Goal: Transaction & Acquisition: Obtain resource

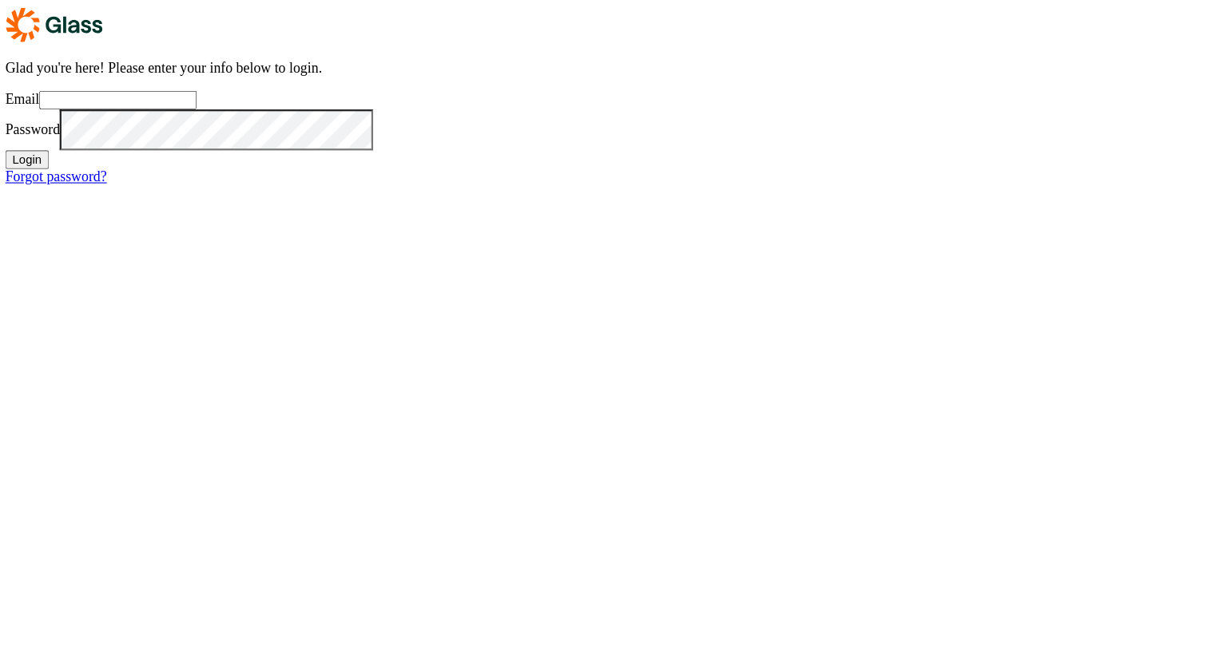
type input "jodie@insomnia-insights.com"
click at [46, 152] on button "Login" at bounding box center [25, 143] width 39 height 17
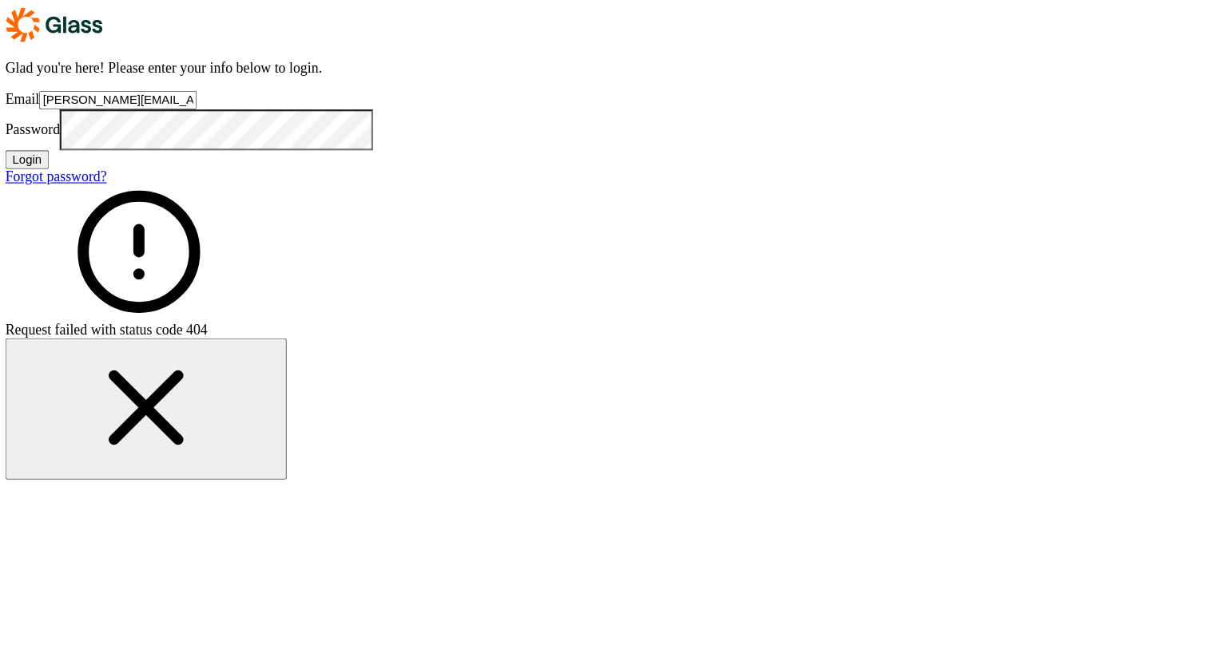
click at [46, 152] on button "Login" at bounding box center [25, 143] width 39 height 17
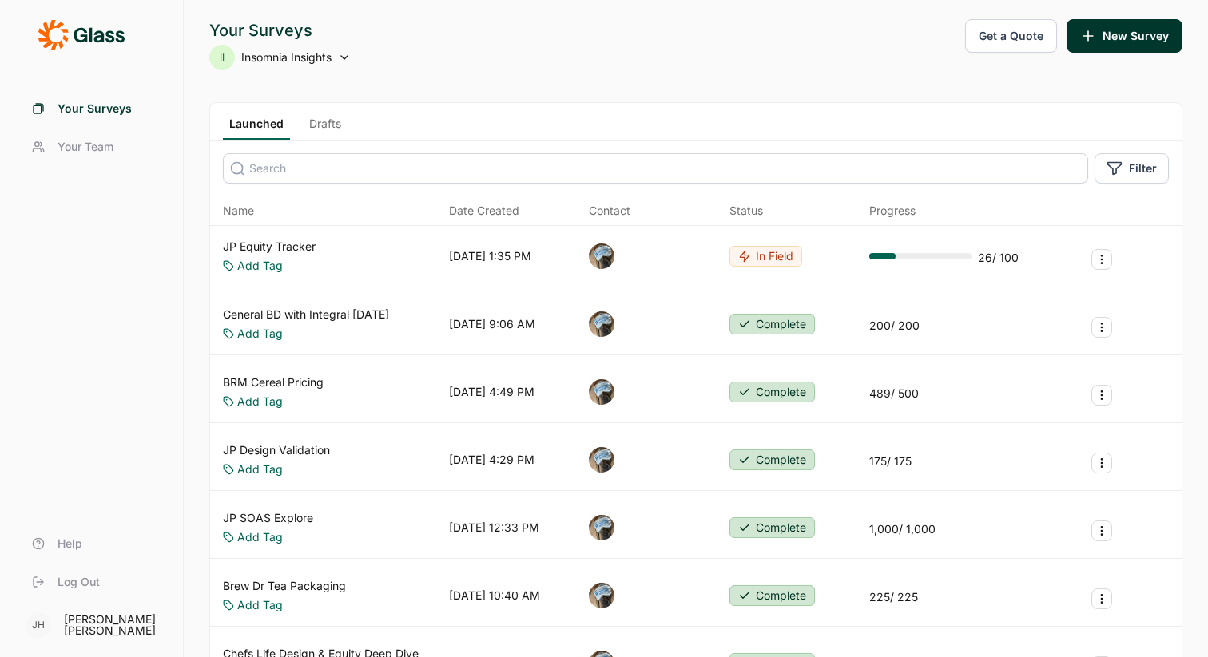
click at [282, 245] on link "JP Equity Tracker" at bounding box center [269, 247] width 93 height 16
click at [316, 58] on span "Insomnia Insights" at bounding box center [286, 58] width 90 height 16
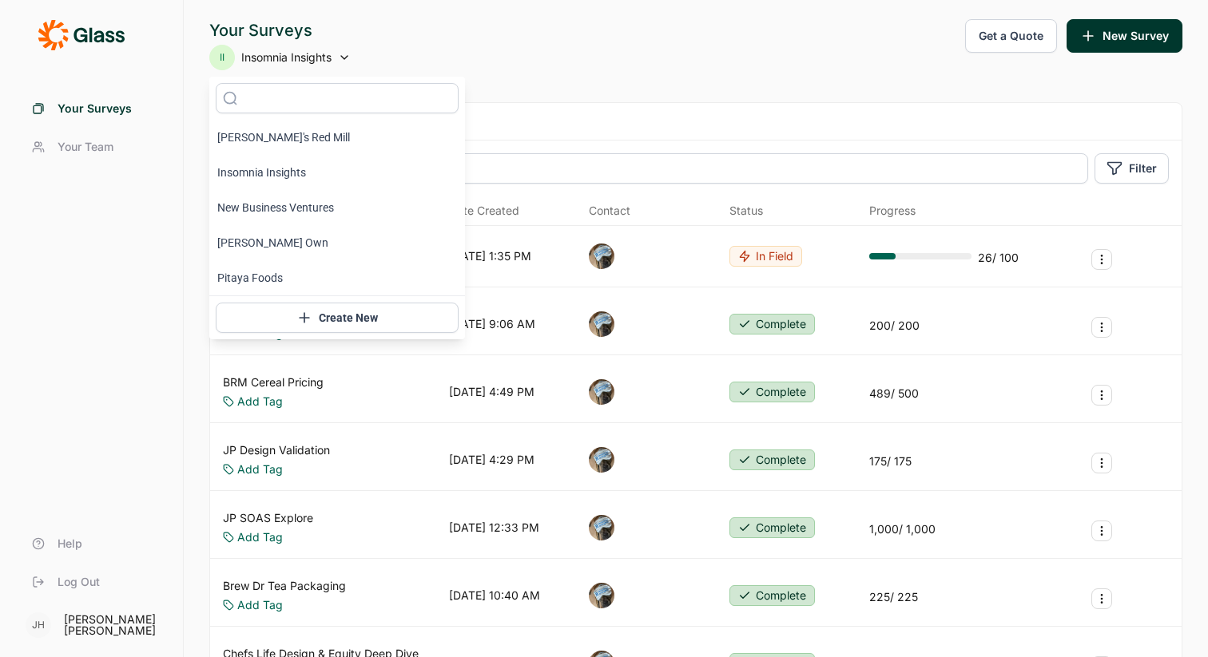
click at [457, 34] on div "Your Surveys II Insomnia Insights Get a Quote New Survey" at bounding box center [695, 44] width 973 height 51
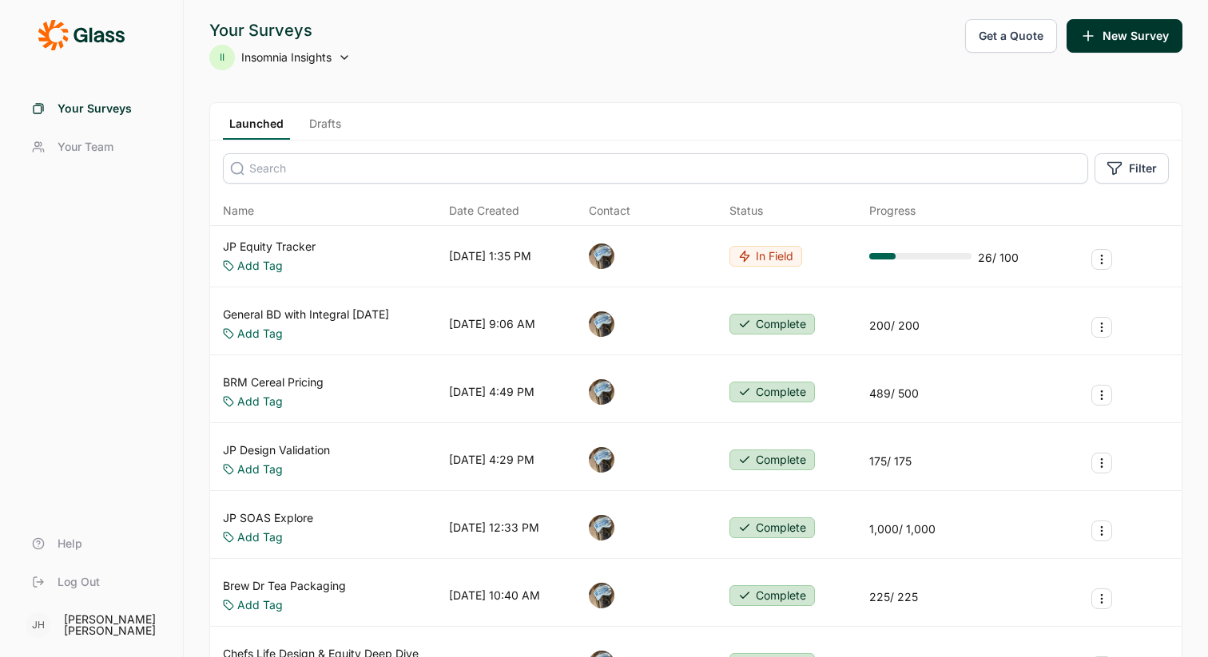
click at [303, 243] on link "JP Equity Tracker" at bounding box center [269, 247] width 93 height 16
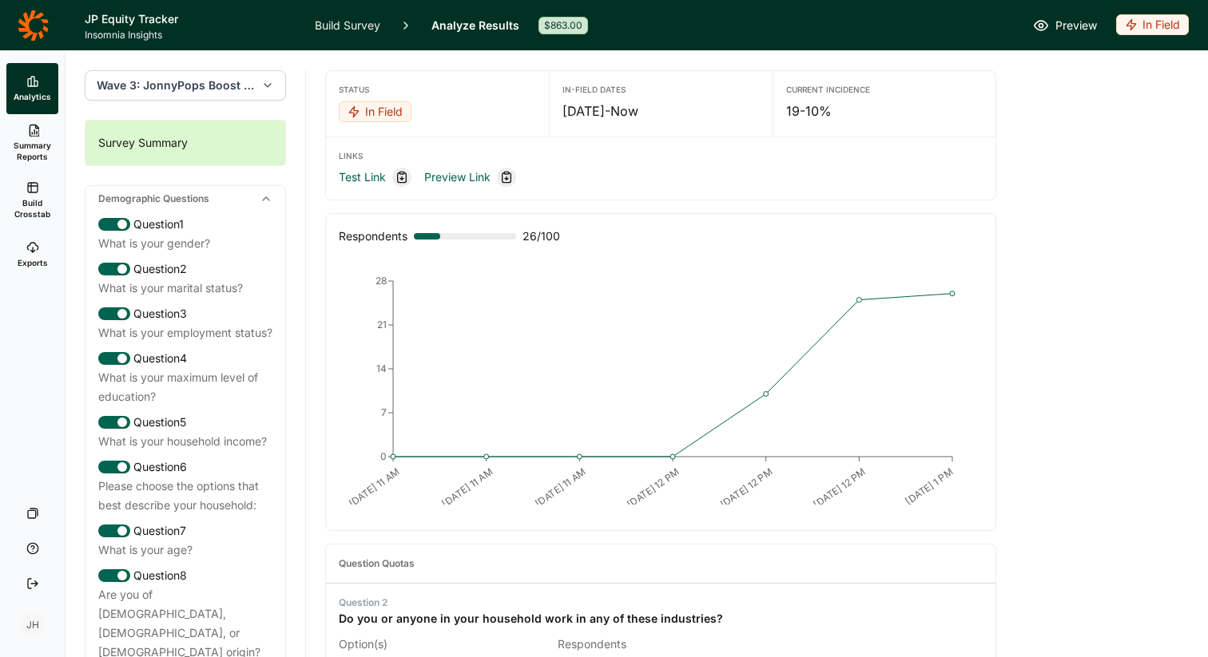
click at [366, 22] on link "Build Survey" at bounding box center [348, 25] width 66 height 50
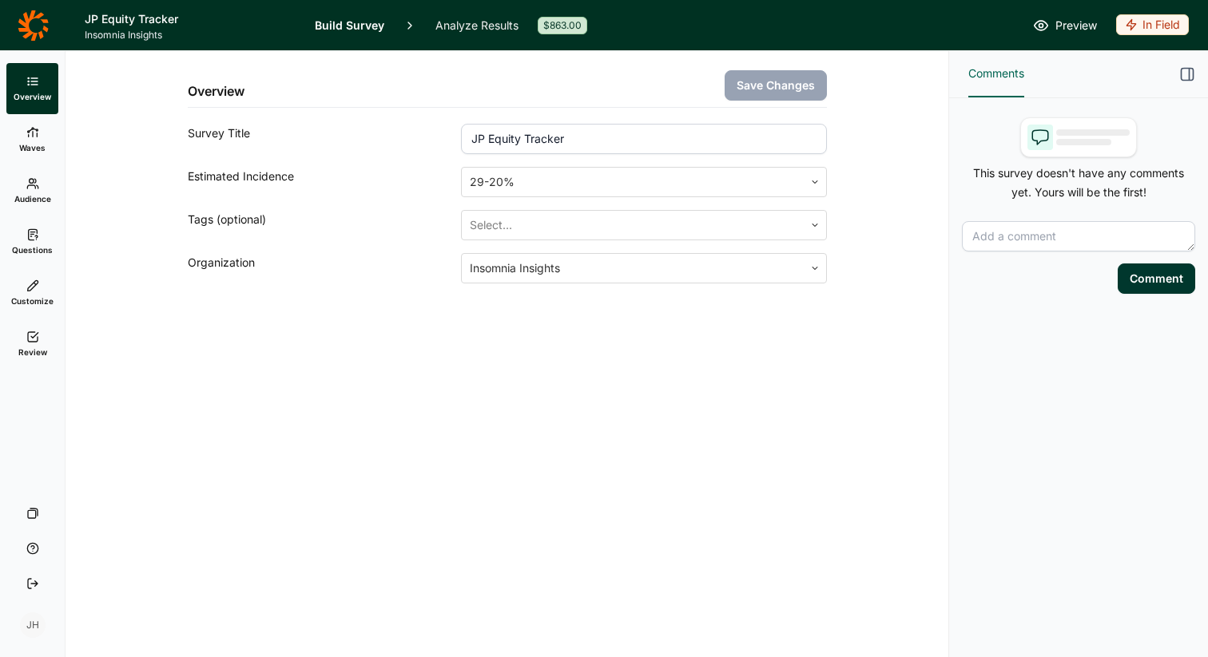
click at [28, 136] on icon at bounding box center [32, 132] width 13 height 13
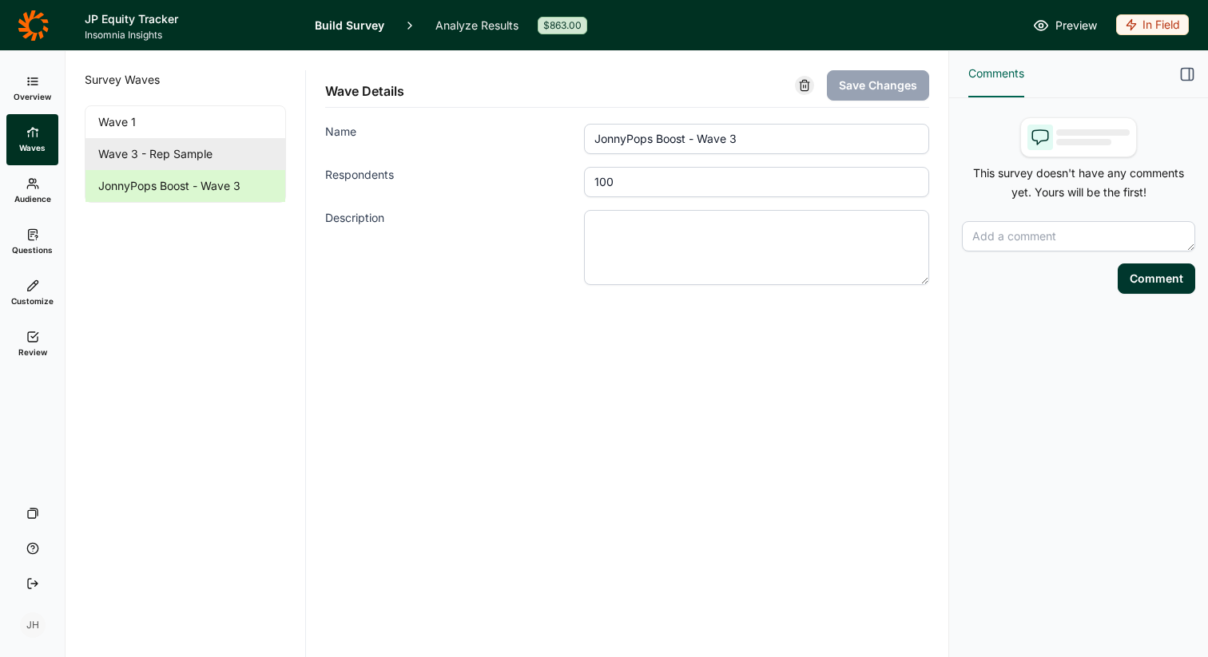
click at [153, 157] on link "Wave 3 - Rep Sample" at bounding box center [185, 154] width 200 height 32
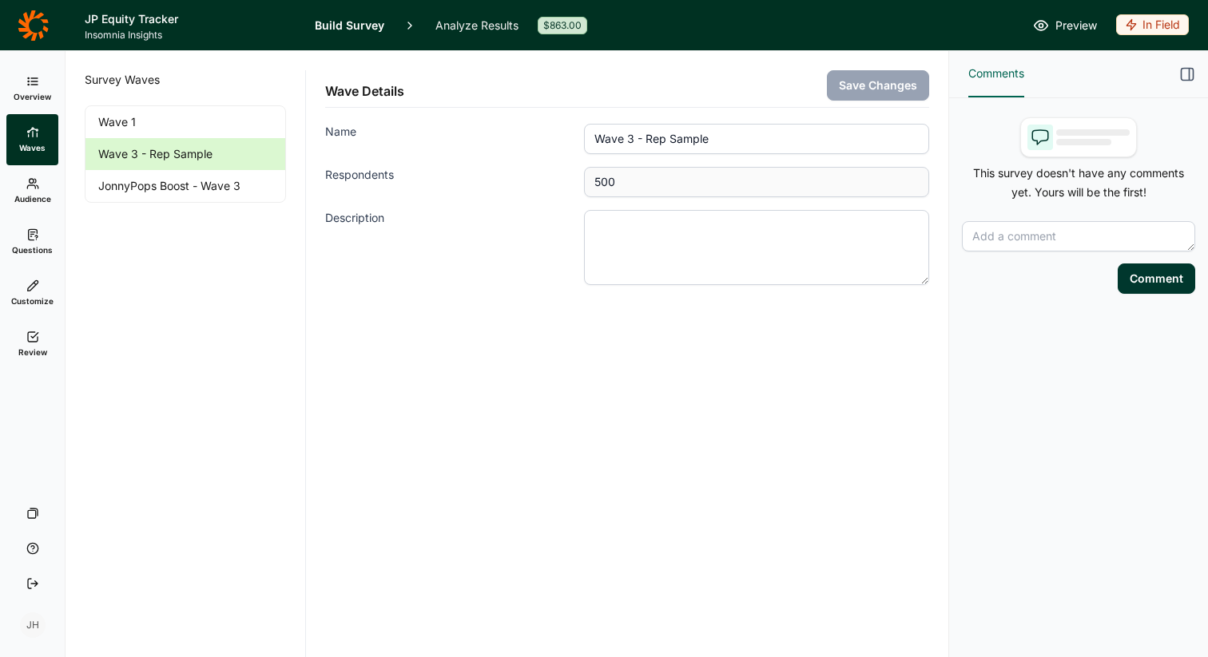
click at [30, 189] on icon at bounding box center [32, 183] width 13 height 13
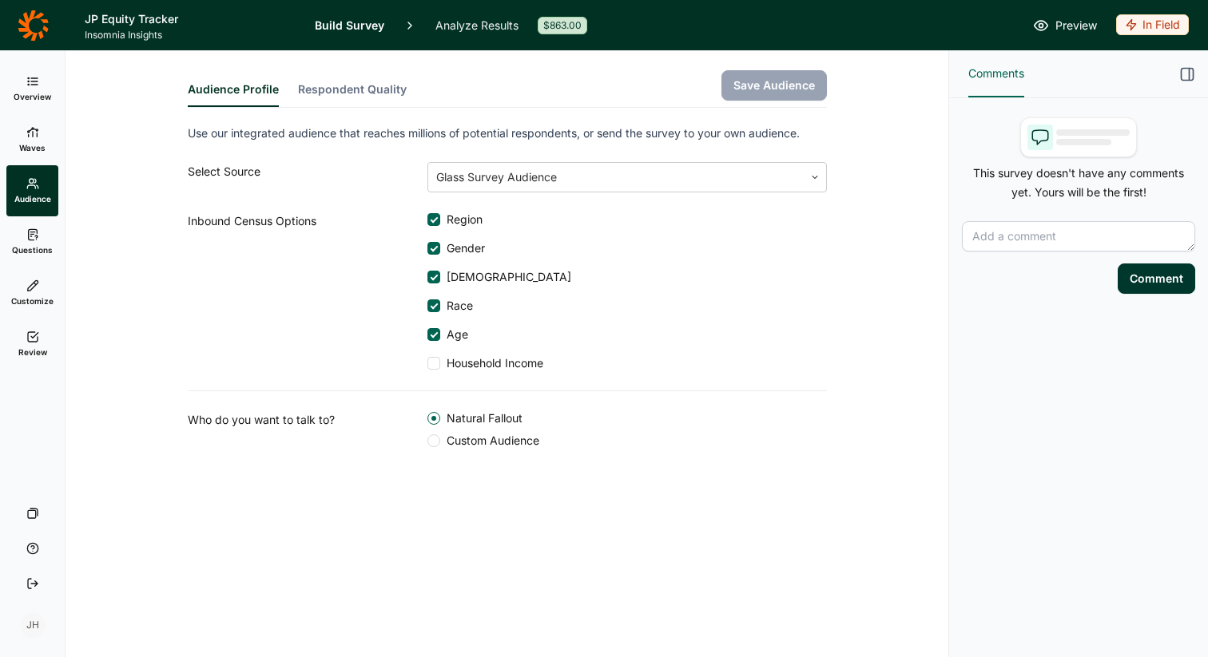
click at [30, 235] on icon at bounding box center [32, 234] width 13 height 13
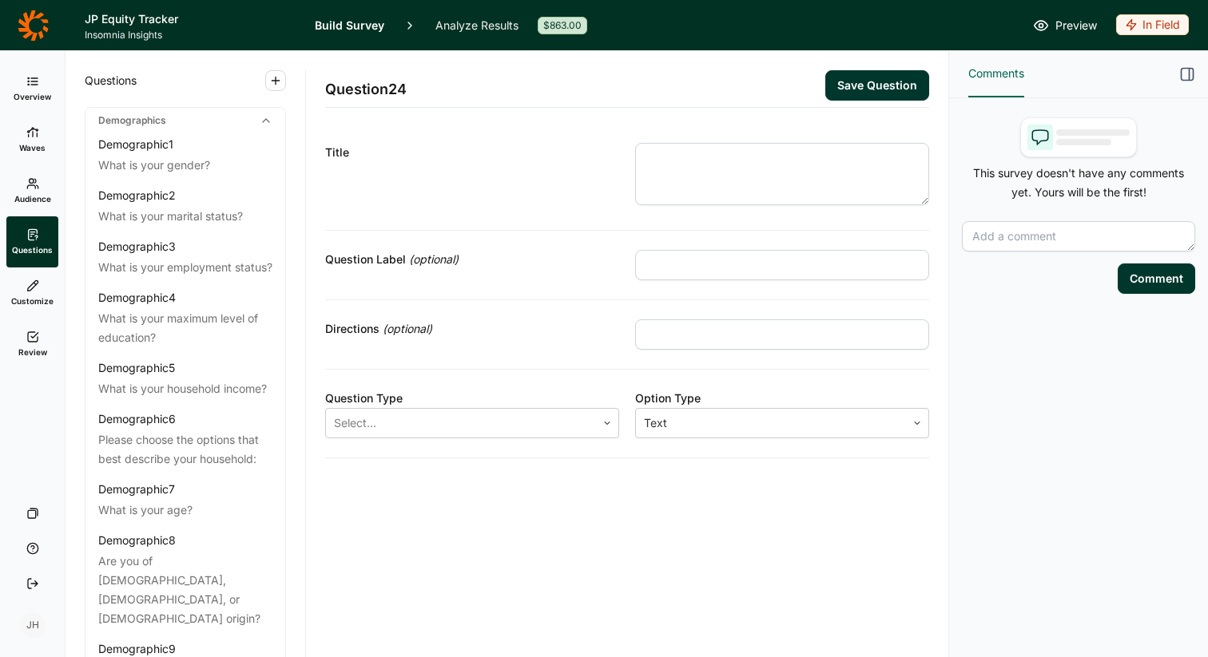
click at [28, 278] on link "Customize" at bounding box center [32, 293] width 52 height 51
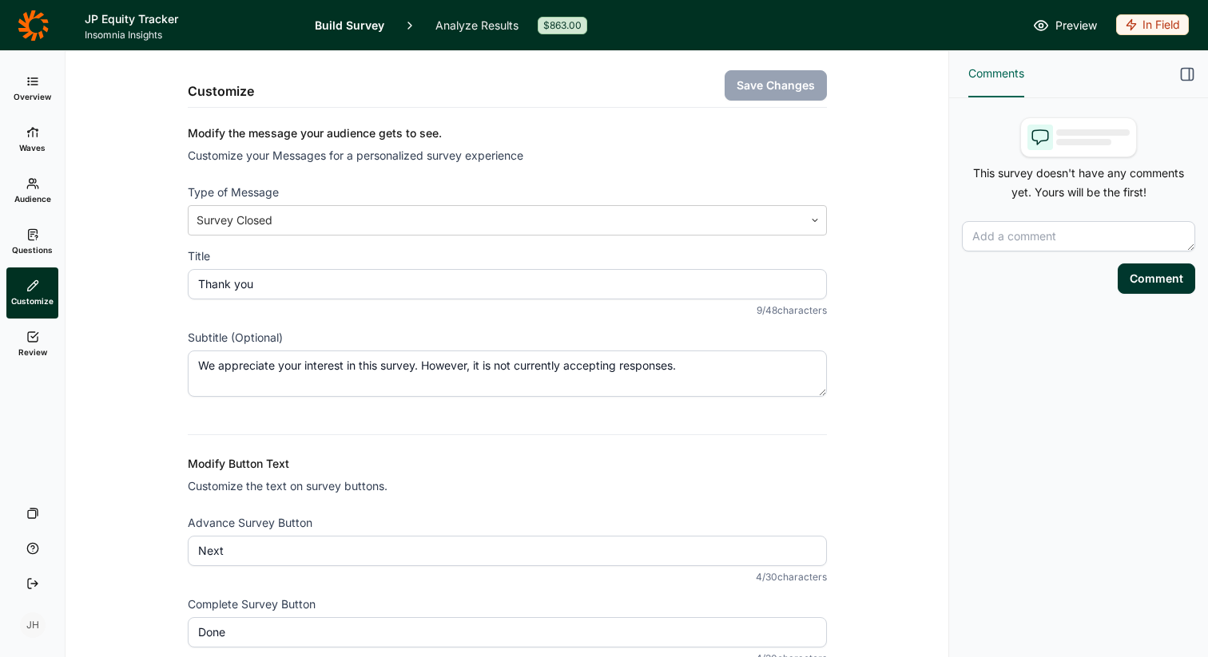
click at [30, 340] on icon at bounding box center [32, 337] width 13 height 13
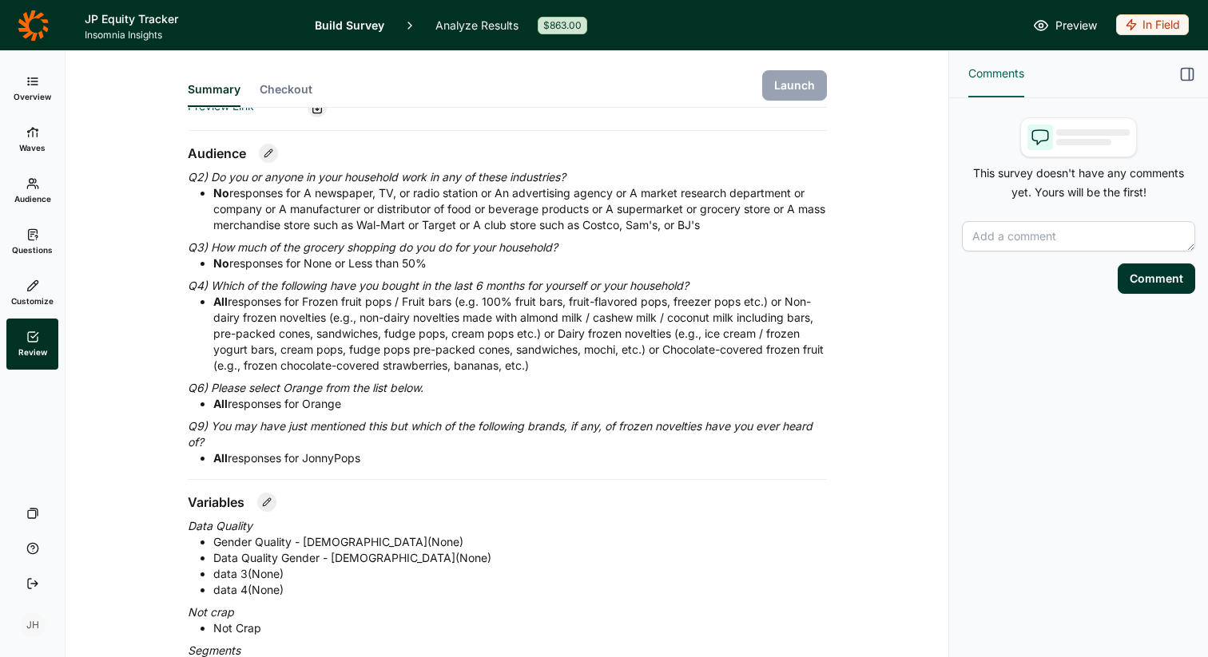
scroll to position [550, 0]
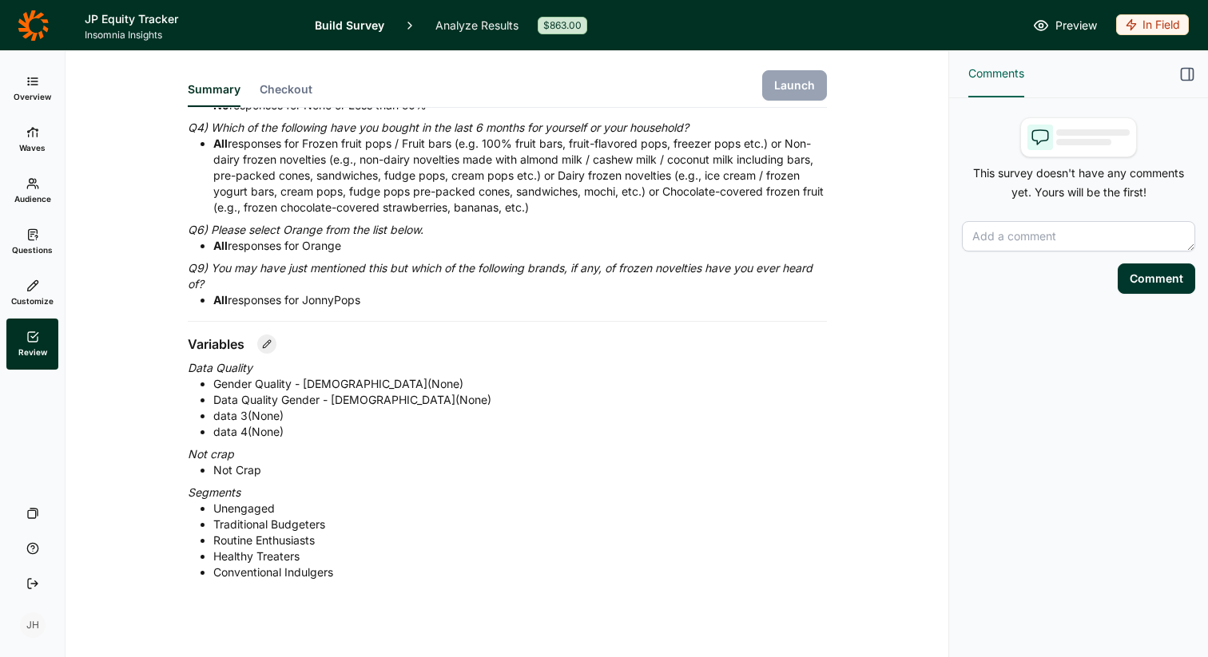
click at [34, 131] on icon at bounding box center [32, 132] width 13 height 13
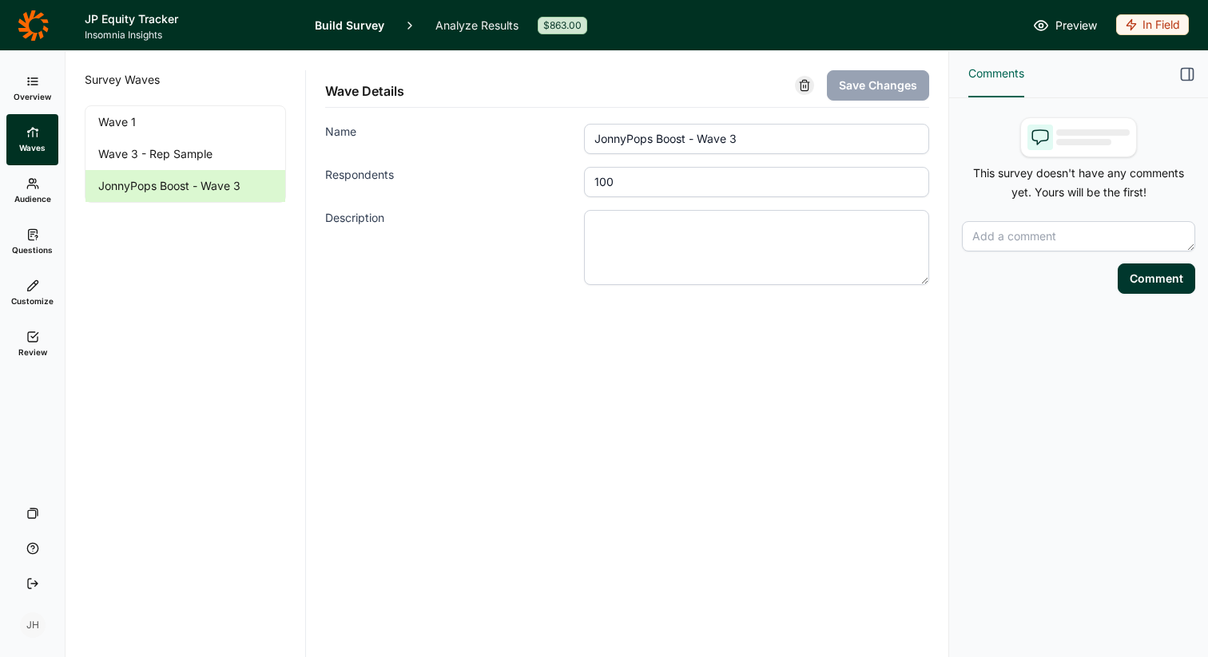
click at [460, 23] on link "Analyze Results" at bounding box center [476, 25] width 83 height 50
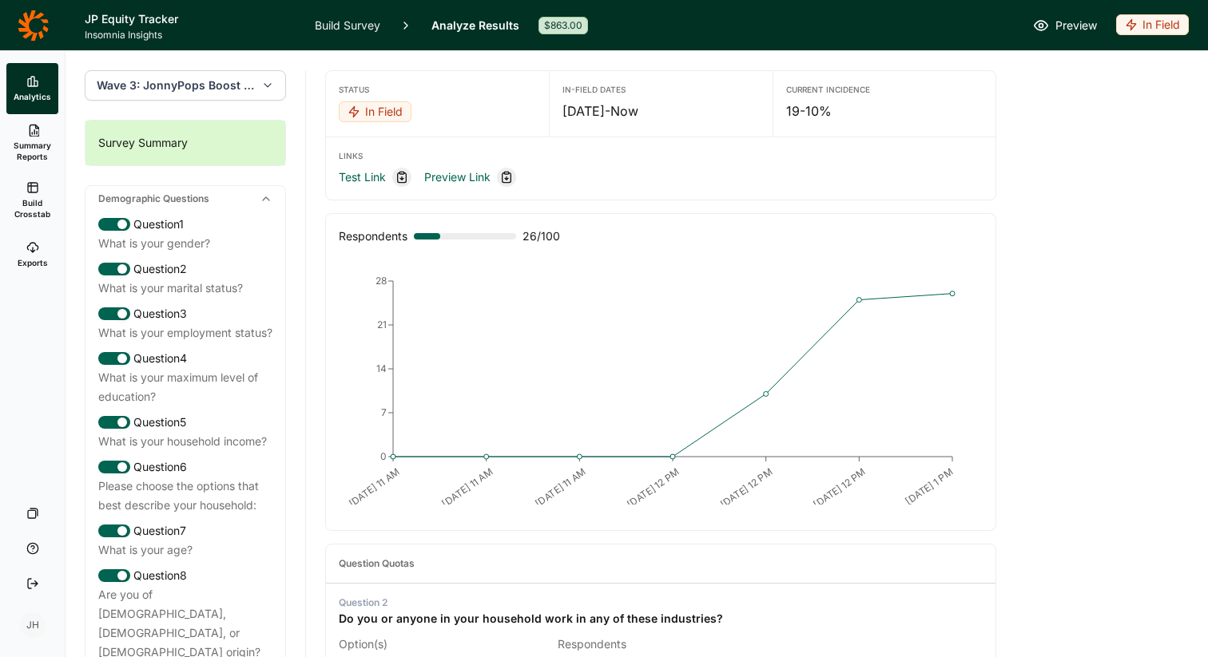
click at [153, 80] on span "Wave 3: JonnyPops Boost - Wave 3" at bounding box center [176, 85] width 158 height 16
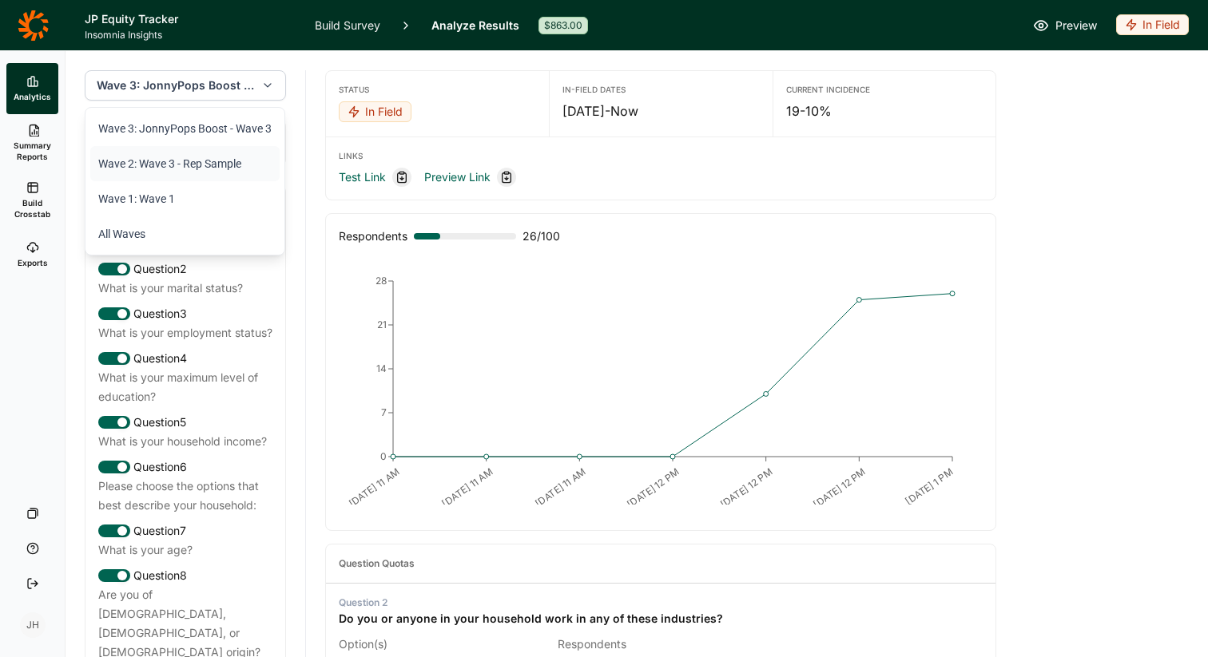
click at [150, 167] on li "Wave 2: Wave 3 - Rep Sample" at bounding box center [184, 163] width 189 height 35
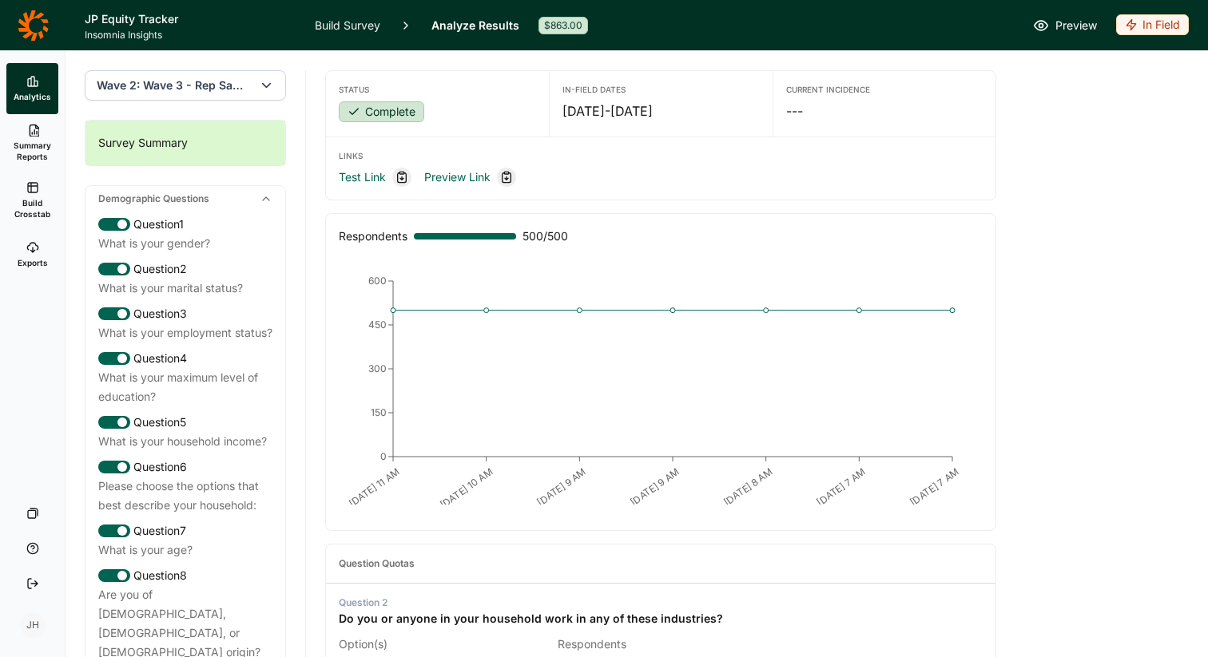
click at [30, 250] on icon at bounding box center [32, 247] width 13 height 13
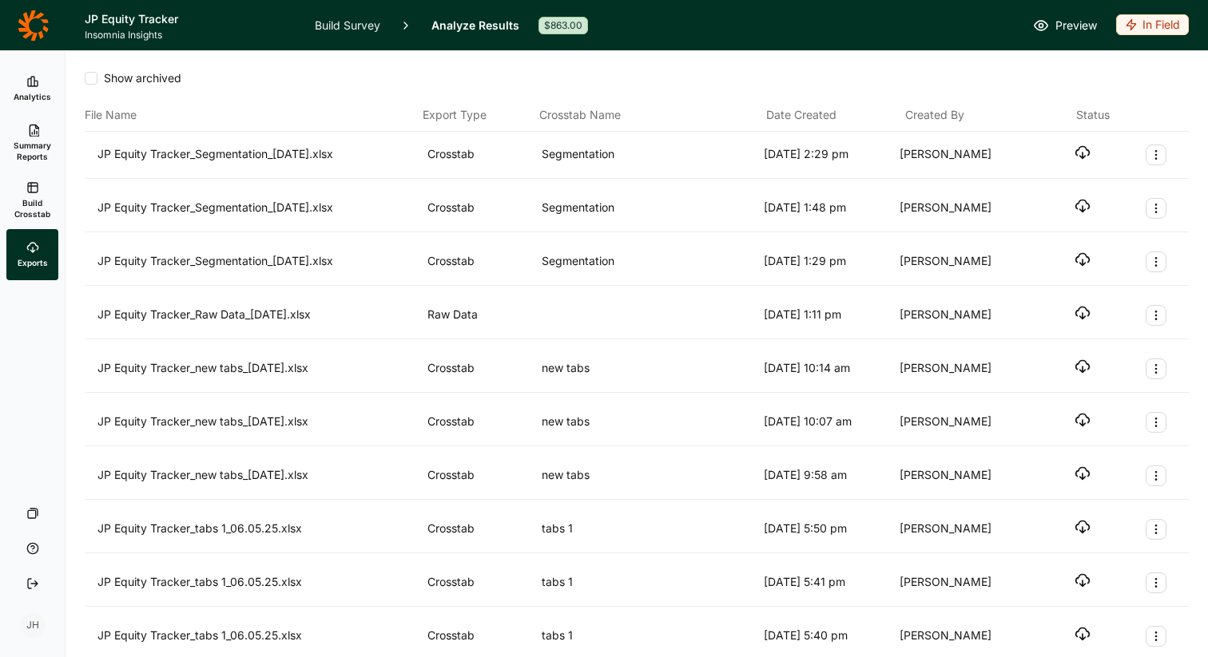
click at [33, 254] on link "Exports" at bounding box center [32, 254] width 52 height 51
click at [36, 82] on use at bounding box center [33, 82] width 10 height 10
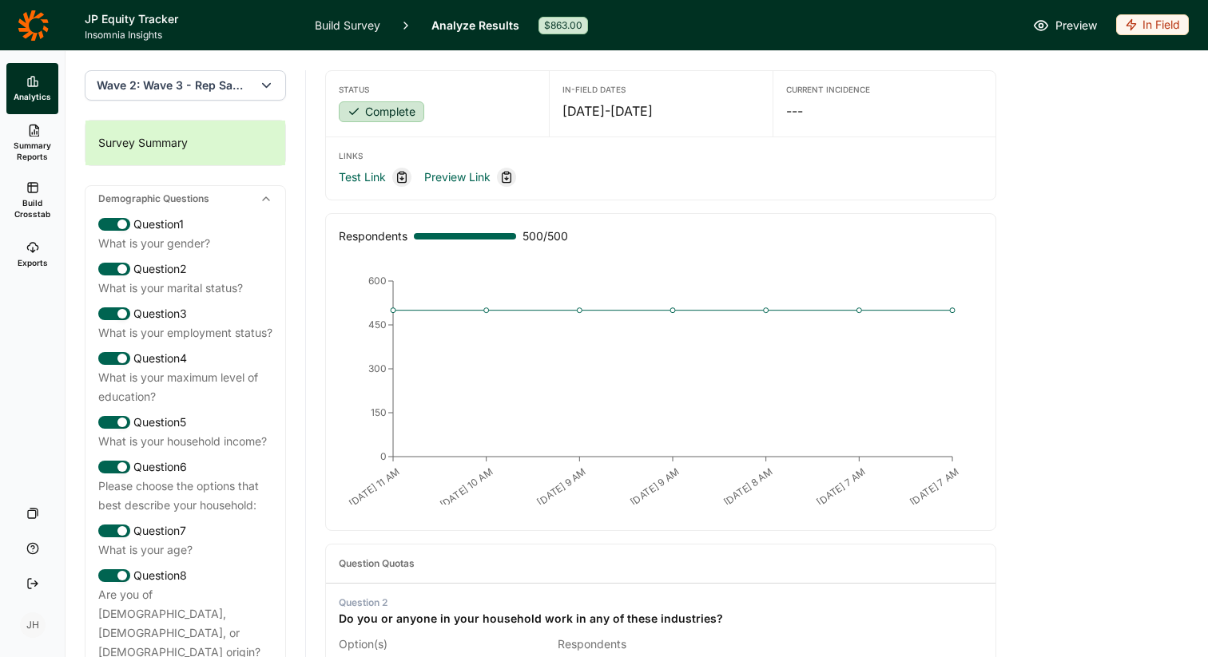
click at [34, 191] on icon at bounding box center [32, 187] width 13 height 13
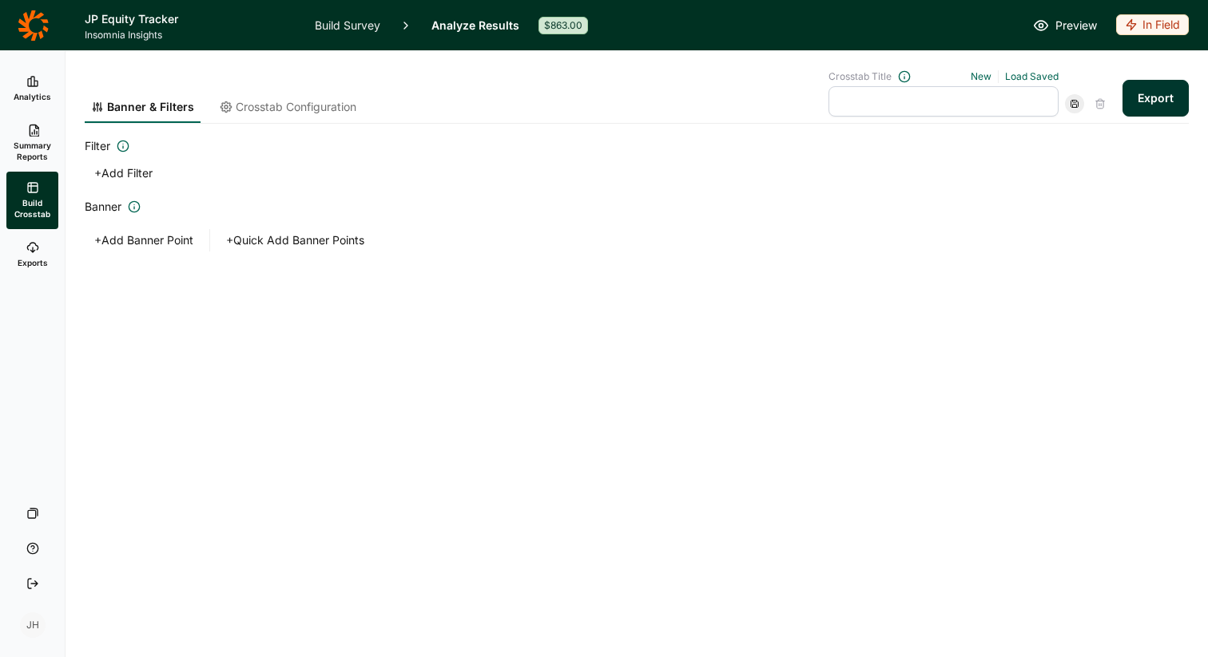
click at [244, 109] on span "Crosstab Configuration" at bounding box center [296, 107] width 121 height 16
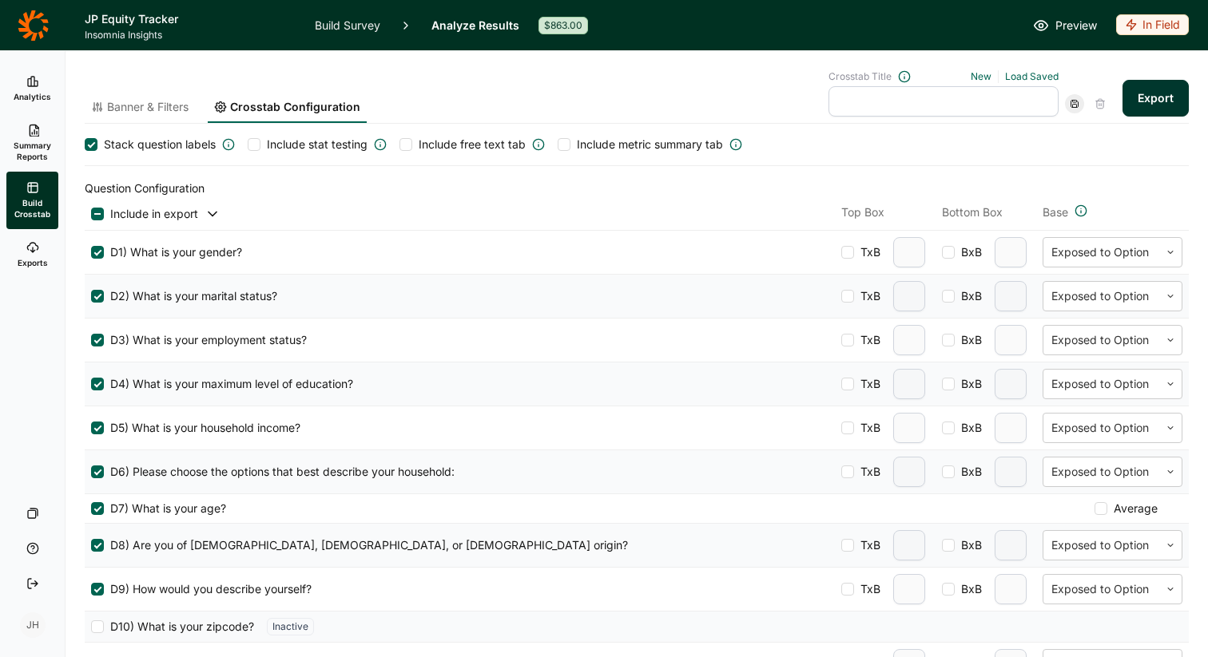
click at [1161, 101] on button "Export" at bounding box center [1155, 98] width 66 height 37
click at [1017, 610] on link "download your file here" at bounding box center [1061, 612] width 125 height 13
click at [252, 143] on div at bounding box center [254, 144] width 13 height 13
click at [248, 145] on input "Include stat testing" at bounding box center [248, 145] width 0 height 0
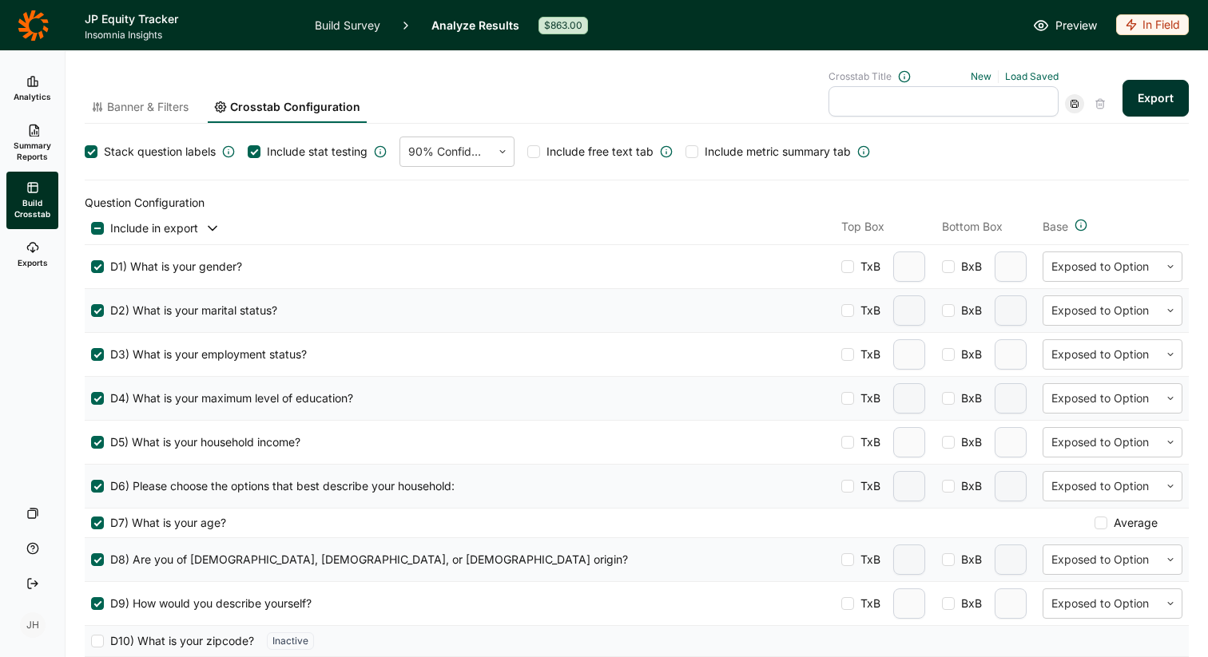
click at [169, 104] on span "Banner & Filters" at bounding box center [147, 107] width 81 height 16
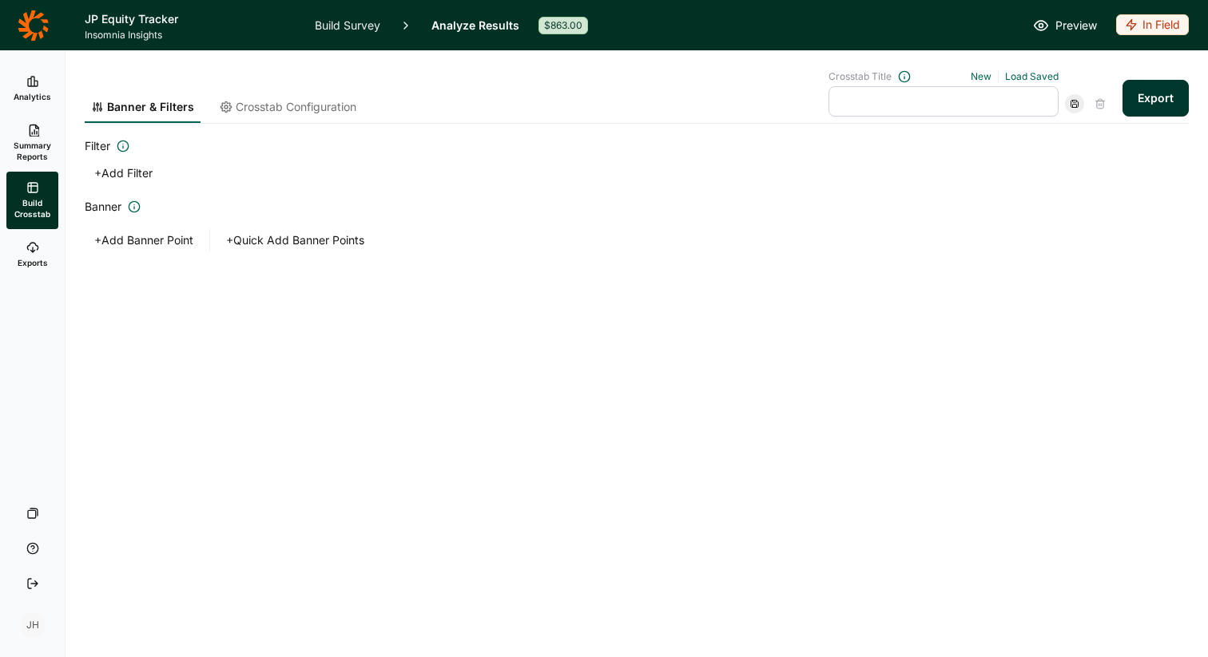
click at [97, 169] on button "+ Add Filter" at bounding box center [123, 173] width 77 height 22
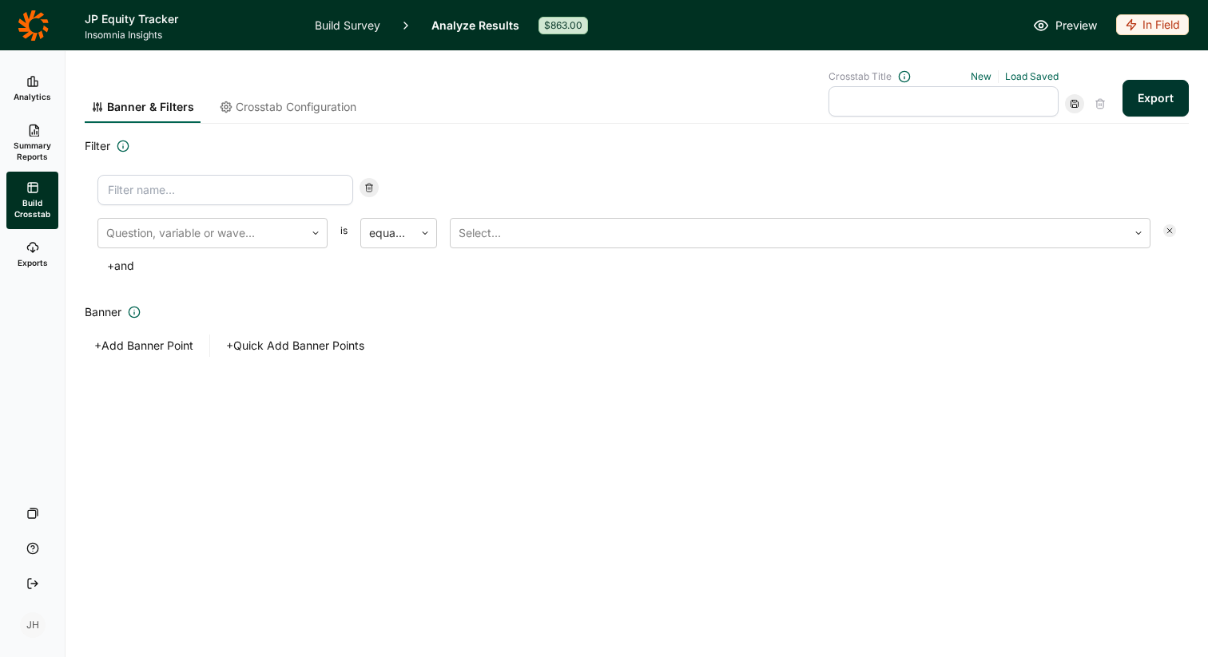
click at [227, 198] on input at bounding box center [225, 190] width 256 height 30
type input "Wave 3"
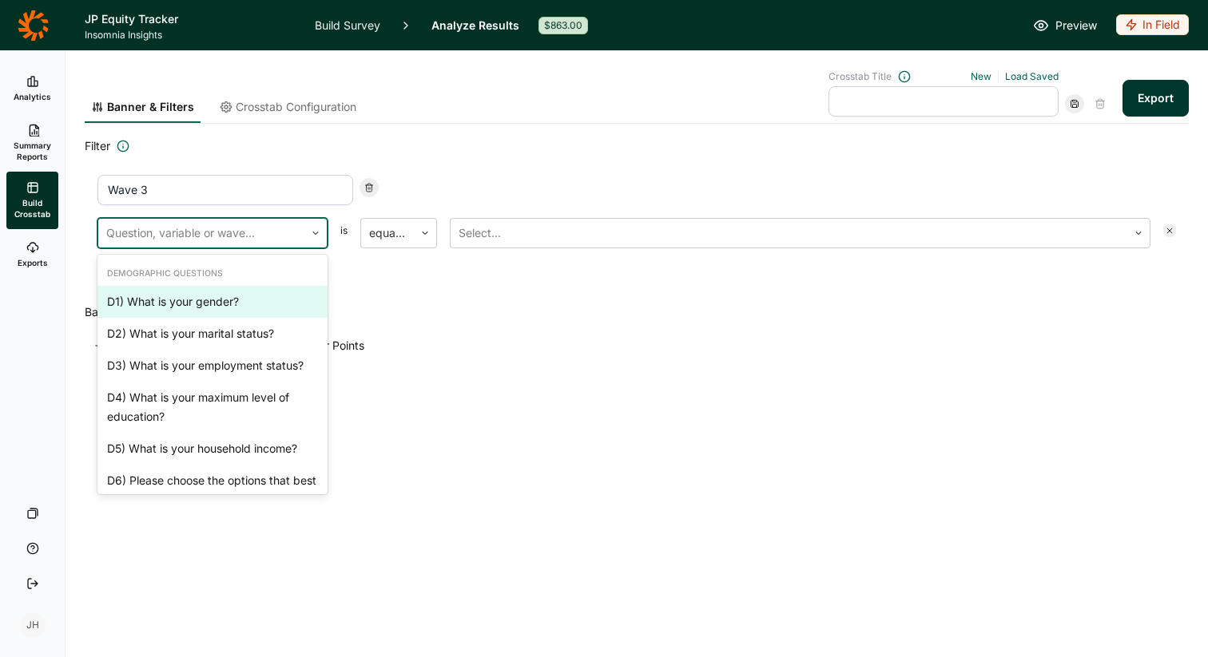
click at [247, 236] on div at bounding box center [201, 233] width 190 height 22
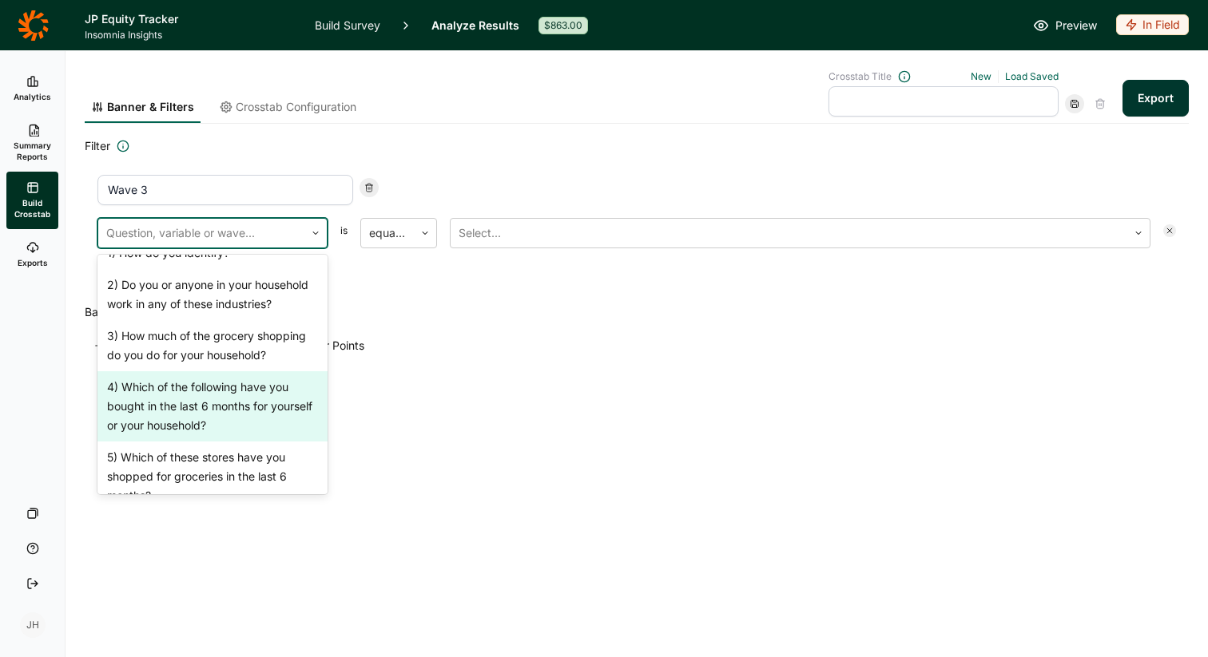
scroll to position [478, 0]
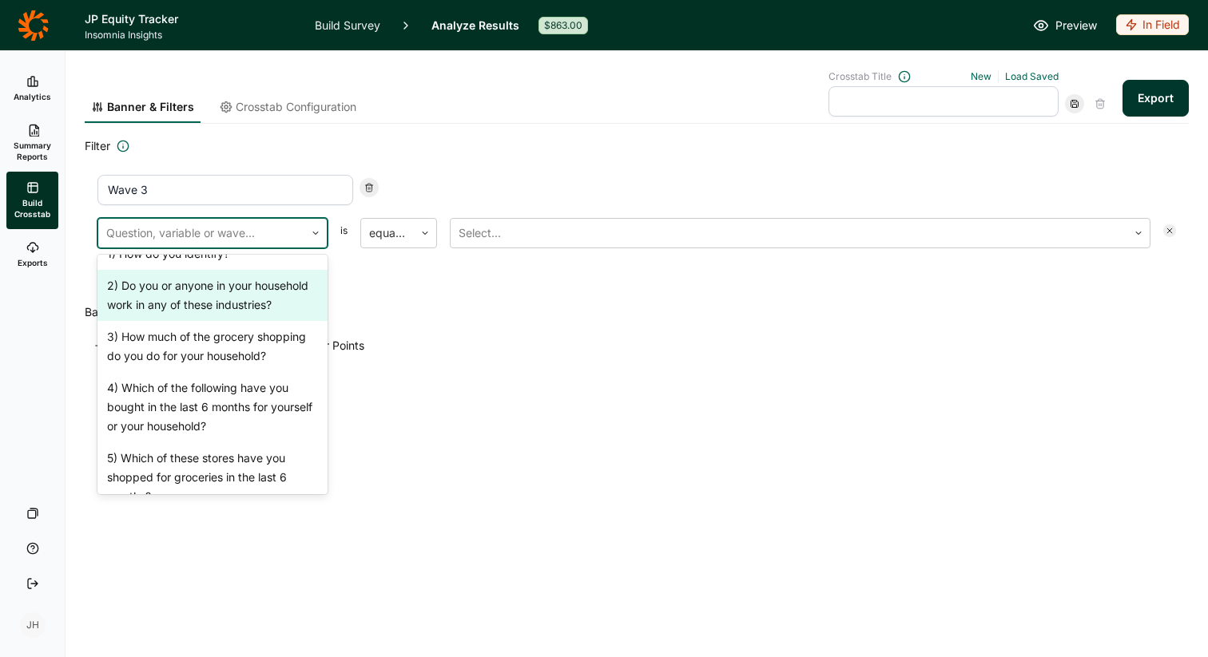
click at [363, 189] on div at bounding box center [368, 187] width 19 height 19
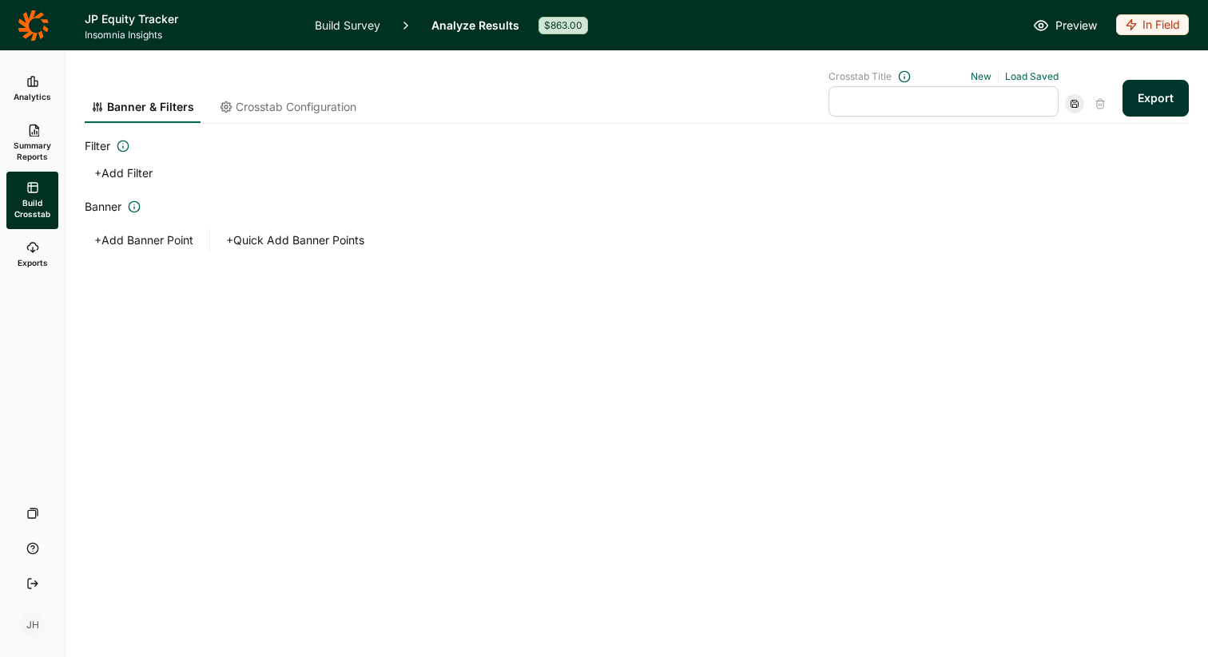
click at [124, 173] on button "+ Add Filter" at bounding box center [123, 173] width 77 height 22
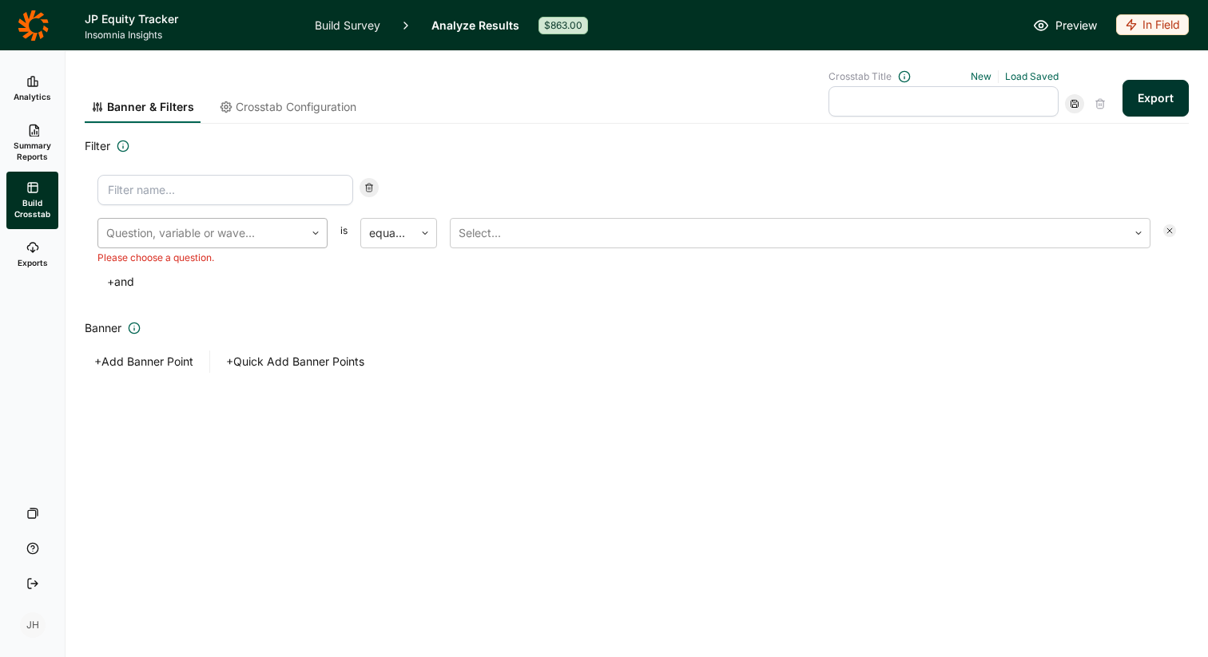
click at [316, 231] on icon at bounding box center [316, 233] width 10 height 10
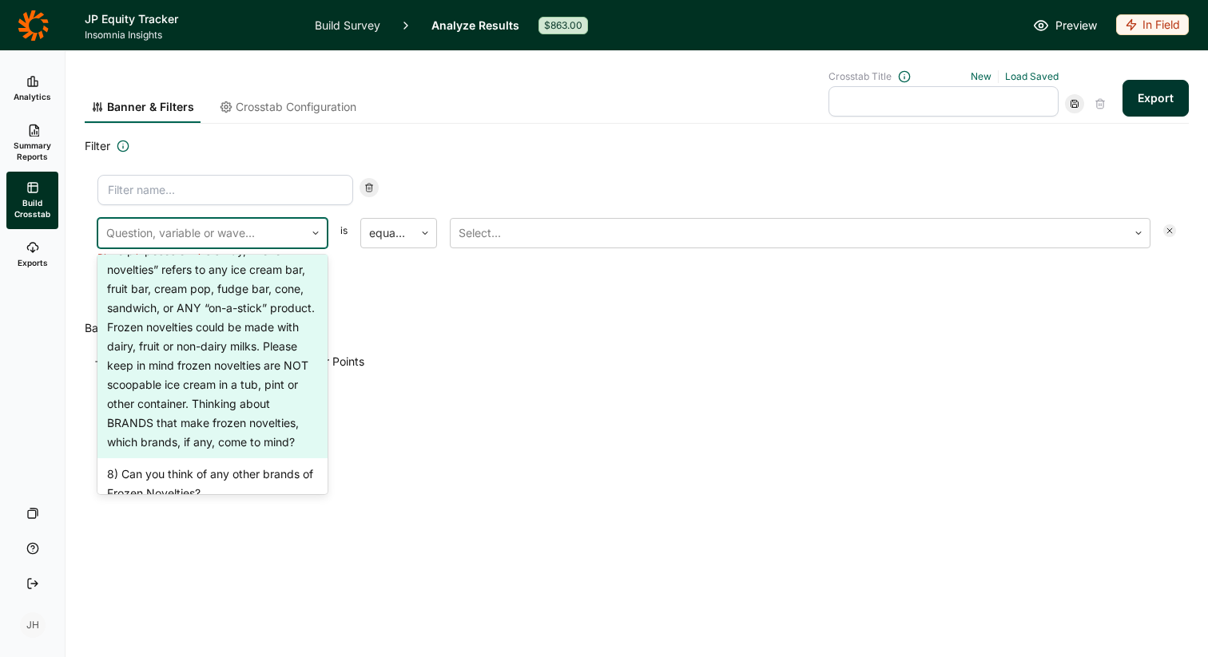
scroll to position [871, 0]
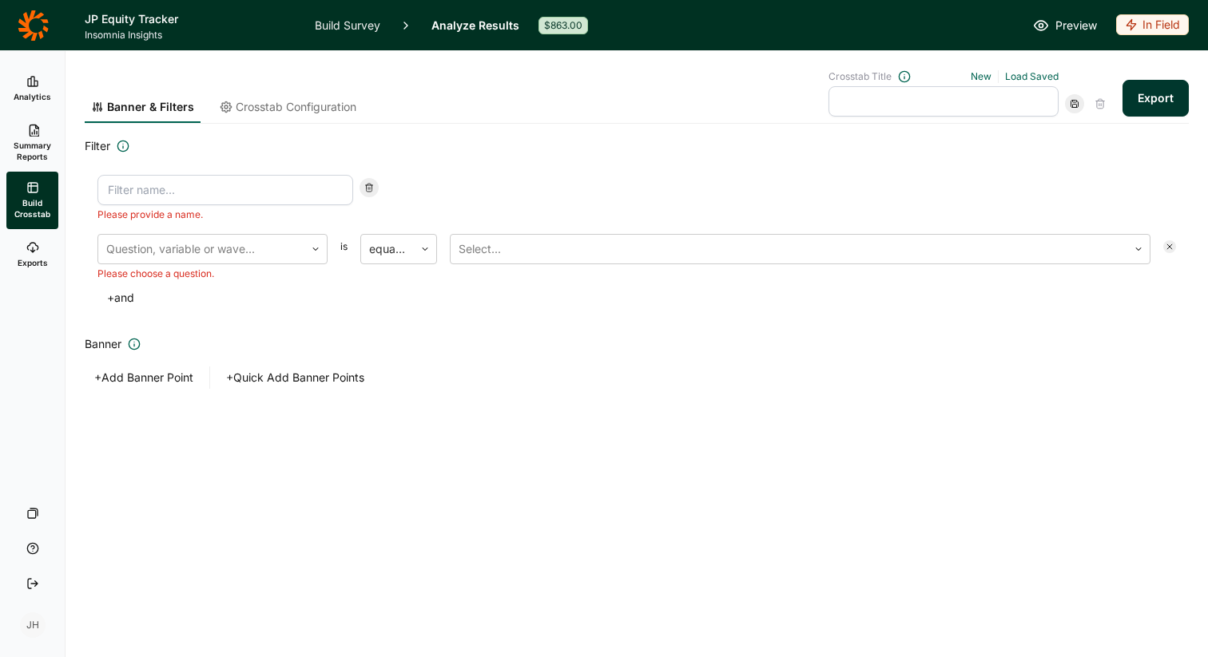
click at [176, 165] on div "Please provide a name. Question, variable or wave... Please choose a question. …" at bounding box center [637, 242] width 1104 height 160
click at [38, 85] on icon at bounding box center [32, 81] width 13 height 13
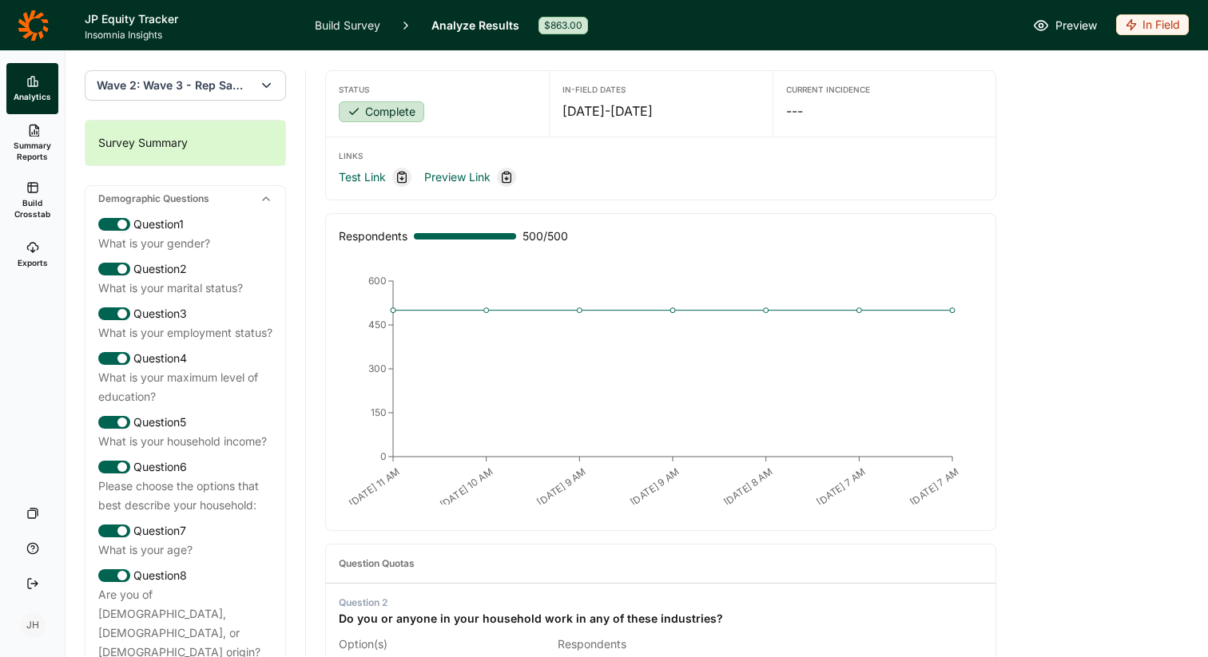
click at [264, 85] on use "button" at bounding box center [267, 86] width 8 height 4
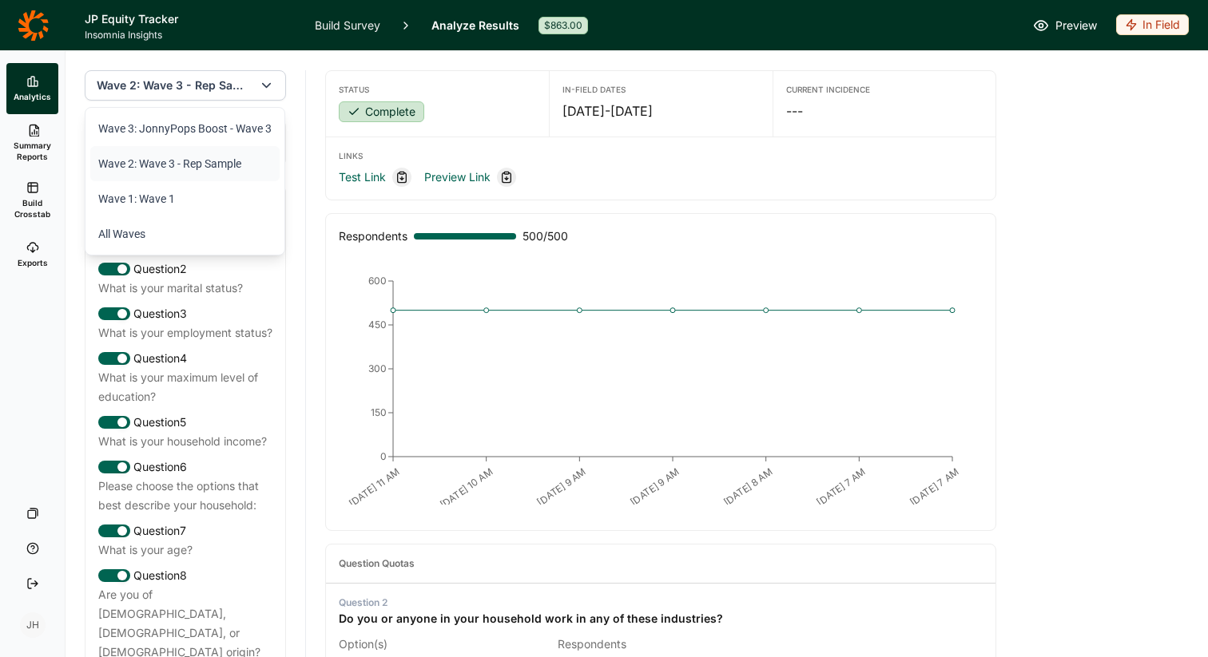
click at [228, 160] on li "Wave 2: Wave 3 - Rep Sample" at bounding box center [184, 163] width 189 height 35
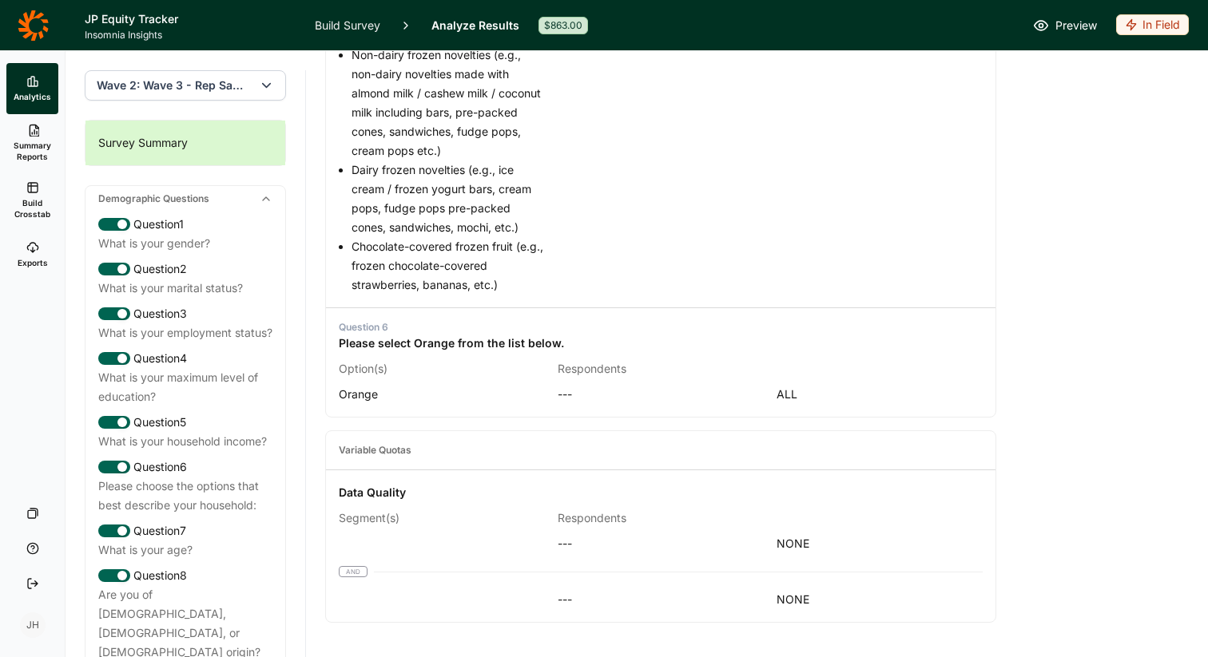
scroll to position [1202, 0]
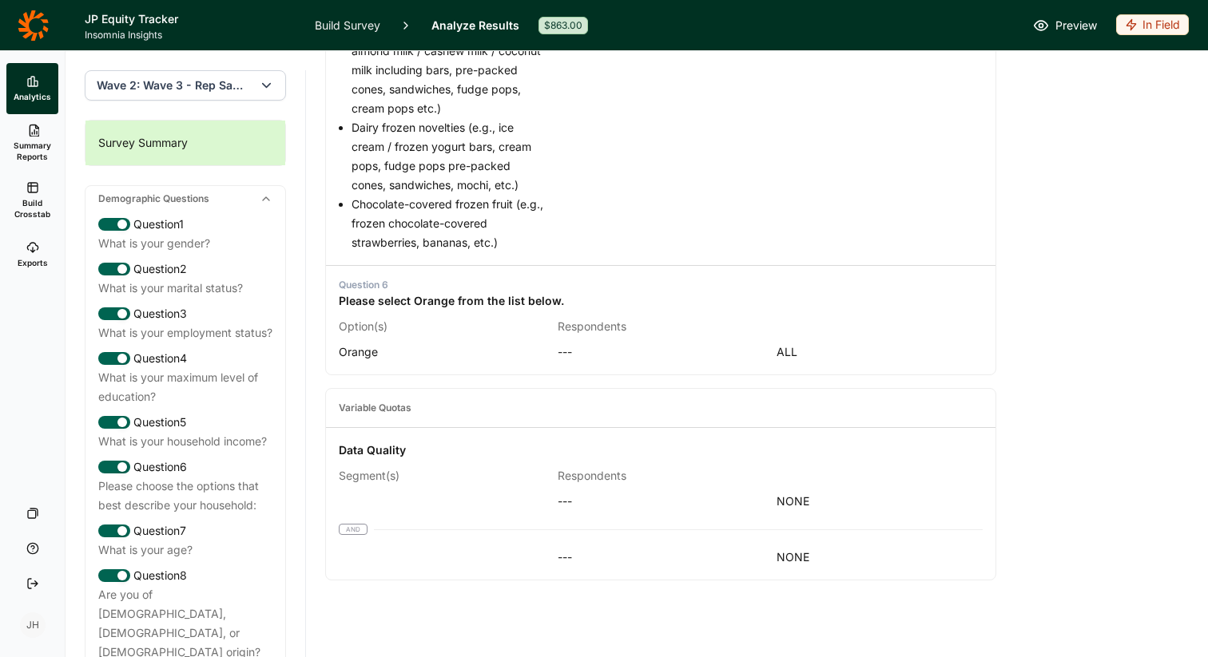
click at [225, 153] on div "Survey Summary" at bounding box center [185, 143] width 200 height 45
click at [42, 148] on span "Summary Reports" at bounding box center [32, 151] width 39 height 22
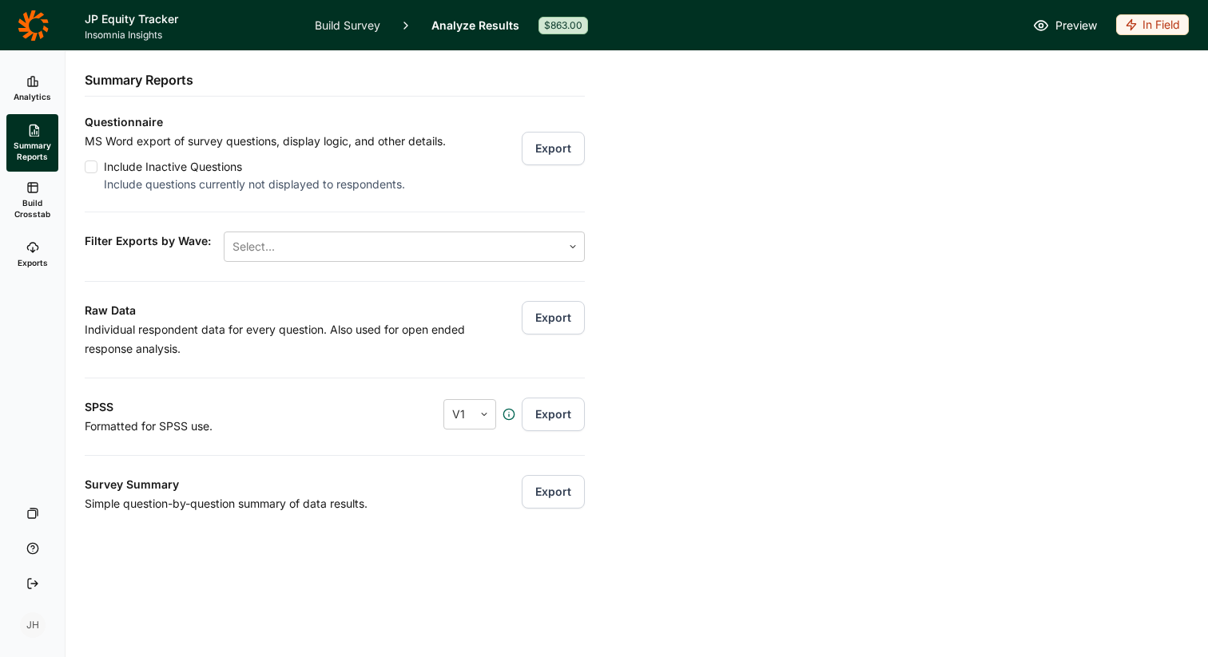
click at [38, 92] on span "Analytics" at bounding box center [33, 96] width 38 height 11
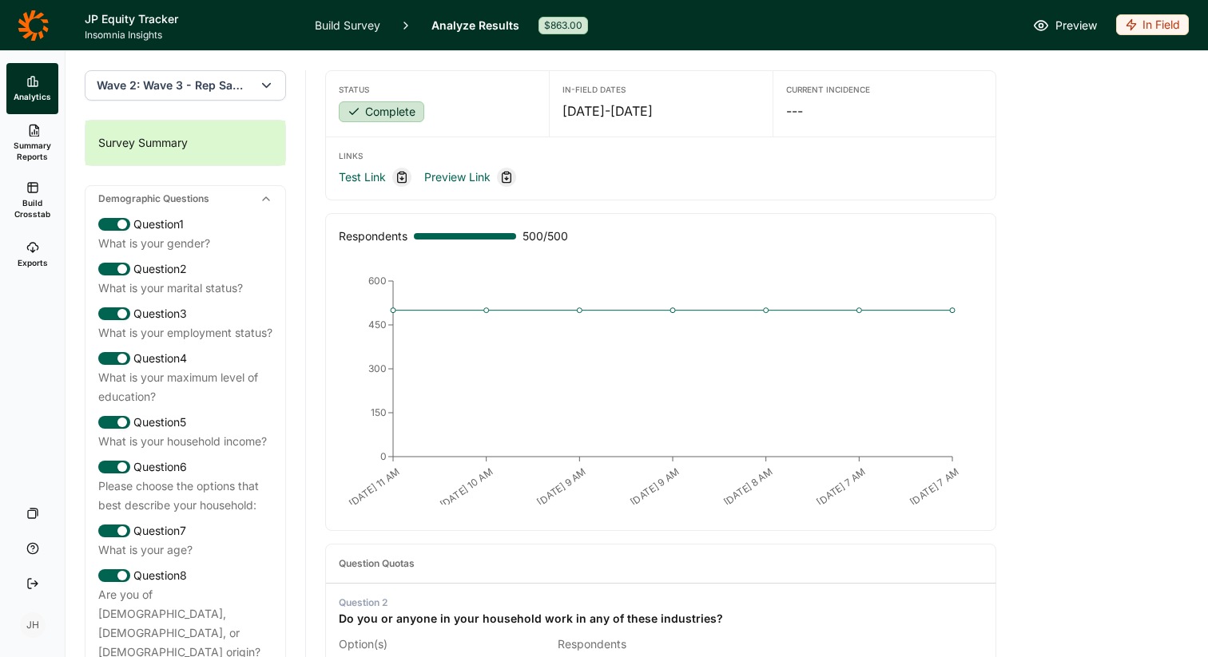
click at [198, 93] on span "Wave 2: Wave 3 - Rep Sample" at bounding box center [175, 85] width 156 height 16
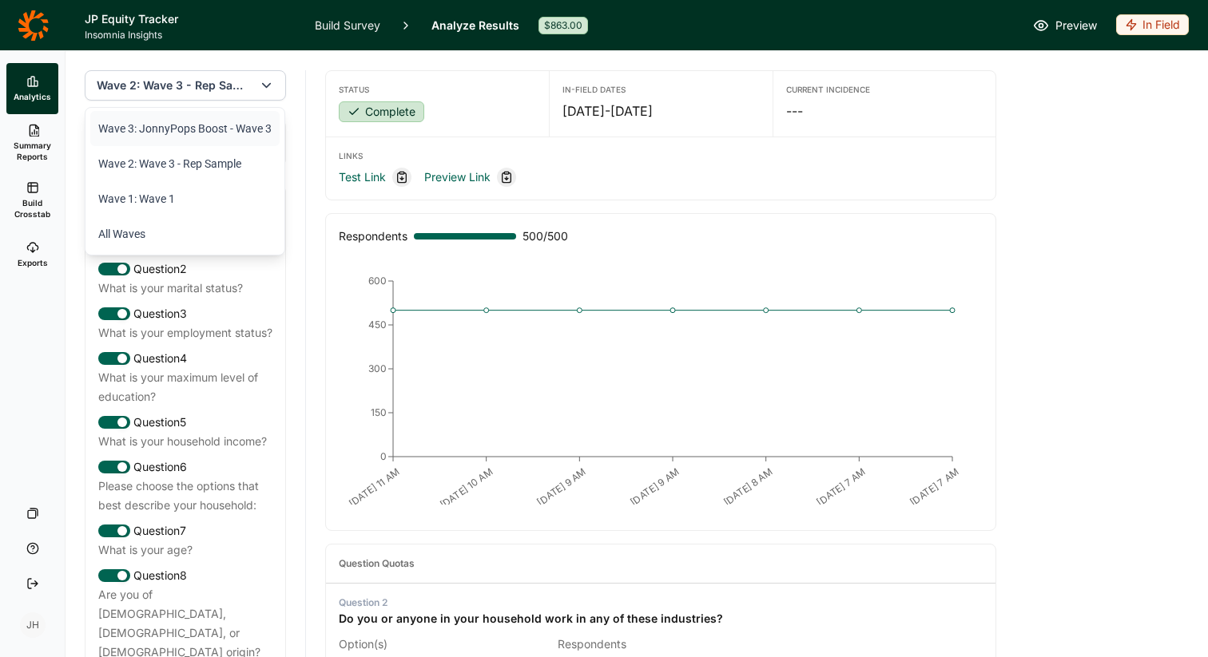
click at [179, 125] on li "Wave 3: JonnyPops Boost - Wave 3" at bounding box center [184, 128] width 189 height 35
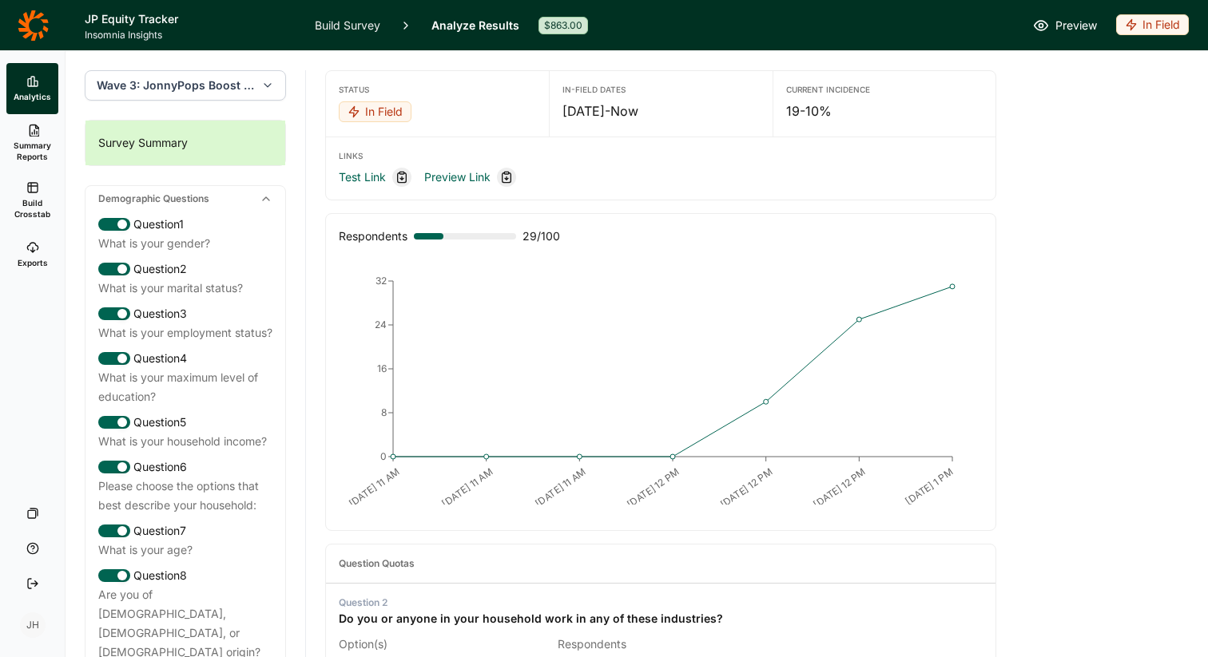
click at [182, 88] on span "Wave 3: JonnyPops Boost - Wave 3" at bounding box center [176, 85] width 158 height 16
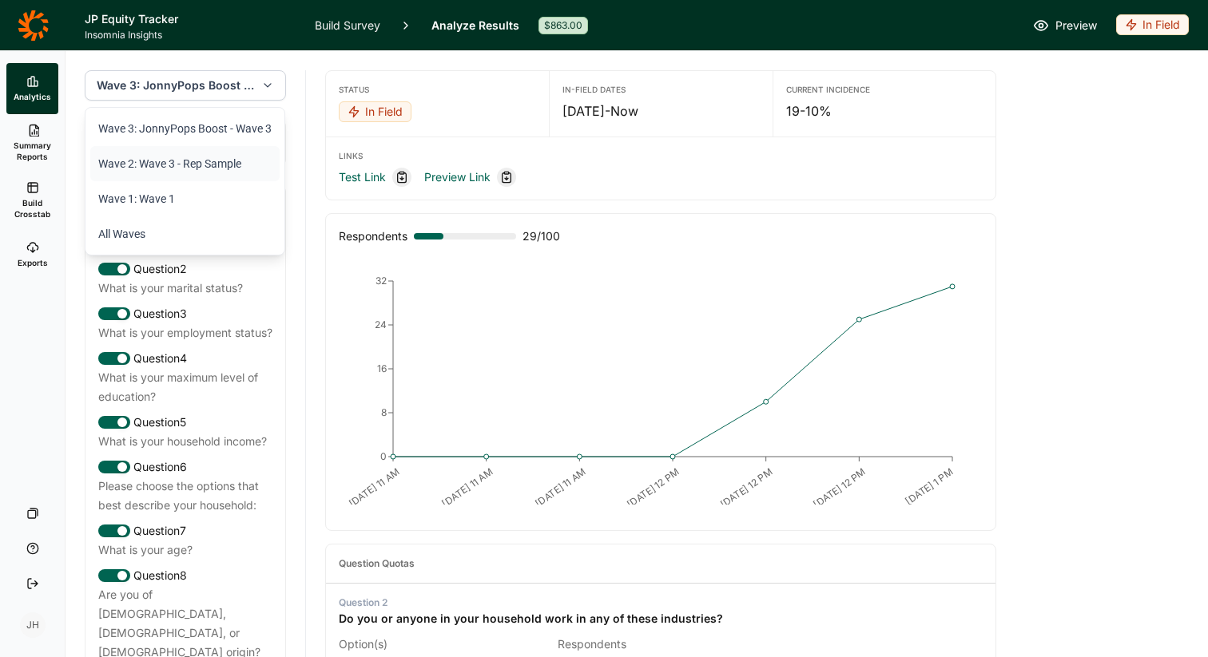
click at [169, 161] on li "Wave 2: Wave 3 - Rep Sample" at bounding box center [184, 163] width 189 height 35
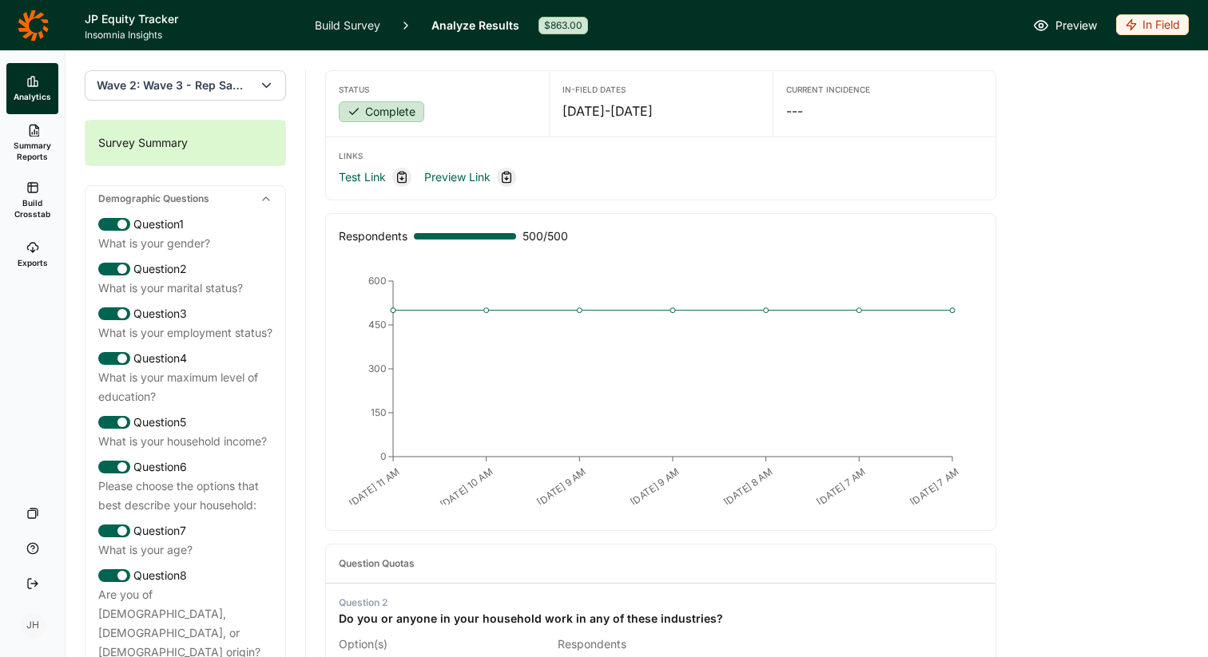
click at [187, 90] on span "Wave 2: Wave 3 - Rep Sample" at bounding box center [175, 85] width 156 height 16
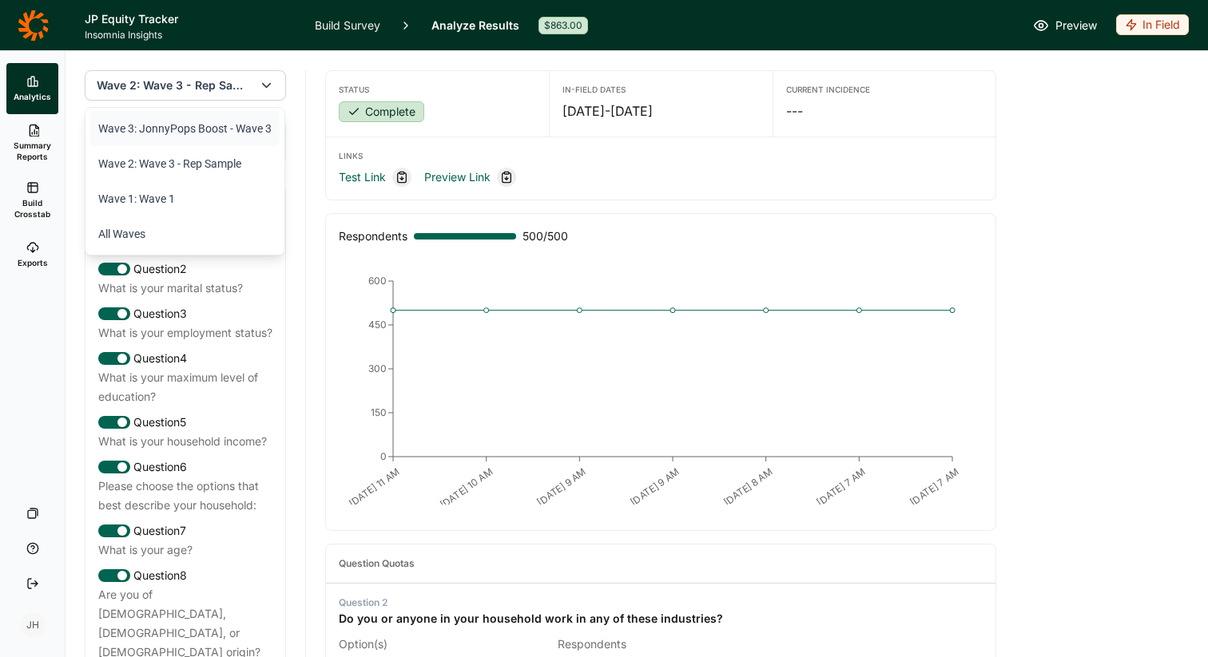
click at [183, 128] on li "Wave 3: JonnyPops Boost - Wave 3" at bounding box center [184, 128] width 189 height 35
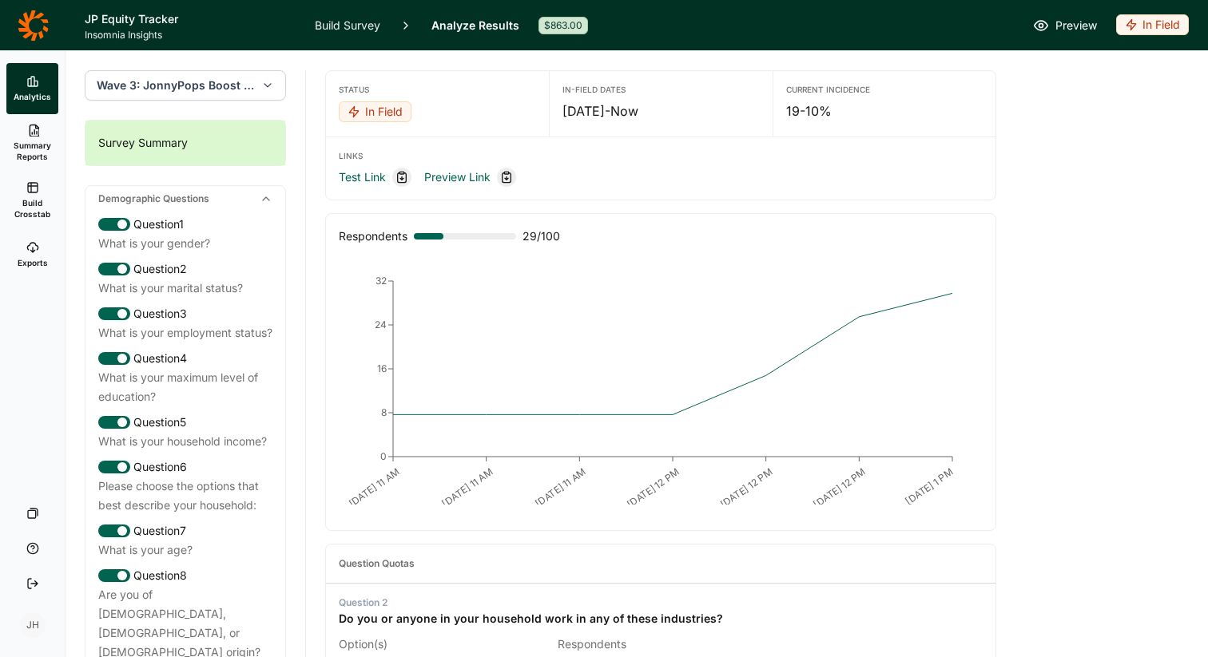
click at [194, 84] on span "Wave 3: JonnyPops Boost - Wave 3" at bounding box center [176, 85] width 158 height 16
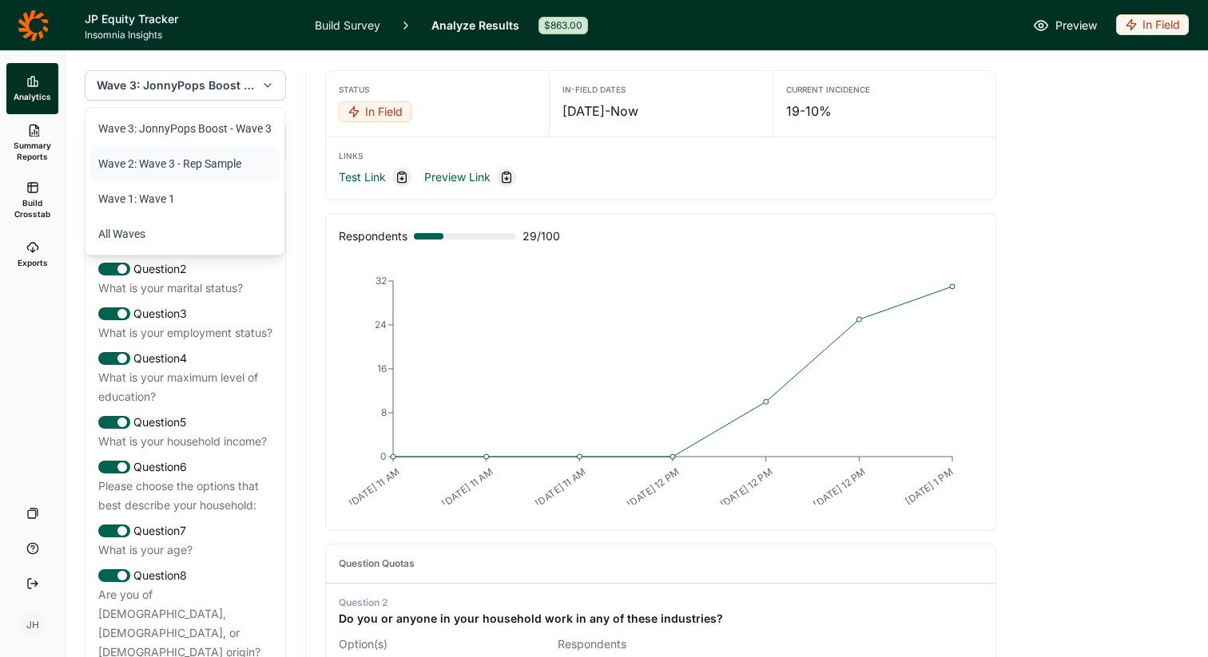
click at [185, 164] on li "Wave 2: Wave 3 - Rep Sample" at bounding box center [184, 163] width 189 height 35
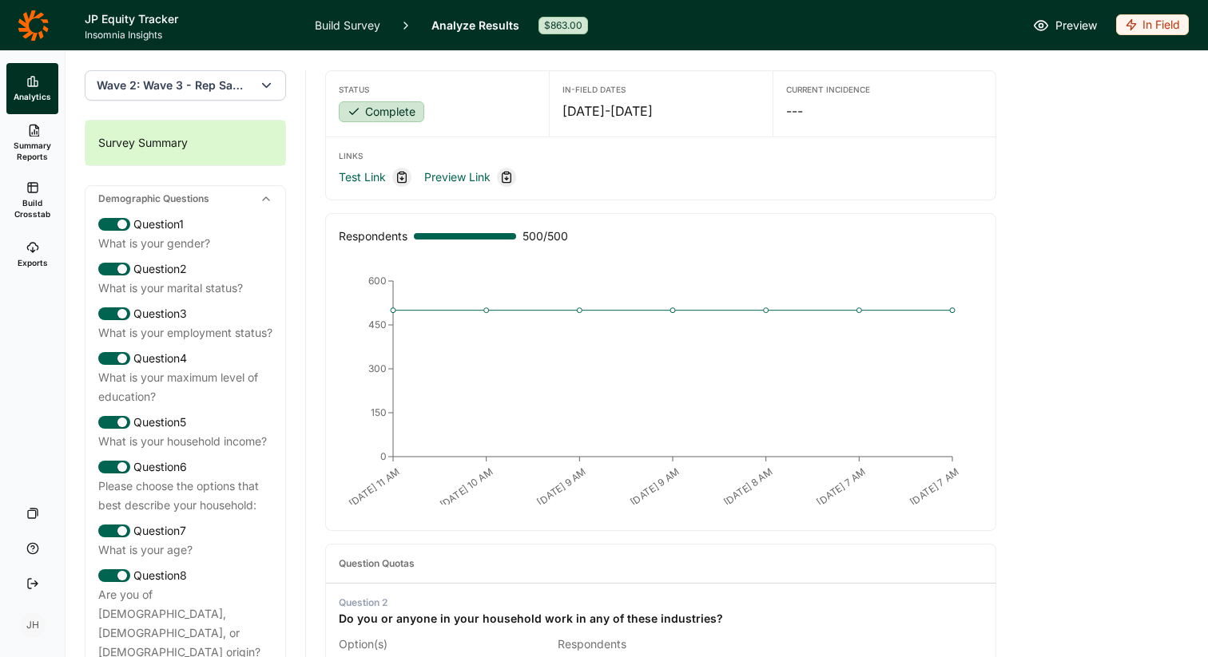
click at [266, 81] on icon "button" at bounding box center [266, 85] width 15 height 16
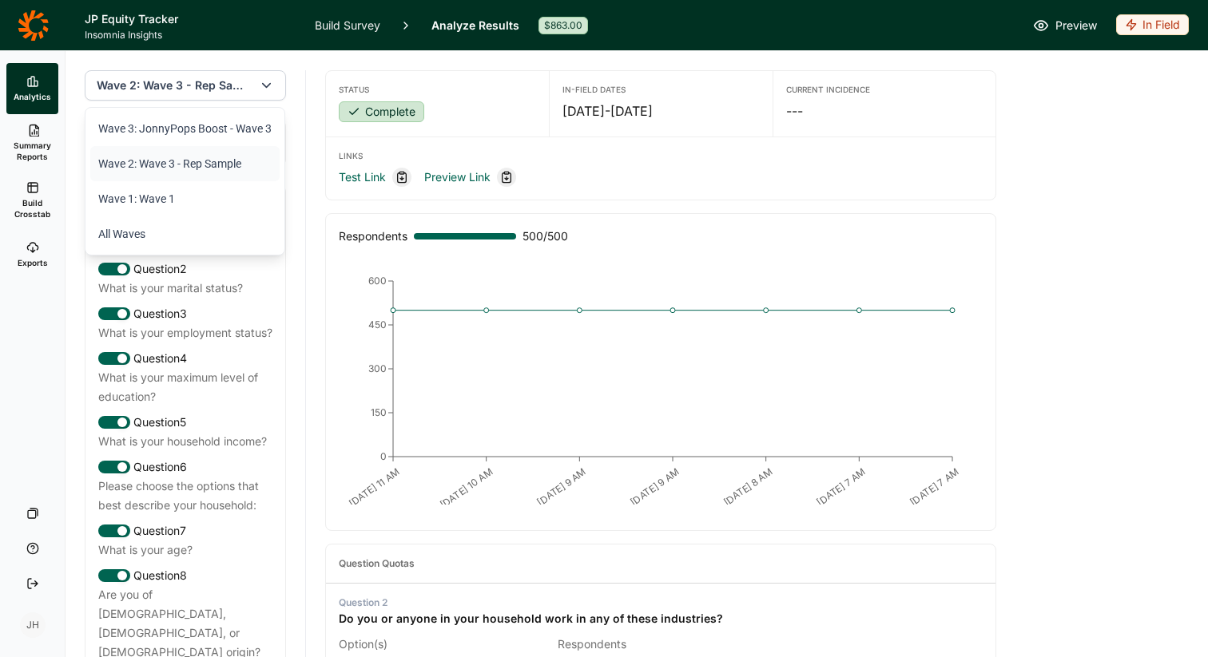
click at [266, 83] on icon "button" at bounding box center [266, 85] width 15 height 16
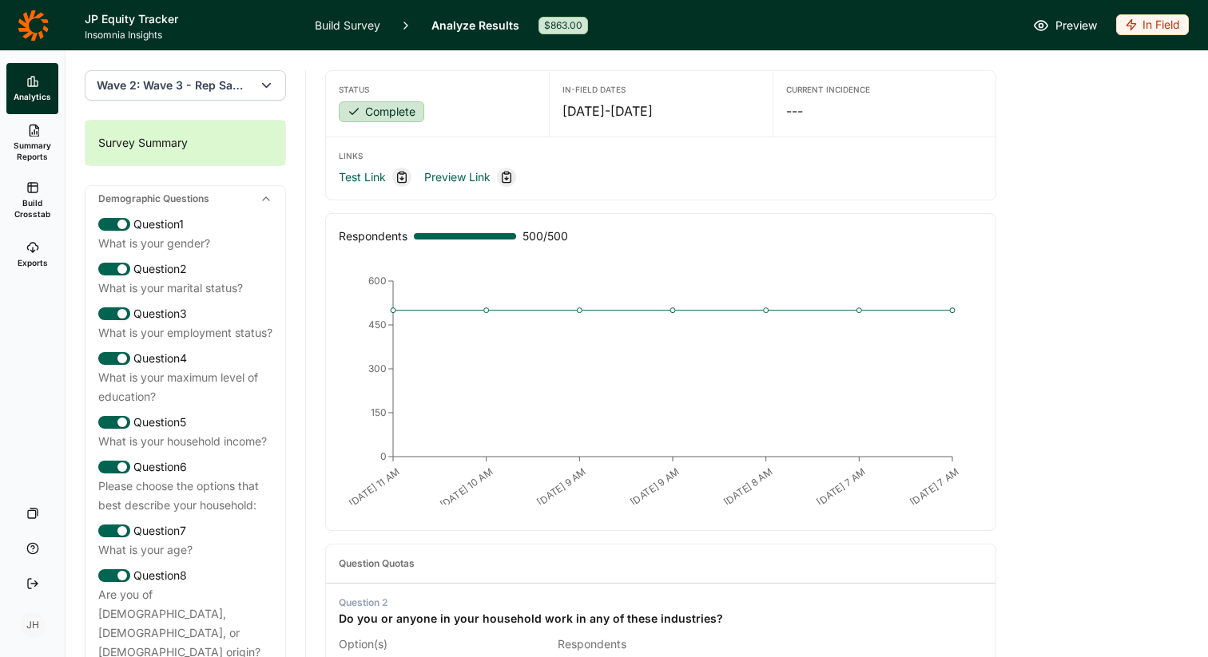
click at [223, 145] on div "Survey Summary" at bounding box center [185, 143] width 200 height 45
click at [783, 109] on div "Current Incidence ---" at bounding box center [884, 102] width 222 height 62
click at [218, 142] on div "Survey Summary" at bounding box center [185, 143] width 200 height 45
click at [31, 200] on span "Build Crosstab" at bounding box center [32, 208] width 39 height 22
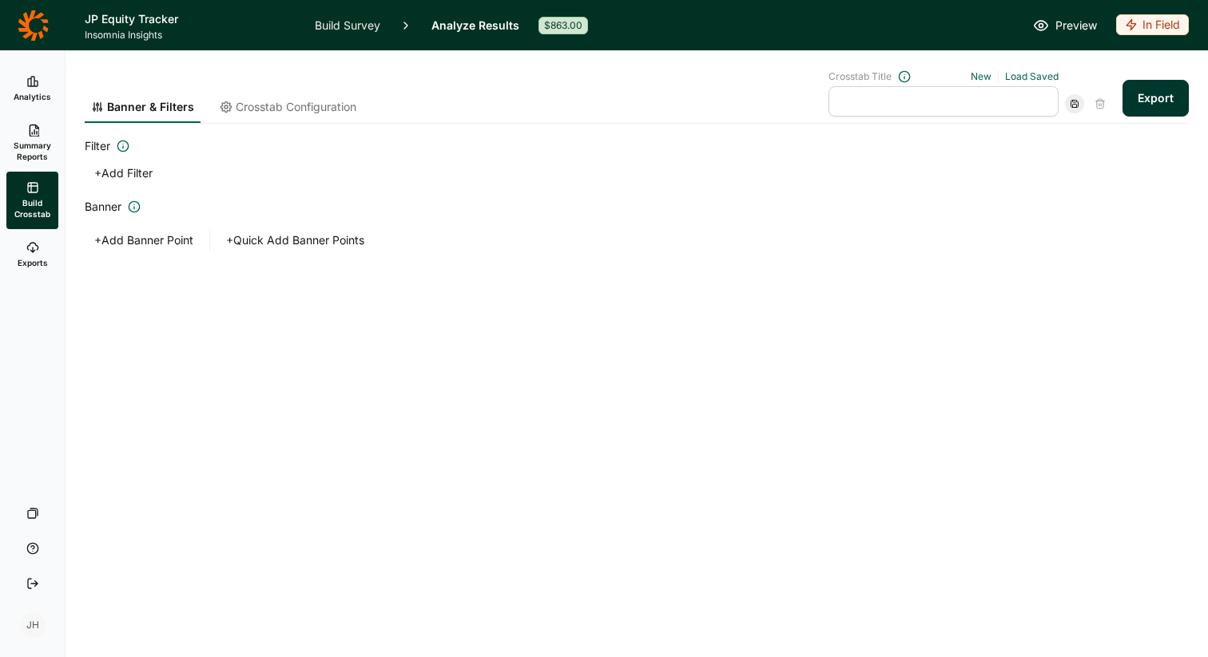
click at [248, 105] on span "Crosstab Configuration" at bounding box center [296, 107] width 121 height 16
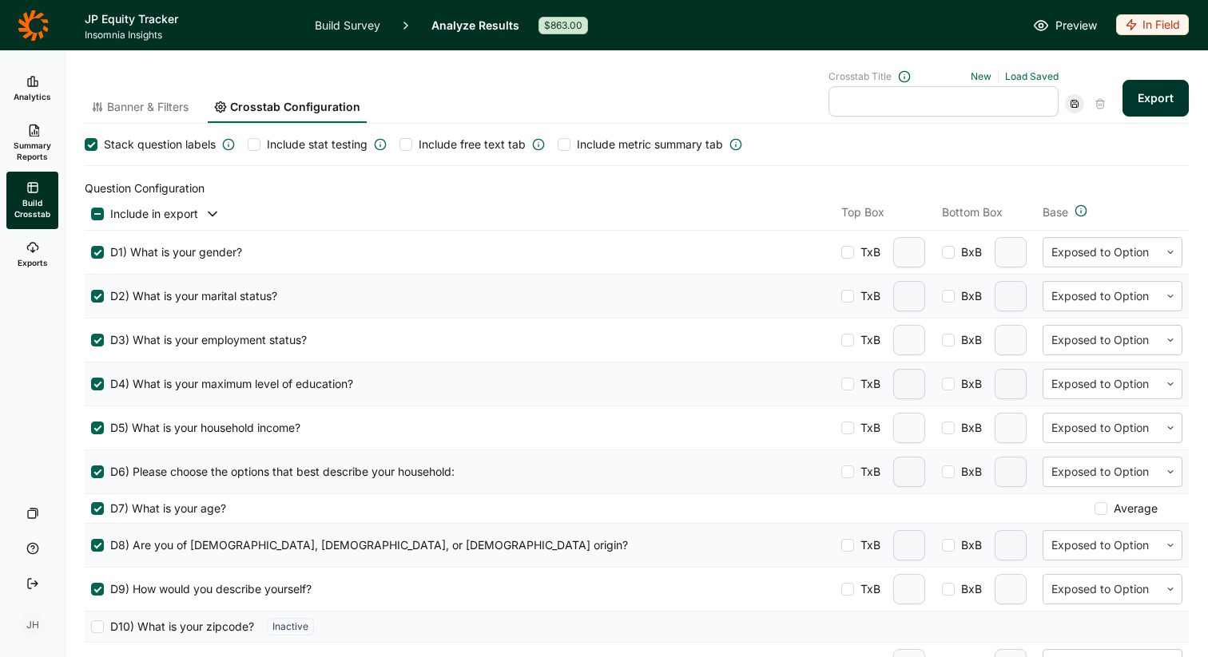
click at [173, 107] on span "Banner & Filters" at bounding box center [147, 107] width 81 height 16
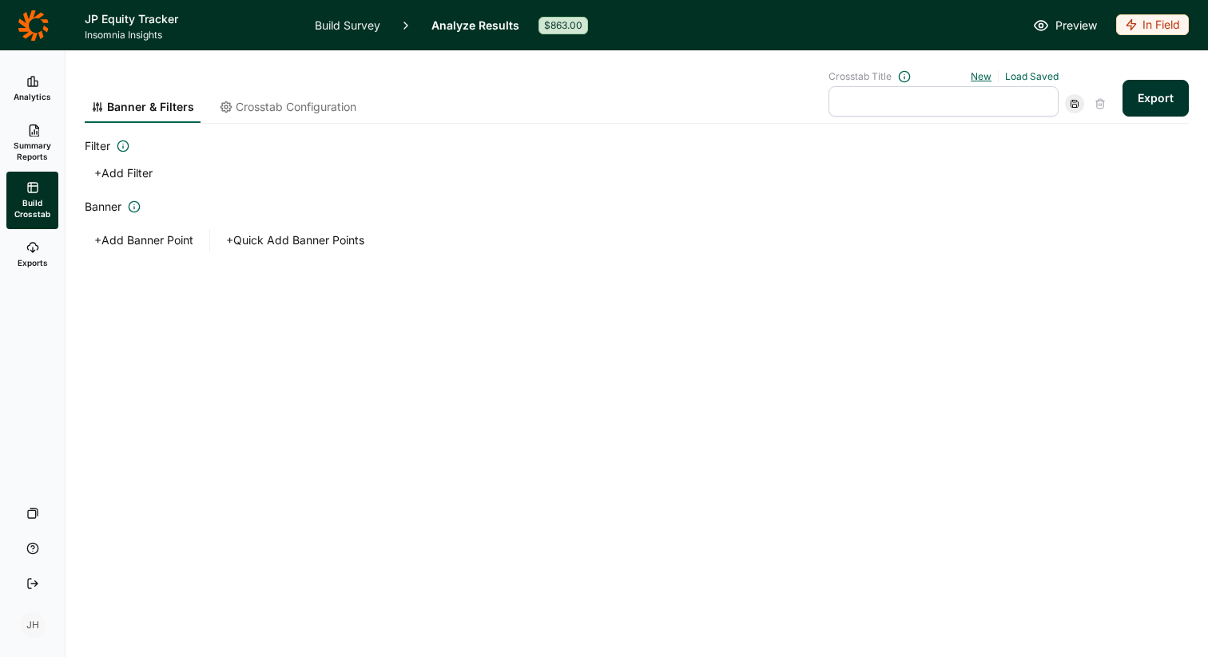
click at [982, 73] on link "New" at bounding box center [981, 76] width 21 height 12
click at [983, 77] on link "New" at bounding box center [981, 76] width 21 height 12
click at [133, 102] on span "Banner & Filters" at bounding box center [150, 107] width 87 height 16
click at [121, 145] on icon at bounding box center [123, 146] width 13 height 13
click at [122, 143] on icon at bounding box center [123, 146] width 13 height 13
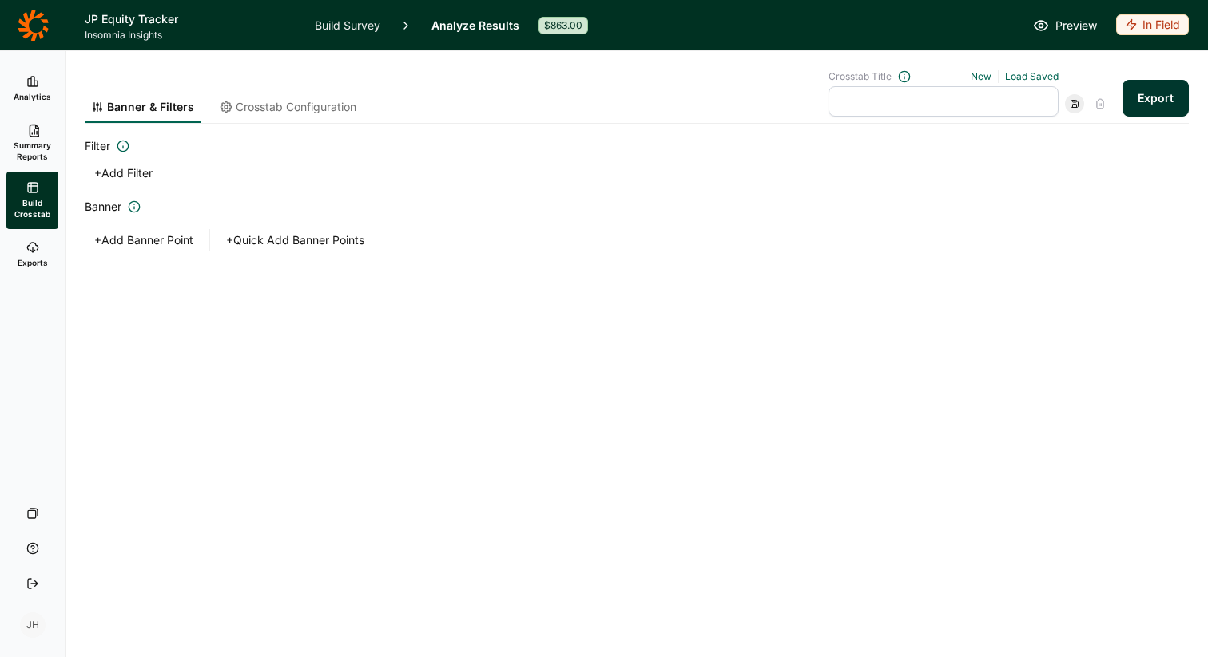
click at [126, 169] on button "+ Add Filter" at bounding box center [123, 173] width 77 height 22
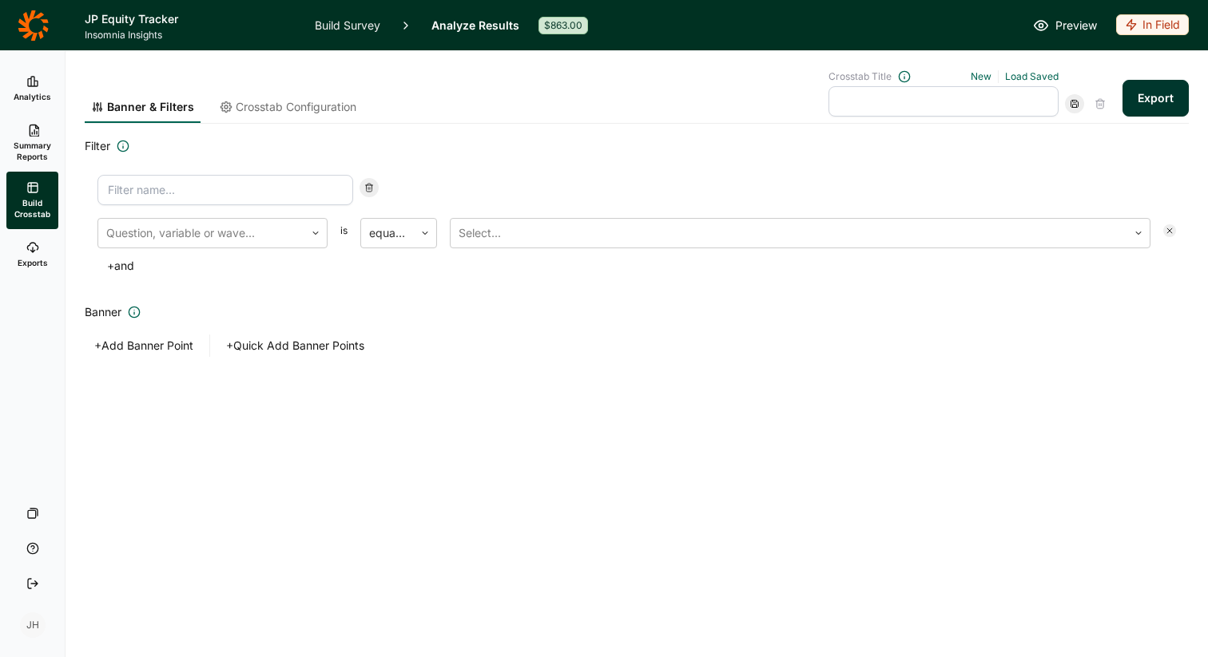
click at [456, 25] on link "Analyze Results" at bounding box center [475, 25] width 88 height 50
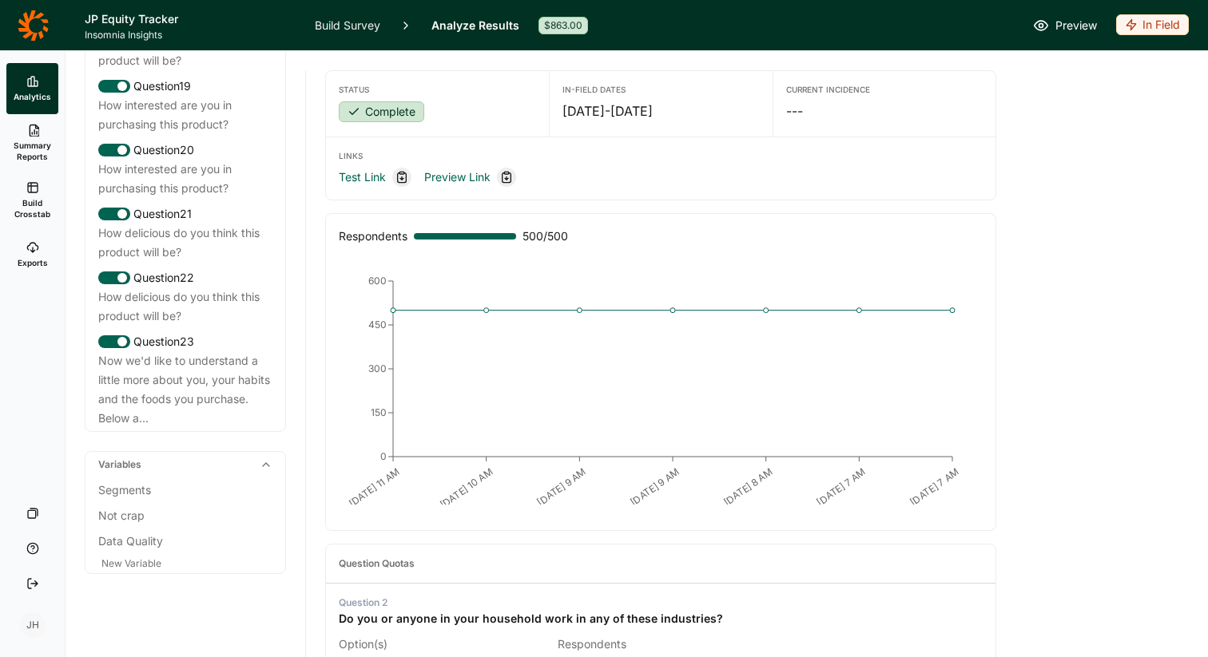
click at [30, 134] on use at bounding box center [35, 131] width 10 height 12
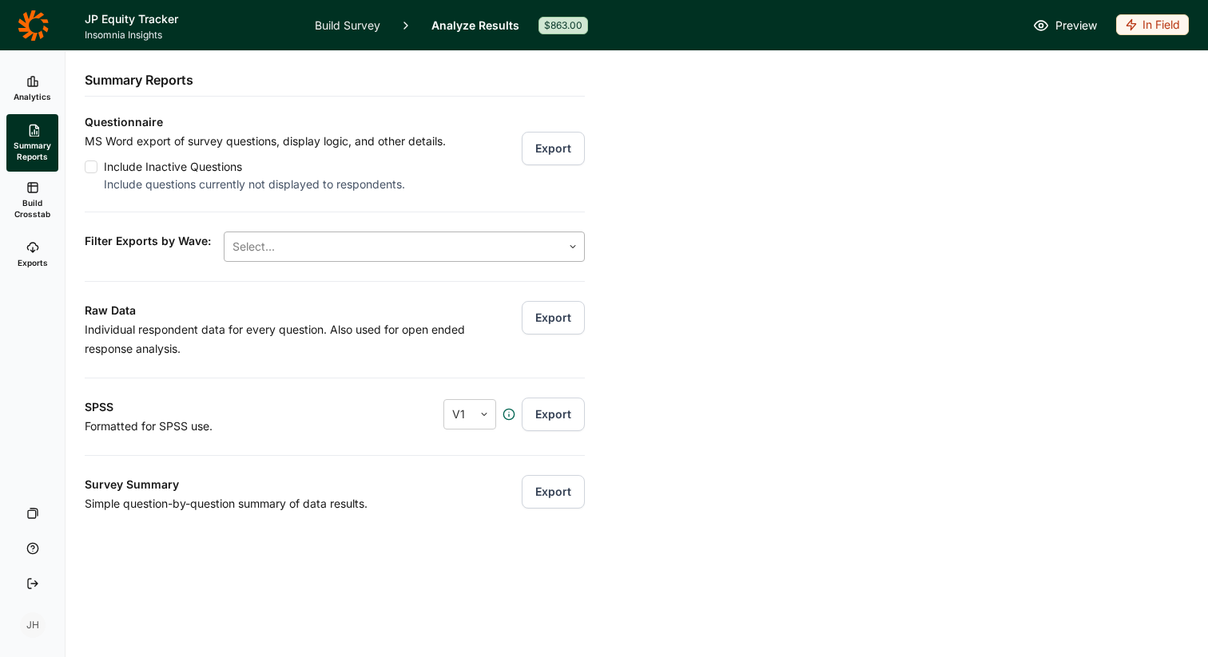
click at [316, 244] on div at bounding box center [392, 247] width 321 height 22
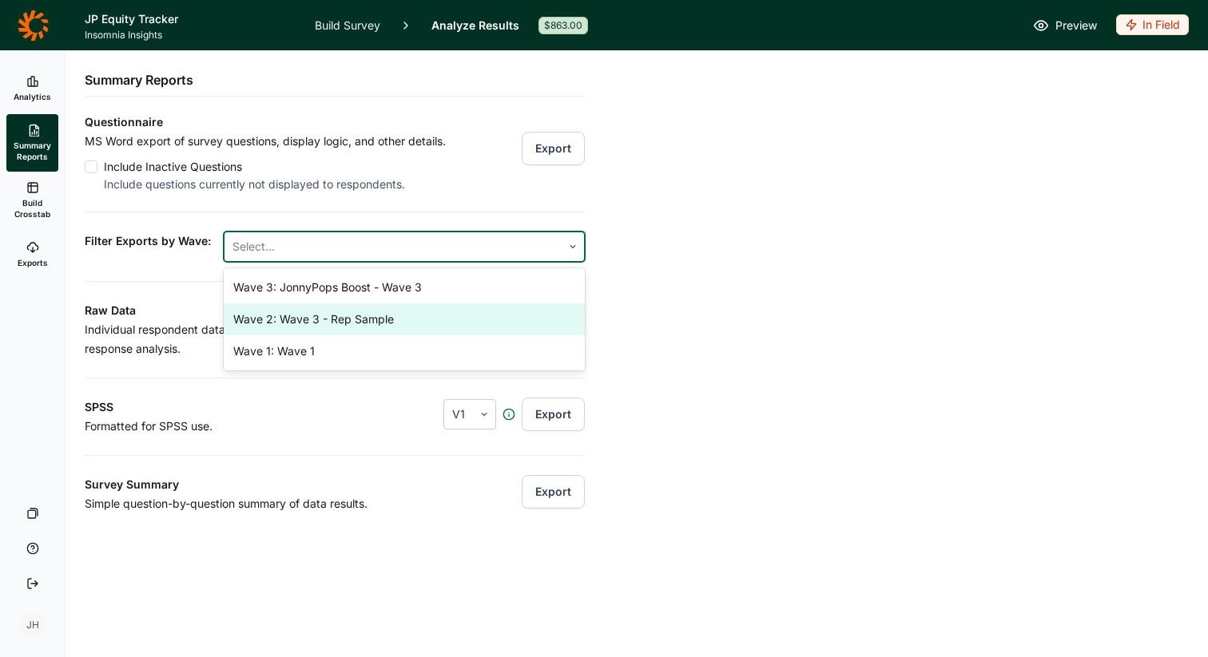
click at [316, 316] on div "Wave 2: Wave 3 - Rep Sample" at bounding box center [404, 320] width 361 height 32
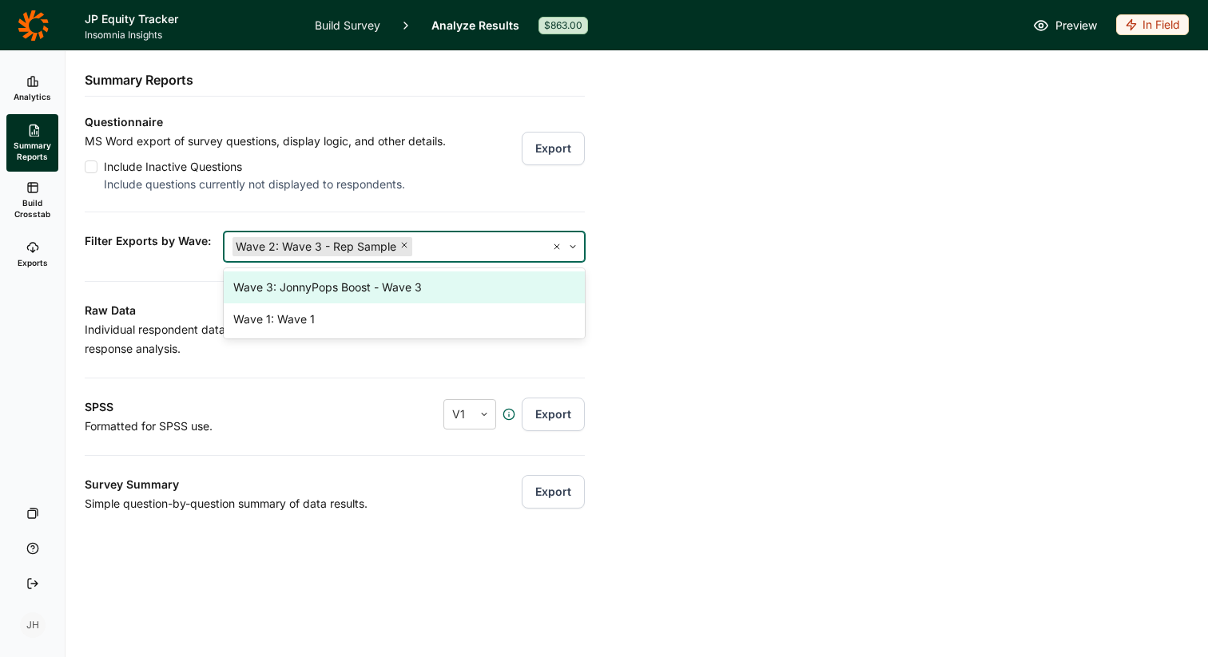
click at [644, 246] on div "Analytics Summary Reports Build Crosstab Exports Your Surveys Help Log Out JH S…" at bounding box center [604, 354] width 1208 height 606
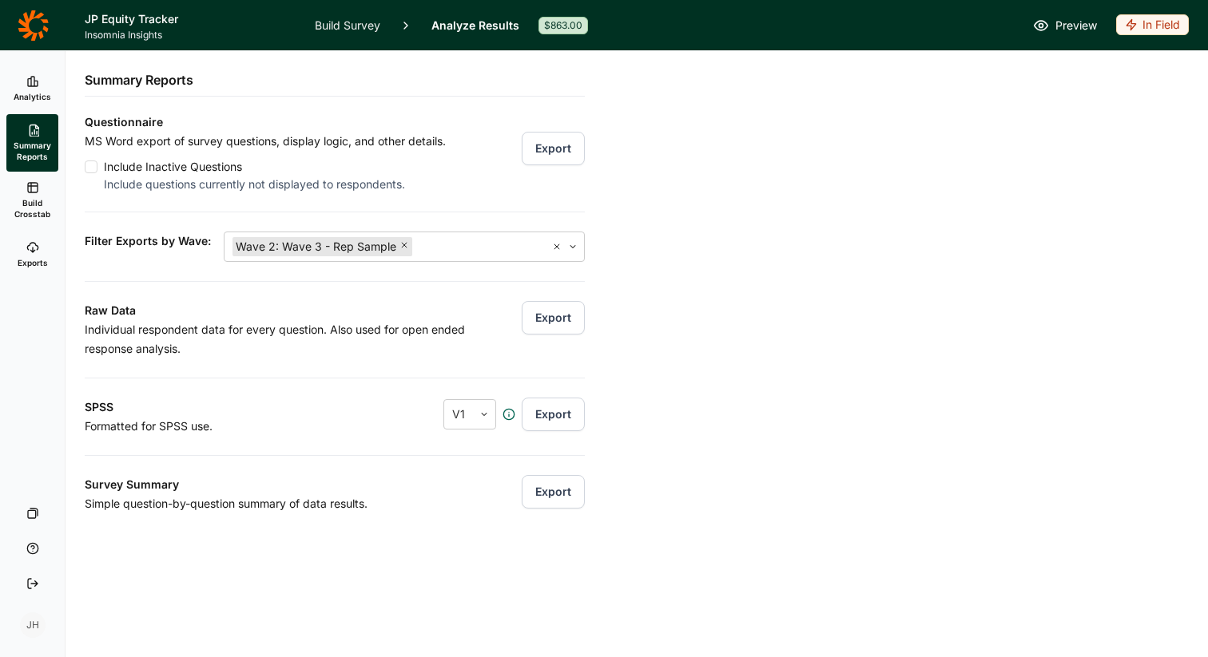
click at [455, 193] on div "Questionnaire MS Word export of survey questions, display logic, and other deta…" at bounding box center [335, 313] width 500 height 401
click at [41, 141] on span "Summary Reports" at bounding box center [32, 151] width 39 height 22
click at [543, 495] on button "Export" at bounding box center [553, 492] width 63 height 34
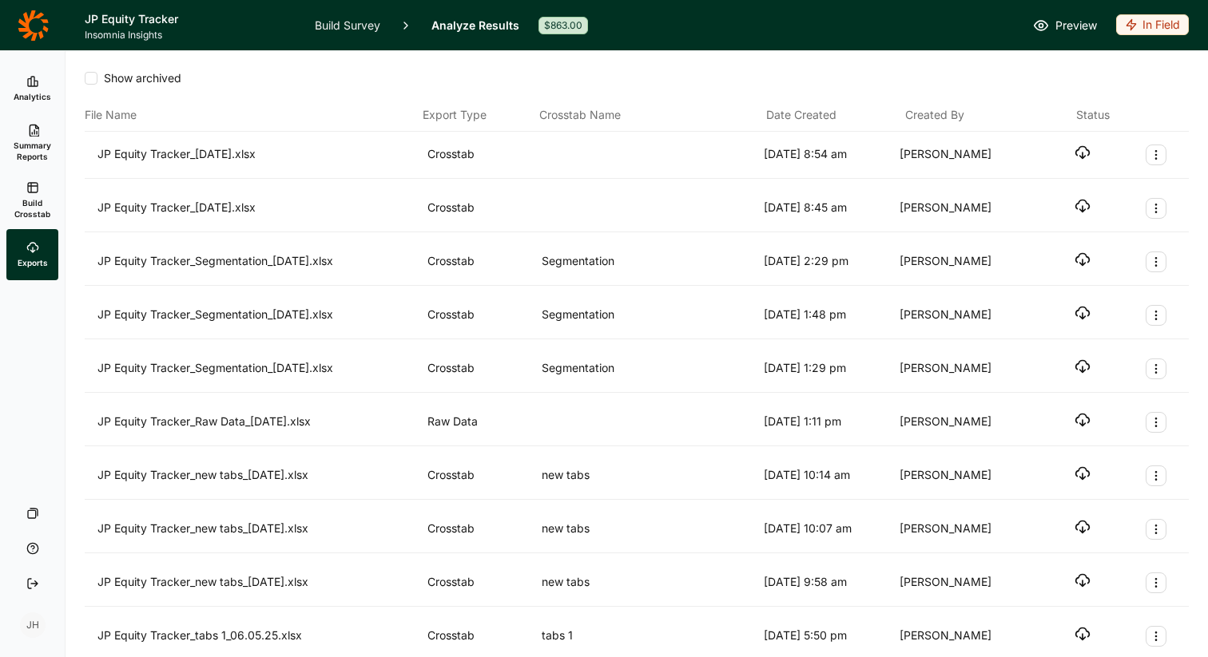
click at [1080, 153] on icon "button" at bounding box center [1082, 153] width 16 height 16
click at [1153, 215] on button "Export Actions" at bounding box center [1156, 208] width 21 height 21
click at [1021, 247] on button "Archive" at bounding box center [1070, 246] width 181 height 35
click at [40, 137] on link "Summary Reports" at bounding box center [32, 143] width 52 height 58
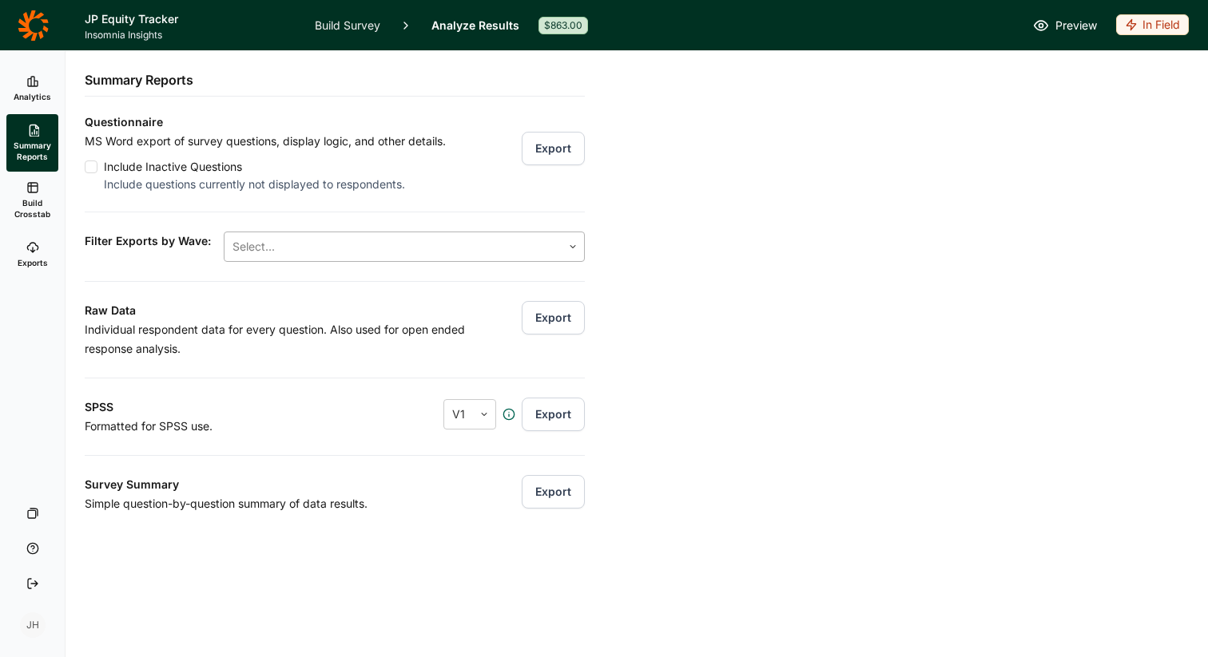
click at [288, 236] on div at bounding box center [392, 247] width 321 height 22
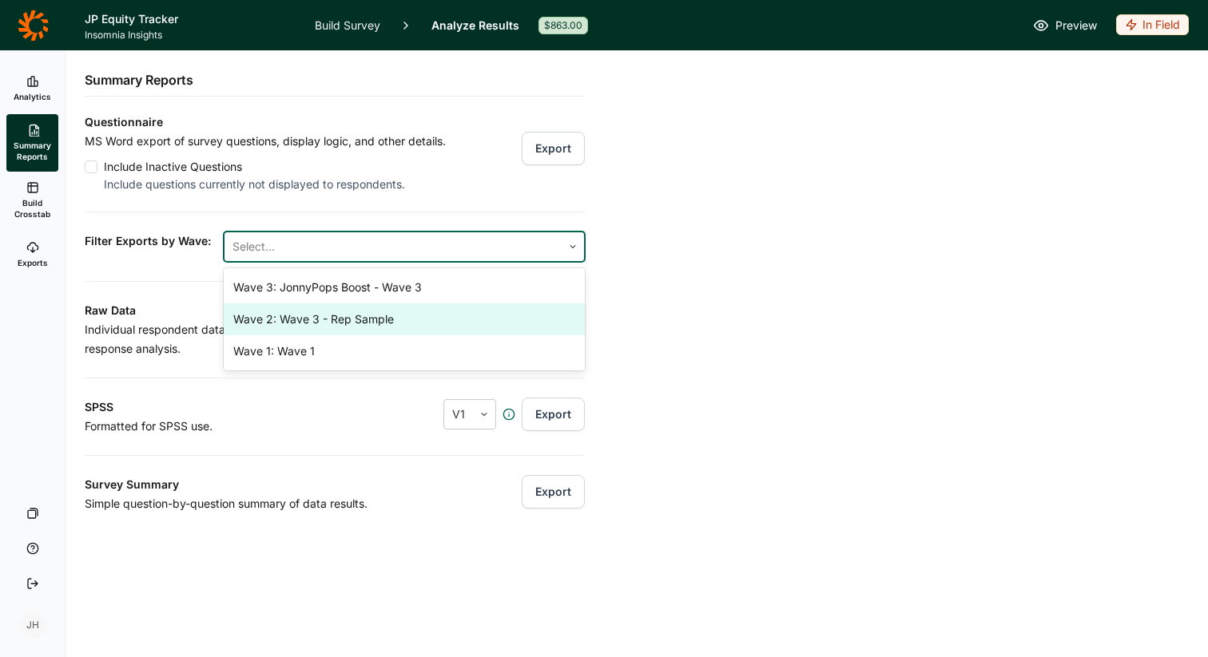
click at [299, 319] on div "Wave 2: Wave 3 - Rep Sample" at bounding box center [404, 320] width 361 height 32
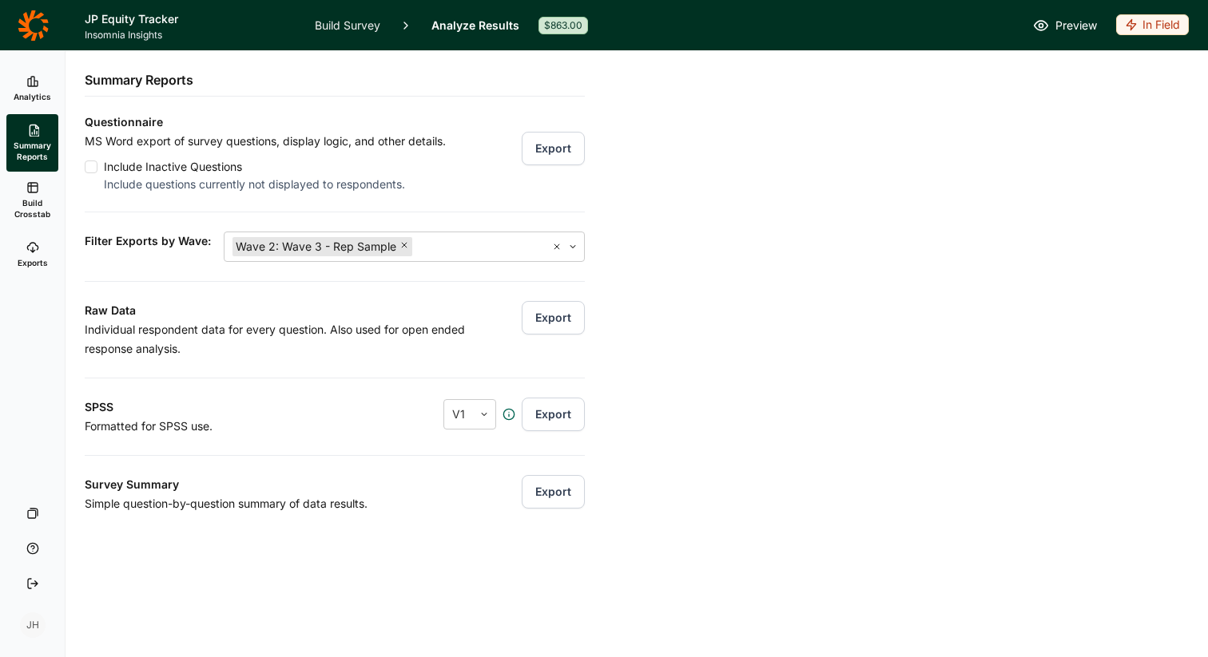
click at [661, 296] on div "Analytics Summary Reports Build Crosstab Exports Your Surveys Help Log Out JH S…" at bounding box center [604, 354] width 1208 height 606
click at [661, 299] on div "Analytics Summary Reports Build Crosstab Exports Your Surveys Help Log Out JH S…" at bounding box center [604, 354] width 1208 height 606
click at [556, 207] on div "Questionnaire MS Word export of survey questions, display logic, and other deta…" at bounding box center [335, 313] width 500 height 401
click at [546, 490] on button "Export" at bounding box center [553, 492] width 63 height 34
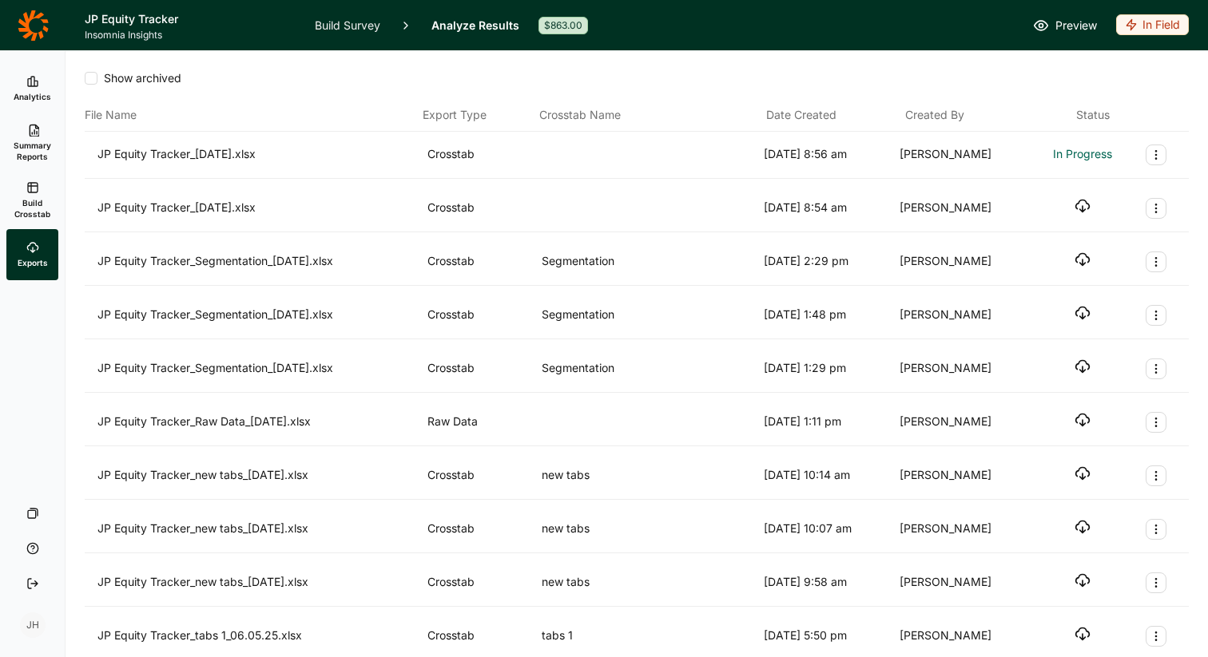
click at [1152, 213] on icon "Export Actions" at bounding box center [1156, 208] width 13 height 13
click at [1035, 247] on button "Archive" at bounding box center [1070, 246] width 181 height 35
click at [34, 138] on link "Summary Reports" at bounding box center [32, 143] width 52 height 58
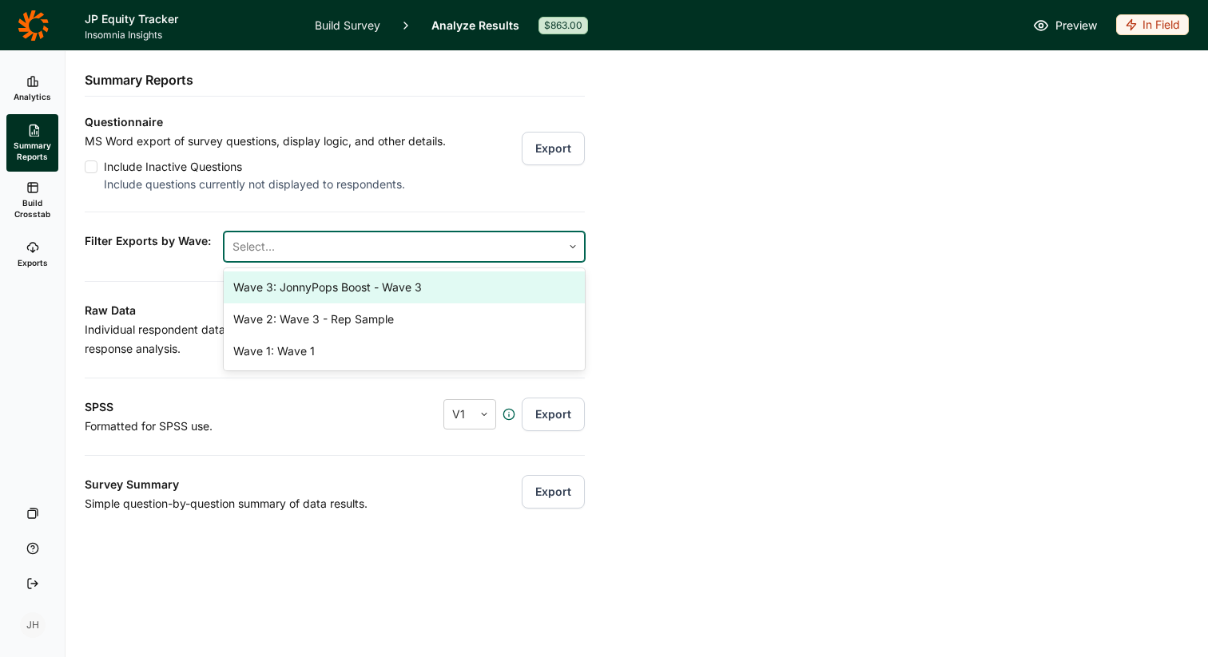
click at [524, 249] on div at bounding box center [392, 247] width 321 height 22
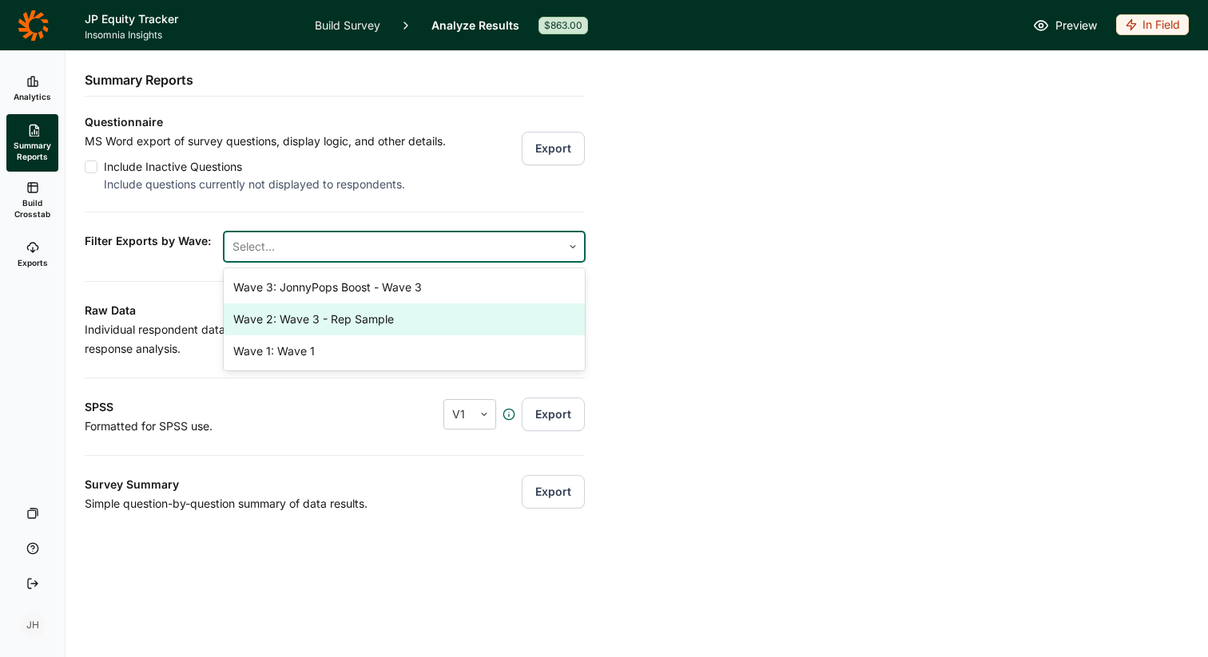
click at [491, 310] on div "Wave 2: Wave 3 - Rep Sample" at bounding box center [404, 320] width 361 height 32
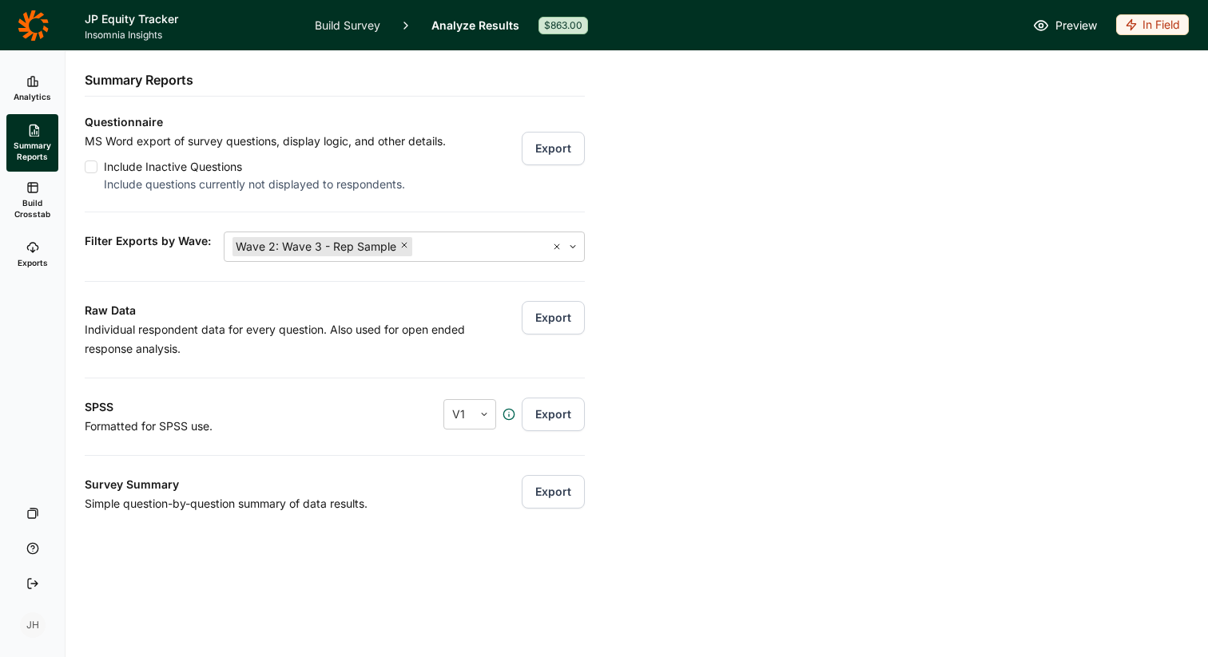
click at [685, 324] on div "Analytics Summary Reports Build Crosstab Exports Your Surveys Help Log Out JH S…" at bounding box center [604, 354] width 1208 height 606
click at [661, 336] on div "Analytics Summary Reports Build Crosstab Exports Your Surveys Help Log Out JH S…" at bounding box center [604, 354] width 1208 height 606
click at [607, 275] on div "Analytics Summary Reports Build Crosstab Exports Your Surveys Help Log Out JH S…" at bounding box center [604, 354] width 1208 height 606
click at [34, 248] on icon at bounding box center [32, 247] width 13 height 13
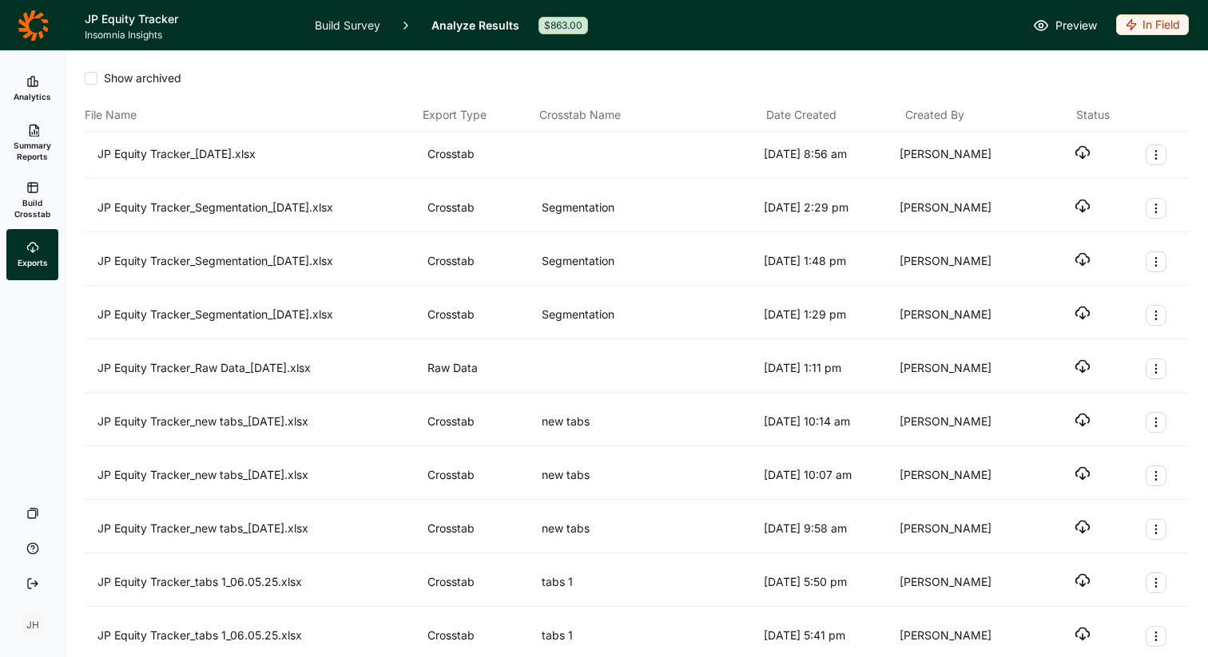
click at [1079, 150] on icon "button" at bounding box center [1082, 153] width 16 height 16
click at [30, 189] on icon at bounding box center [32, 187] width 13 height 13
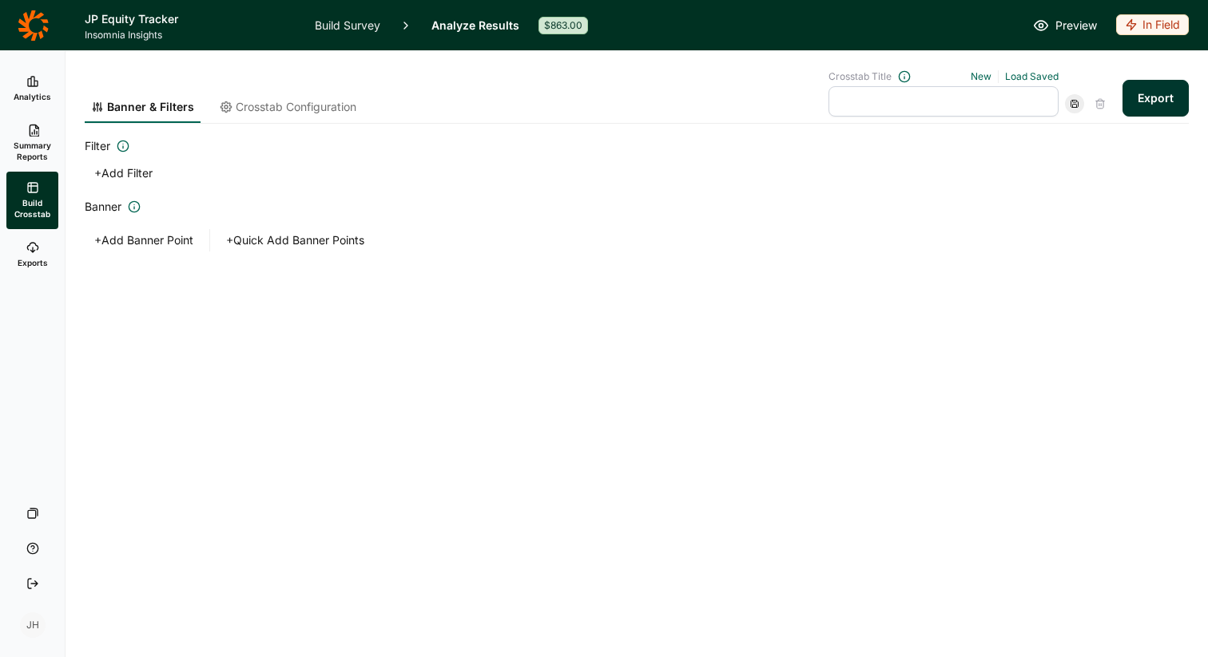
click at [29, 138] on link "Summary Reports" at bounding box center [32, 143] width 52 height 58
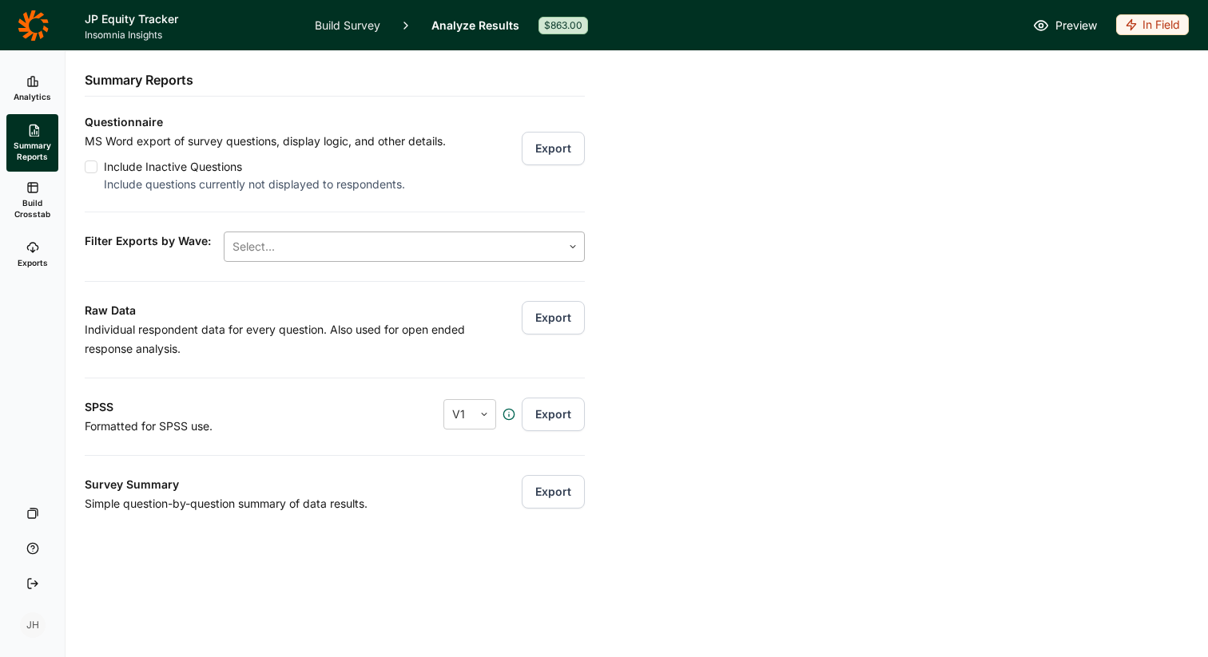
click at [254, 239] on div at bounding box center [392, 247] width 321 height 22
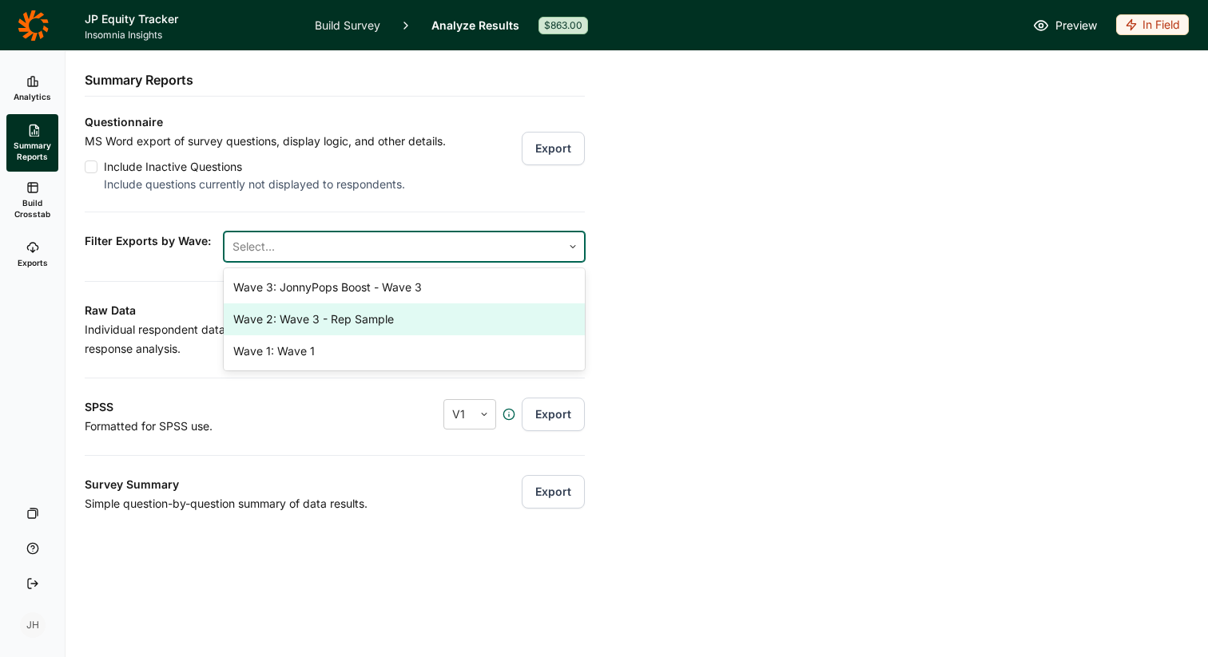
click at [279, 321] on div "Wave 2: Wave 3 - Rep Sample" at bounding box center [404, 320] width 361 height 32
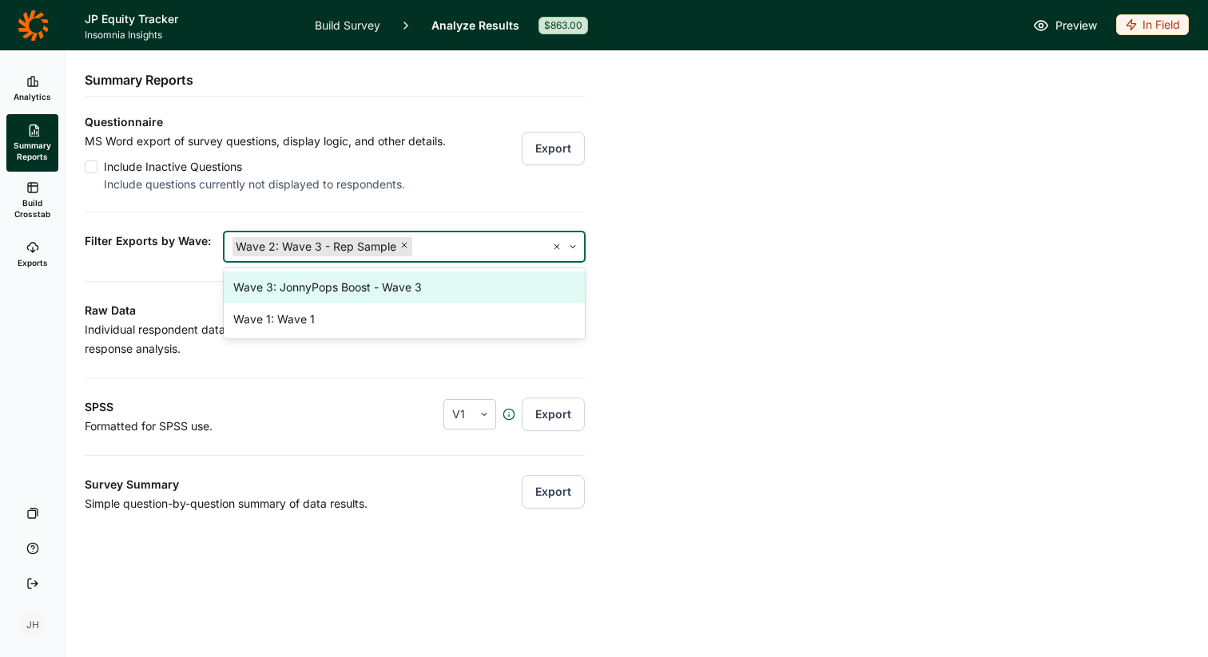
click at [481, 195] on div "Questionnaire MS Word export of survey questions, display logic, and other deta…" at bounding box center [335, 313] width 500 height 401
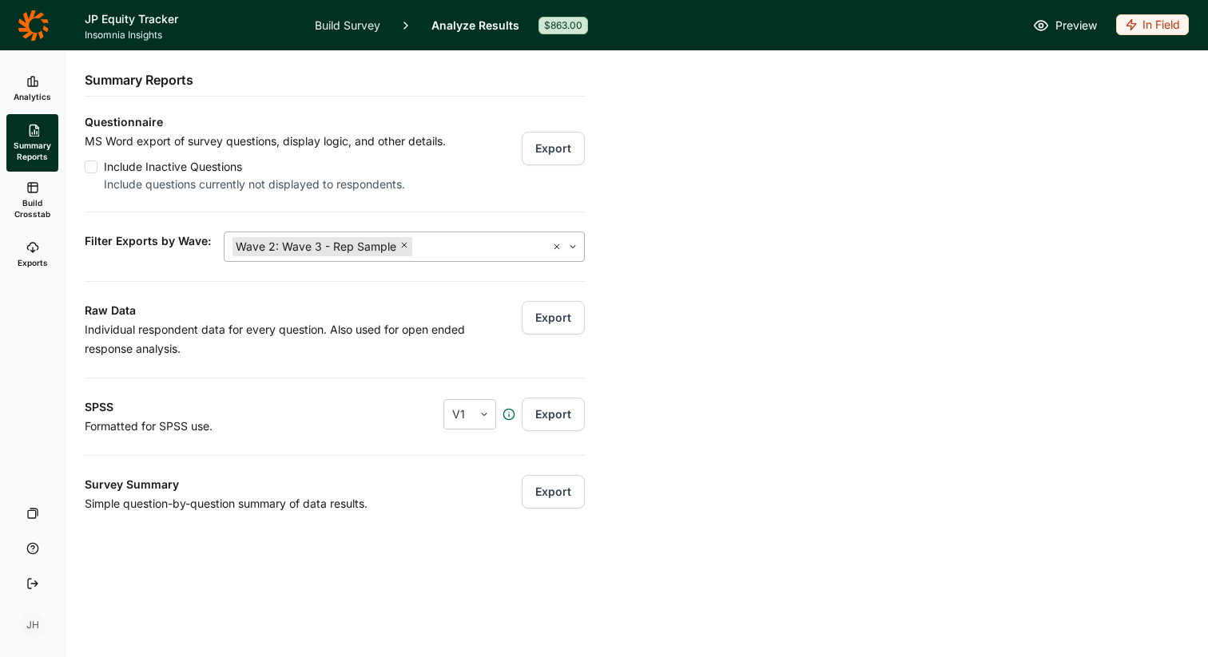
click at [556, 247] on use at bounding box center [556, 246] width 5 height 5
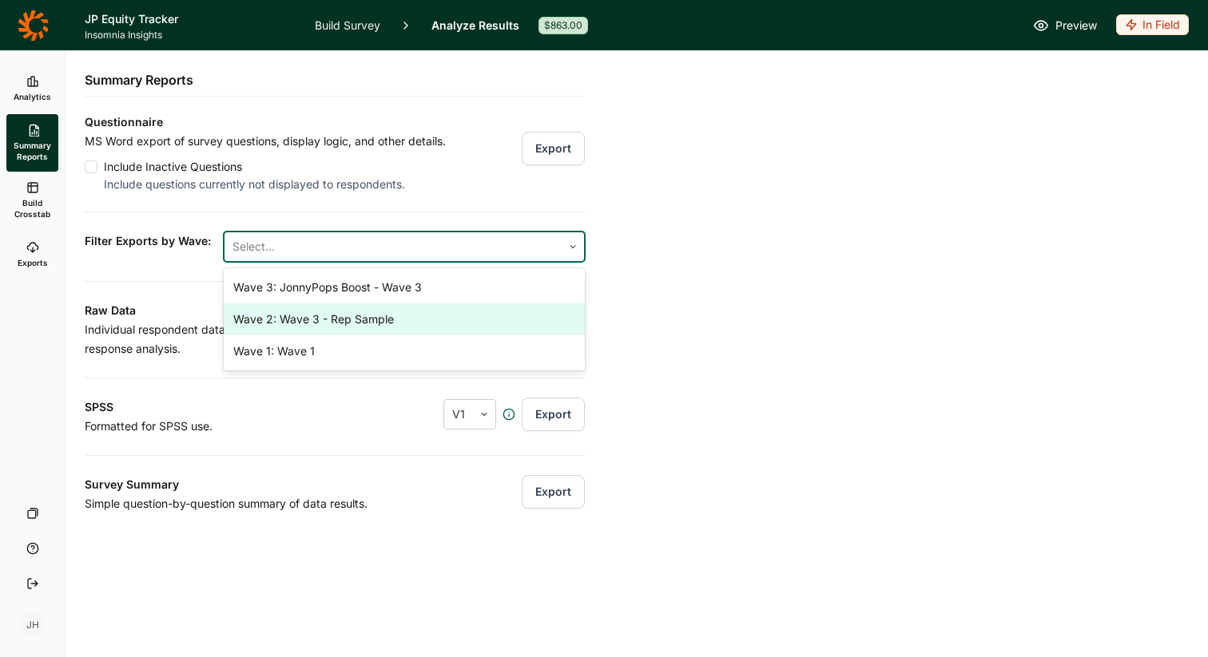
click at [397, 318] on div "Wave 2: Wave 3 - Rep Sample" at bounding box center [404, 320] width 361 height 32
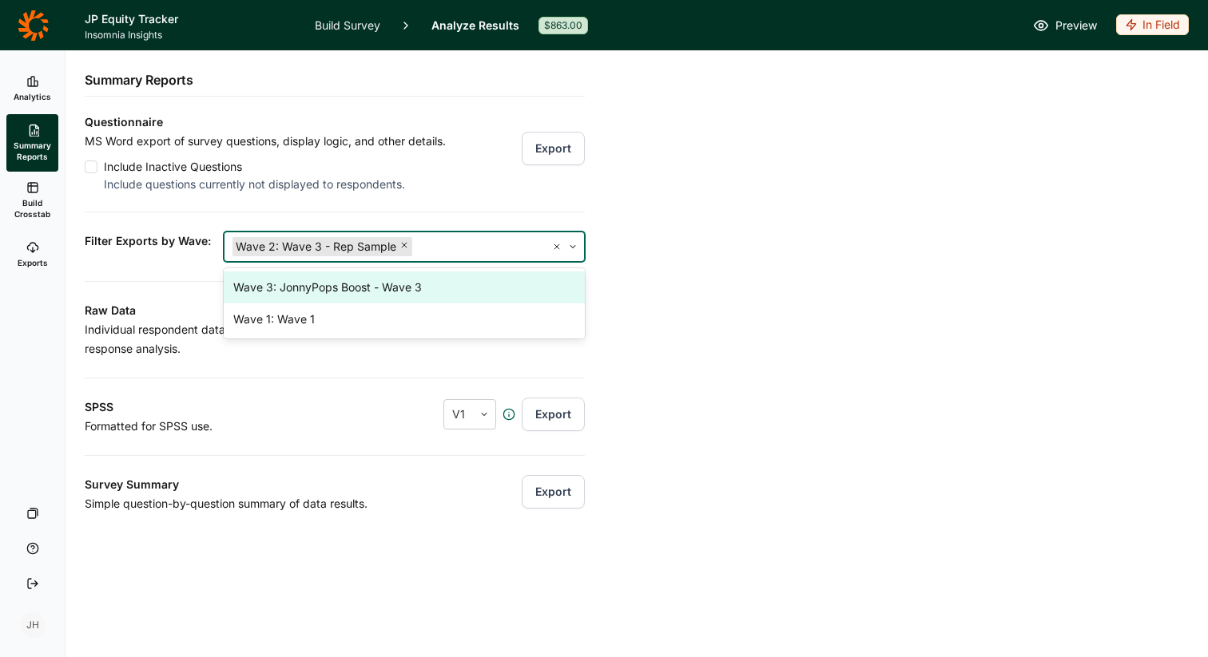
click at [653, 260] on div "Analytics Summary Reports Build Crosstab Exports Your Surveys Help Log Out JH S…" at bounding box center [604, 354] width 1208 height 606
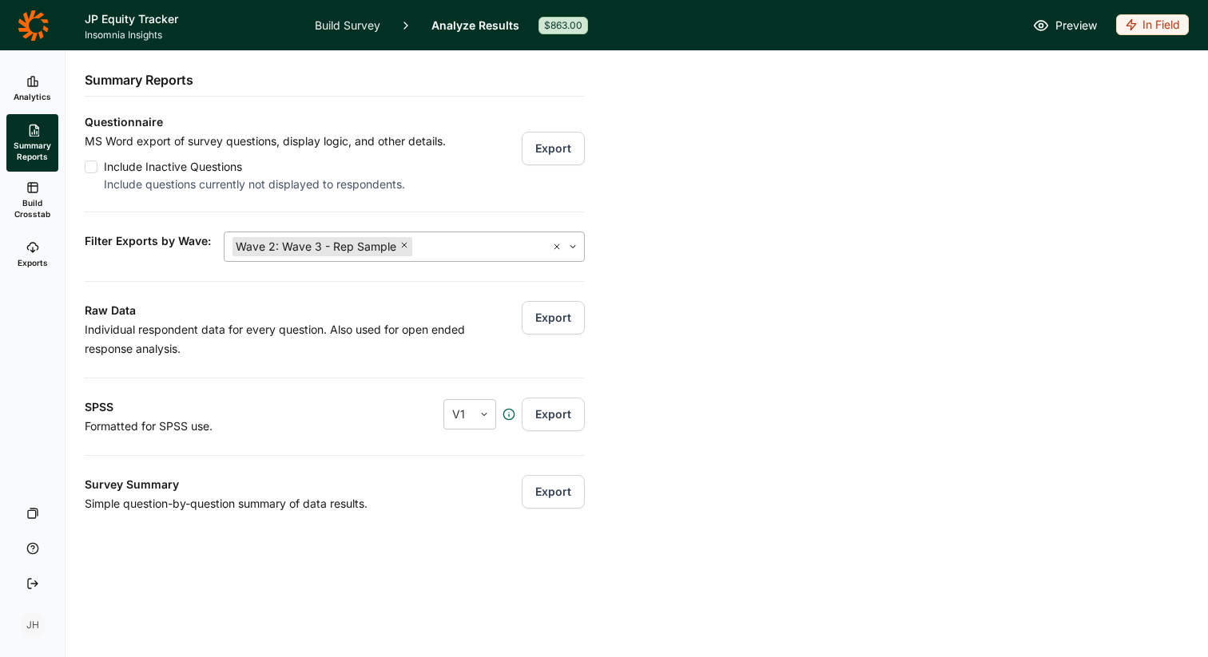
click at [653, 260] on div "Analytics Summary Reports Build Crosstab Exports Your Surveys Help Log Out JH S…" at bounding box center [604, 354] width 1208 height 606
click at [641, 287] on div "Analytics Summary Reports Build Crosstab Exports Your Surveys Help Log Out JH S…" at bounding box center [604, 354] width 1208 height 606
click at [408, 316] on h3 "Raw Data" at bounding box center [276, 310] width 382 height 19
click at [91, 166] on div at bounding box center [91, 167] width 13 height 13
click at [85, 167] on input "Include Inactive Questions Include questions currently not displayed to respond…" at bounding box center [85, 167] width 0 height 0
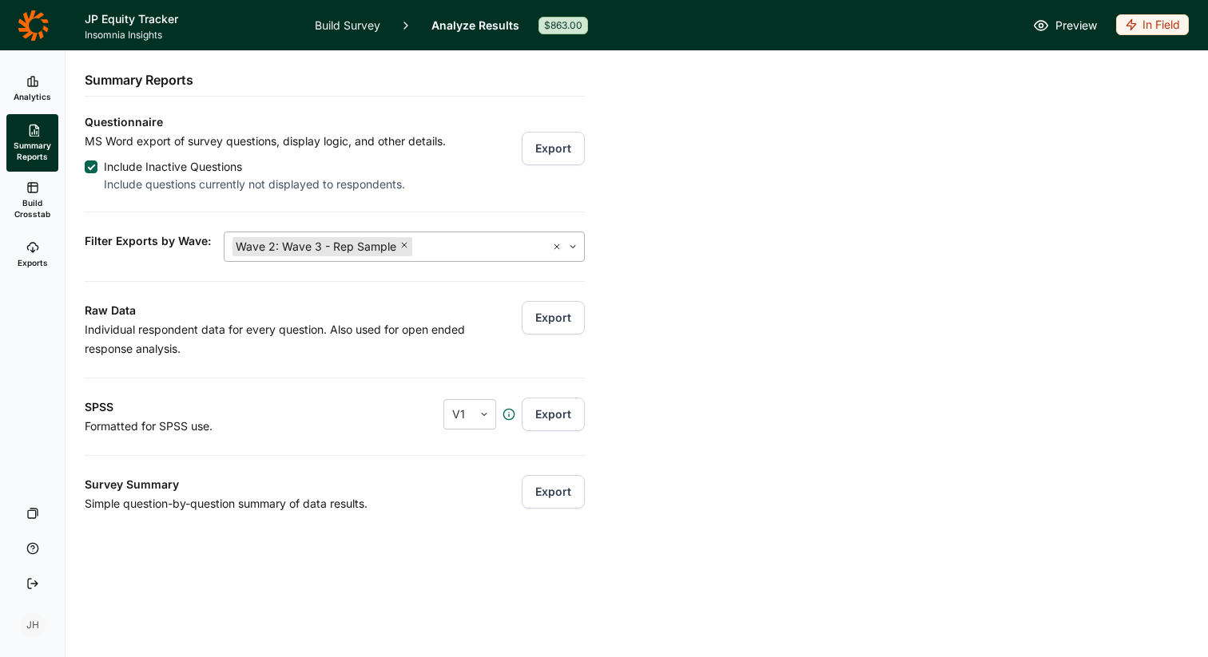
click at [35, 200] on span "Build Crosstab" at bounding box center [32, 208] width 39 height 22
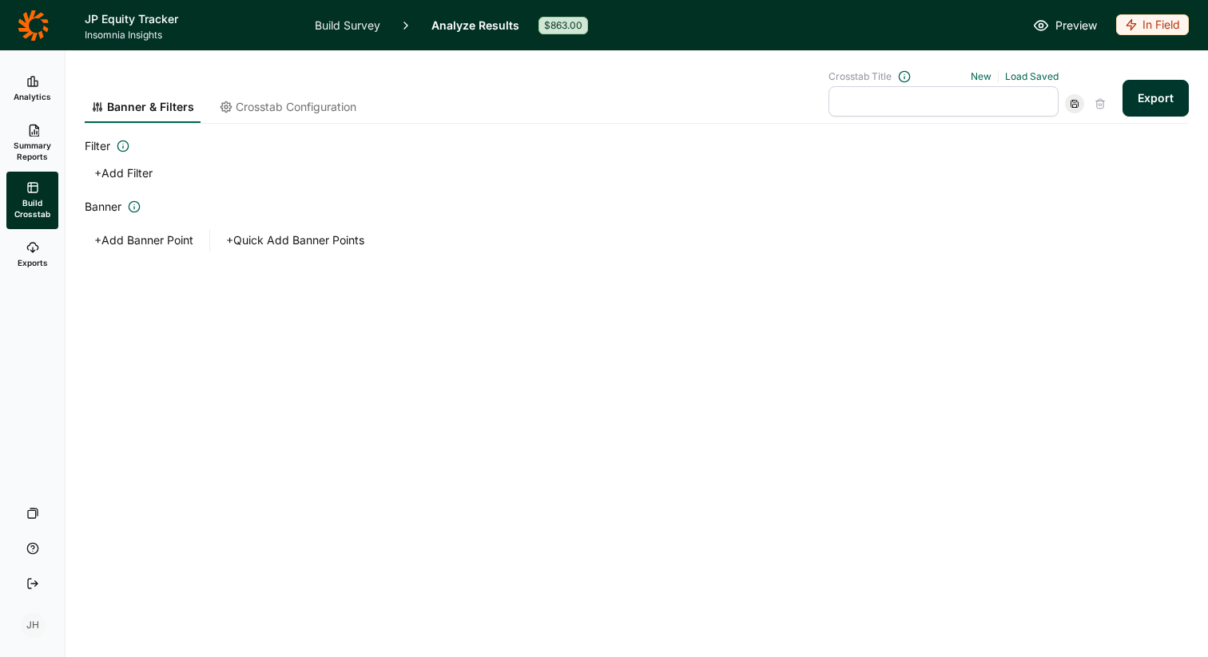
click at [38, 252] on icon at bounding box center [32, 247] width 13 height 13
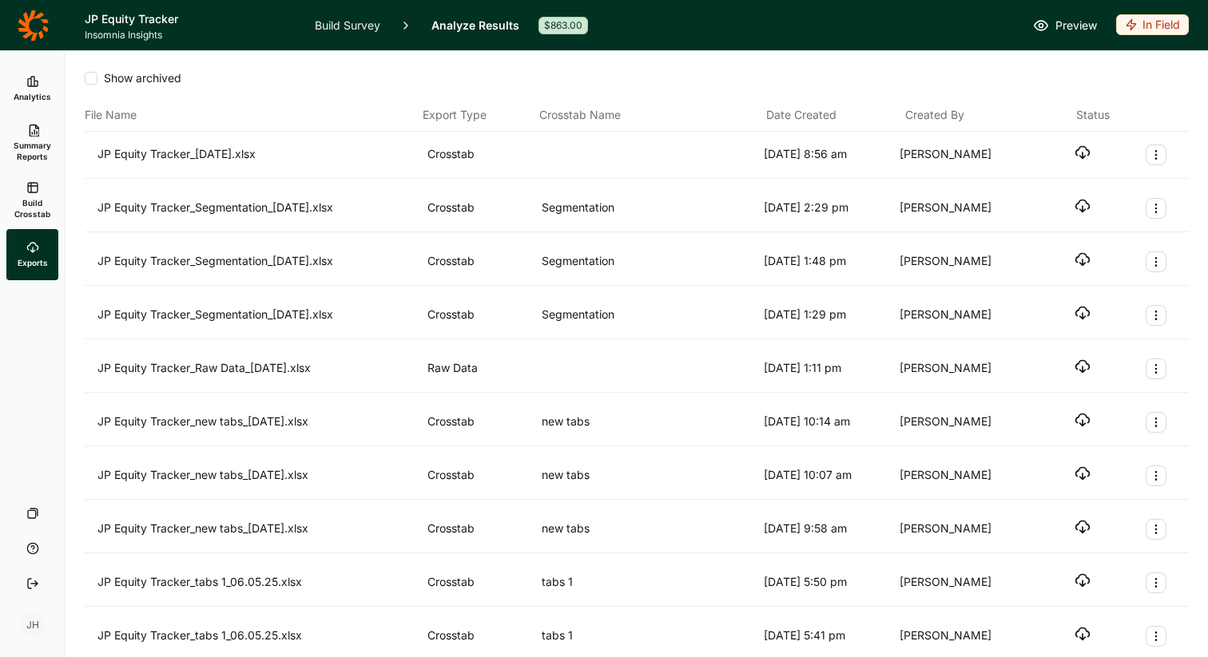
click at [42, 206] on span "Build Crosstab" at bounding box center [32, 208] width 39 height 22
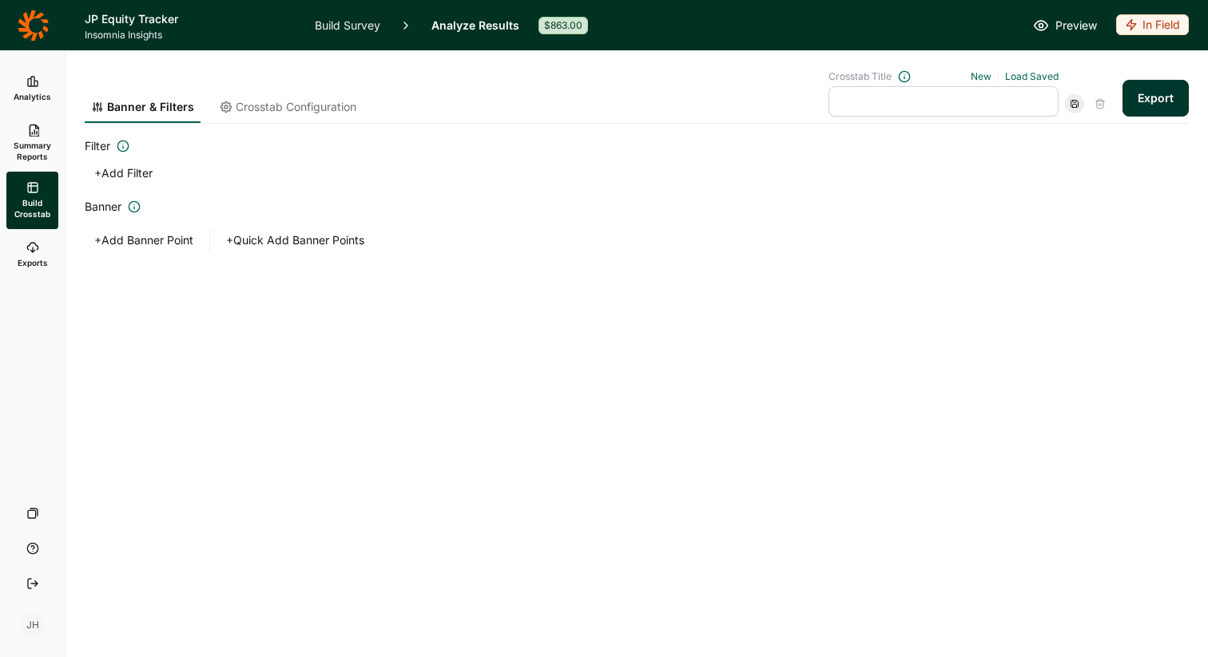
click at [41, 147] on span "Summary Reports" at bounding box center [32, 151] width 39 height 22
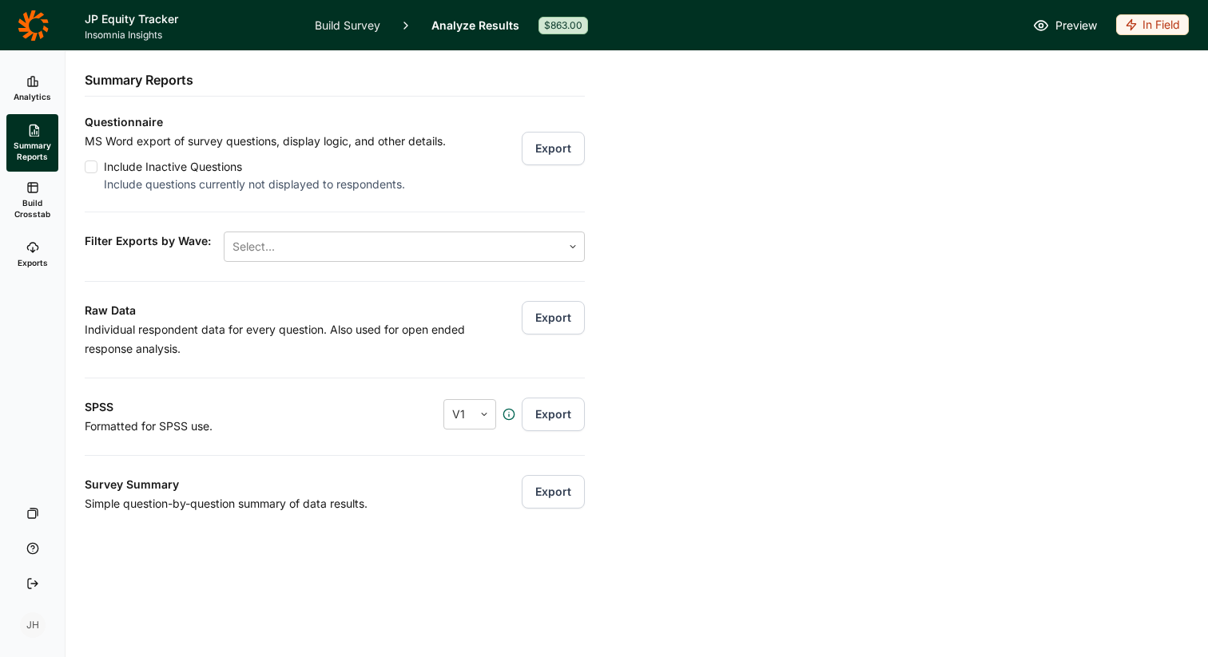
click at [45, 81] on link "Analytics" at bounding box center [32, 88] width 52 height 51
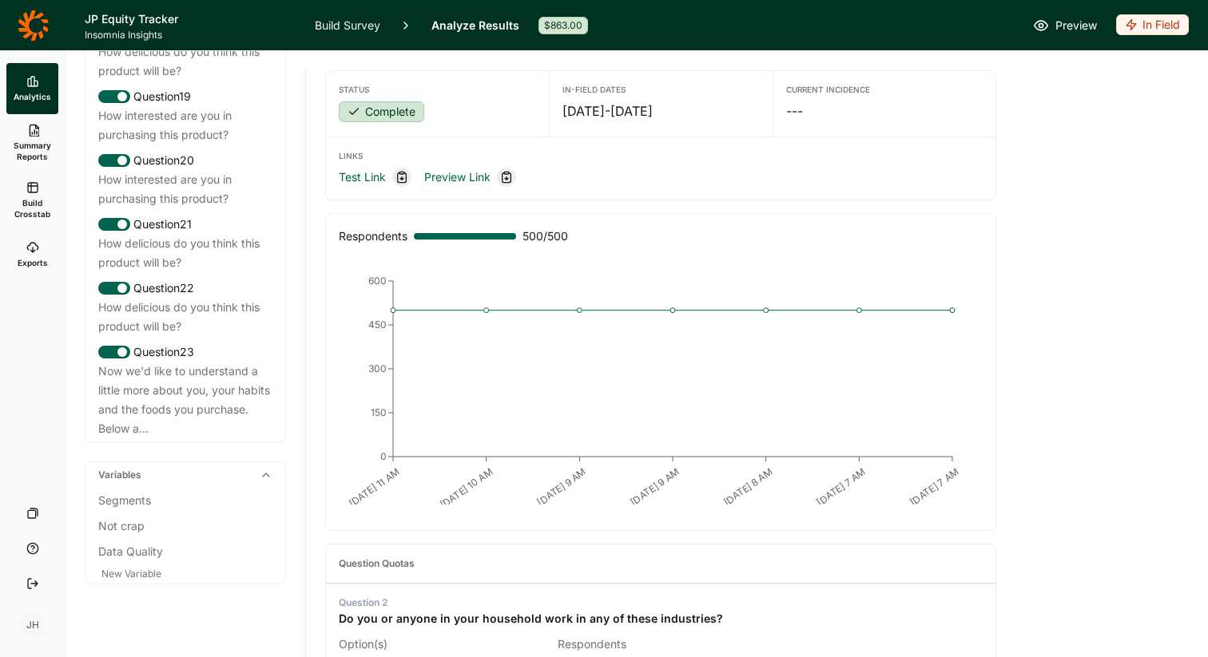
scroll to position [2210, 0]
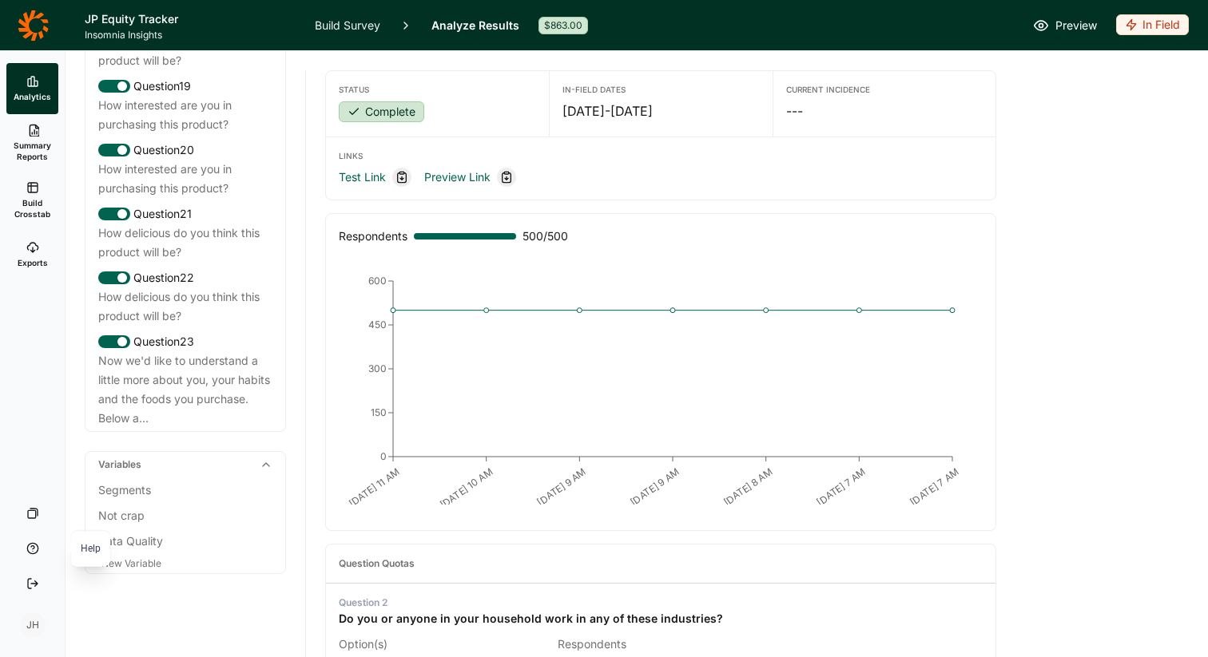
click at [37, 549] on icon at bounding box center [32, 548] width 13 height 13
click at [28, 549] on icon at bounding box center [32, 548] width 13 height 13
click at [34, 547] on use at bounding box center [32, 548] width 10 height 10
click at [30, 546] on use at bounding box center [32, 548] width 10 height 10
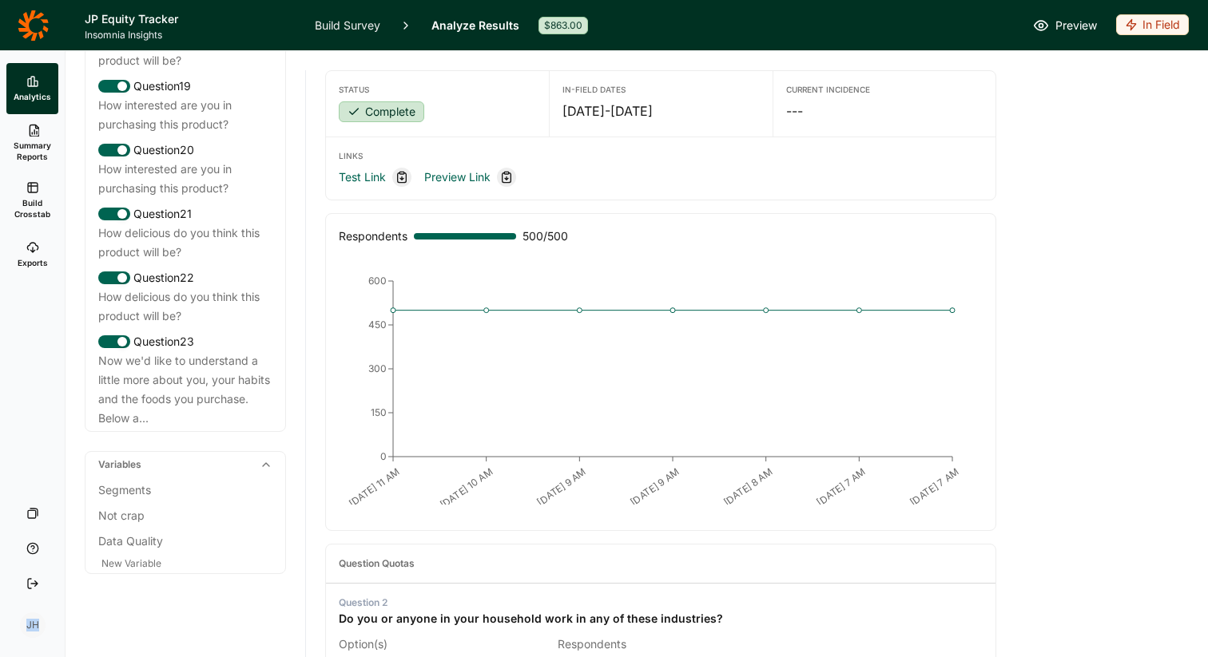
click at [37, 32] on icon at bounding box center [33, 25] width 30 height 30
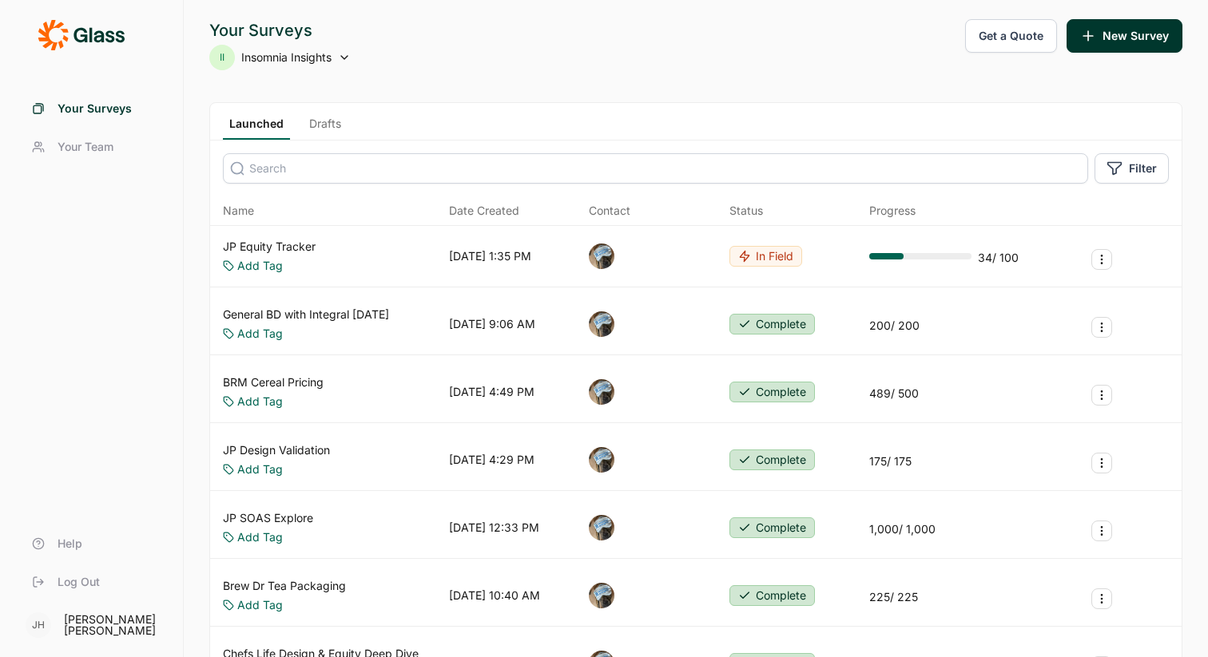
click at [1104, 326] on icon "Survey Actions" at bounding box center [1101, 327] width 13 height 13
click at [1104, 328] on icon "Survey Actions" at bounding box center [1101, 327] width 13 height 13
click at [70, 542] on span "Help" at bounding box center [70, 544] width 25 height 16
click at [263, 241] on link "JP Equity Tracker" at bounding box center [269, 247] width 93 height 16
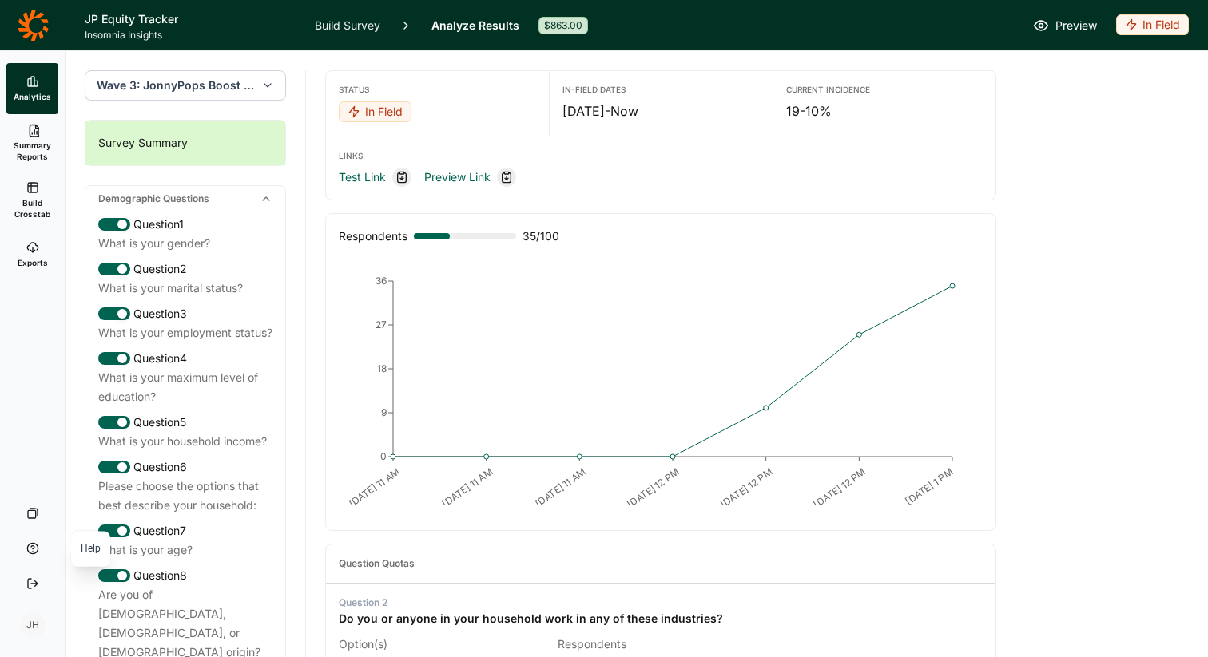
click at [32, 550] on icon at bounding box center [32, 548] width 13 height 13
click at [261, 85] on icon "button" at bounding box center [267, 85] width 13 height 16
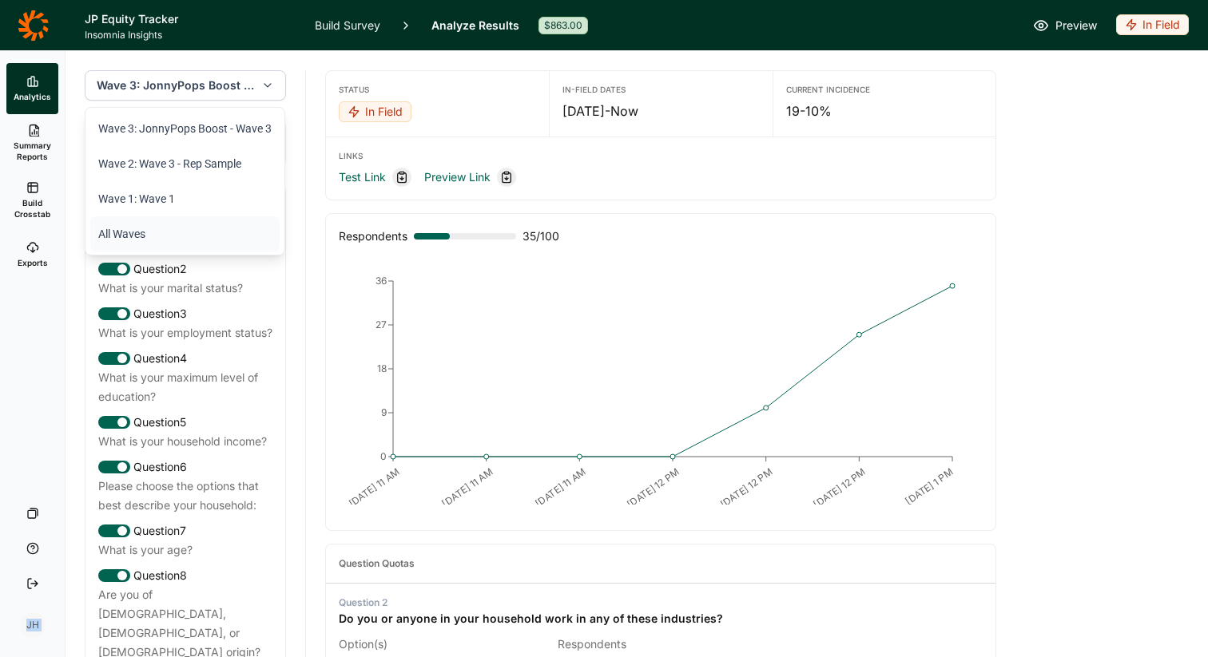
click at [143, 230] on li "All Waves" at bounding box center [184, 233] width 189 height 35
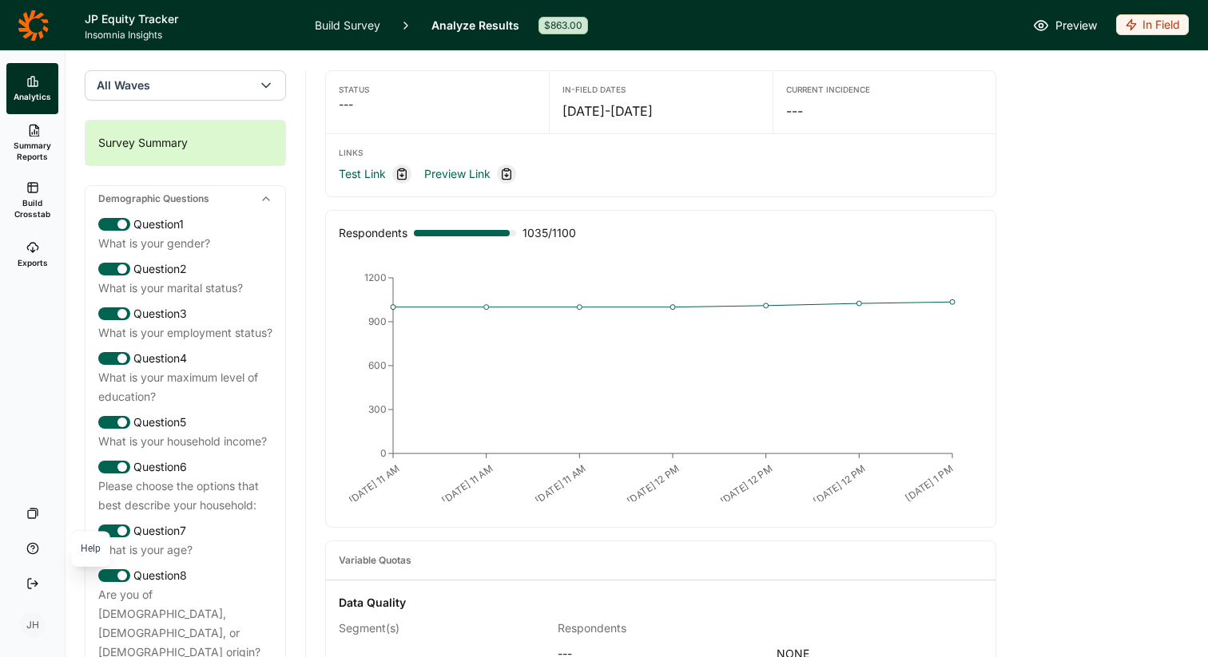
click at [33, 550] on icon at bounding box center [32, 548] width 13 height 13
click at [33, 548] on icon at bounding box center [32, 548] width 13 height 13
click at [264, 85] on use "button" at bounding box center [266, 86] width 8 height 4
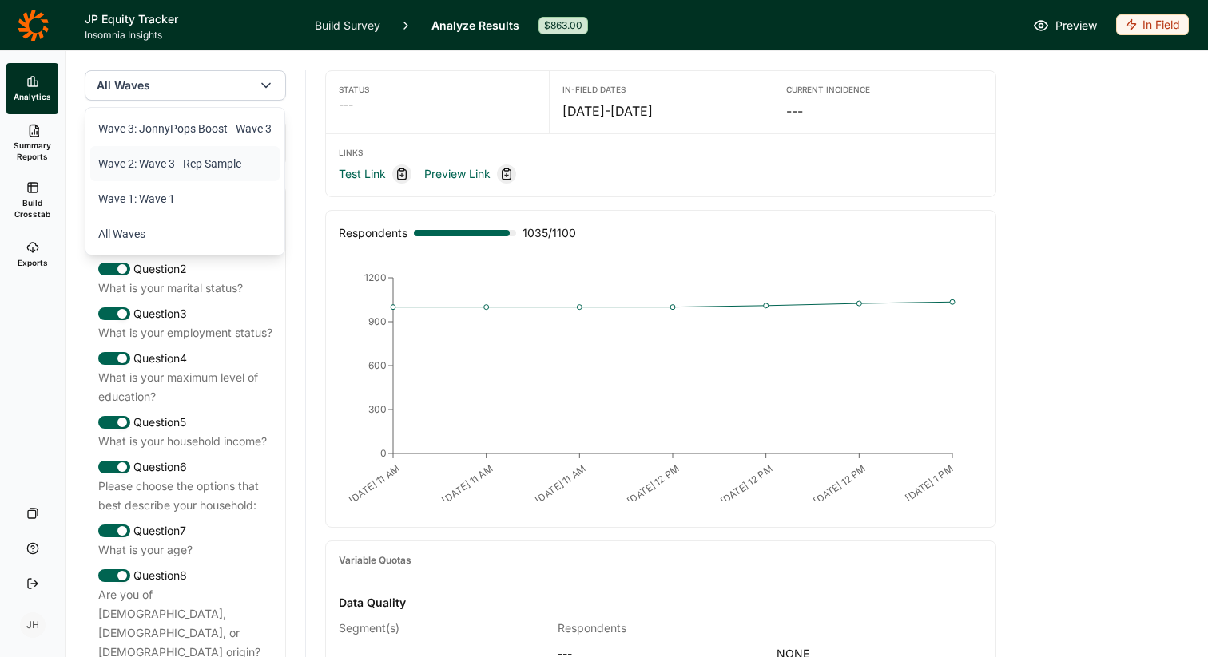
click at [188, 162] on li "Wave 2: Wave 3 - Rep Sample" at bounding box center [184, 163] width 189 height 35
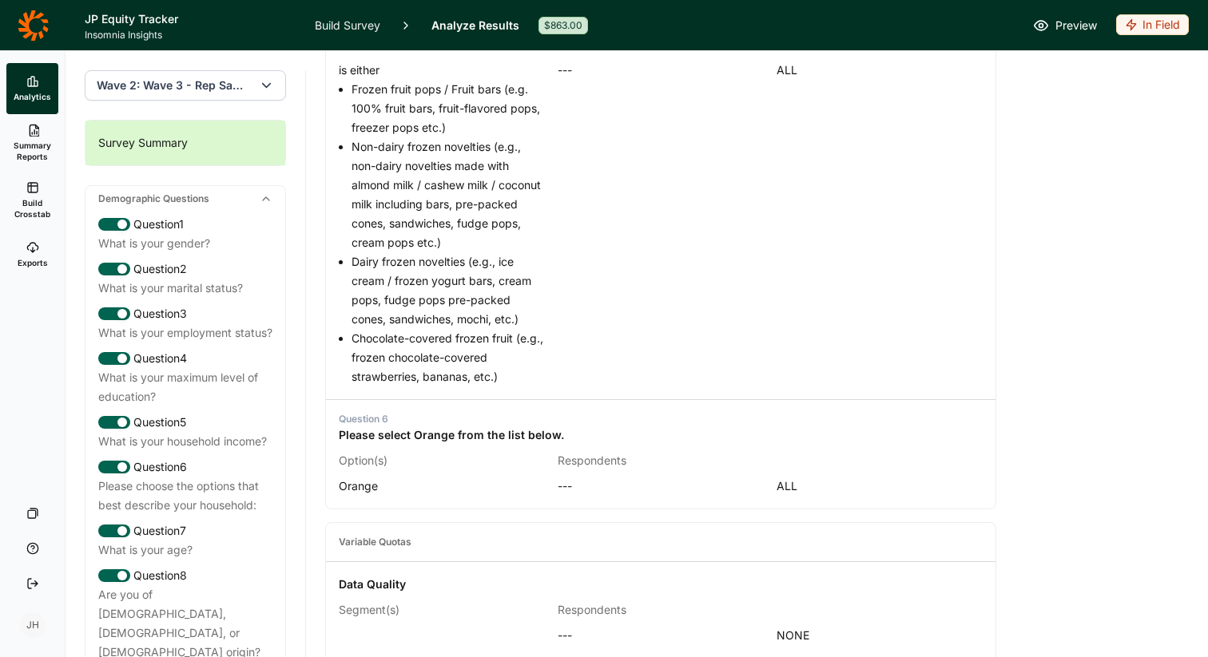
scroll to position [1202, 0]
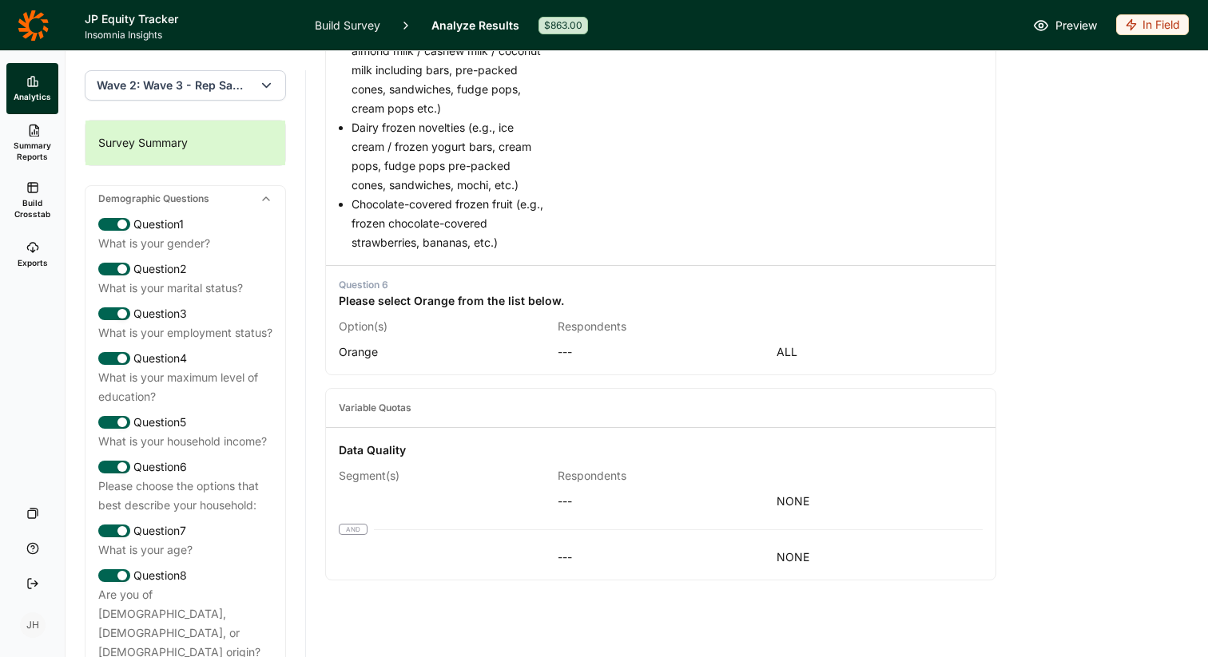
click at [30, 138] on link "Summary Reports" at bounding box center [32, 143] width 52 height 58
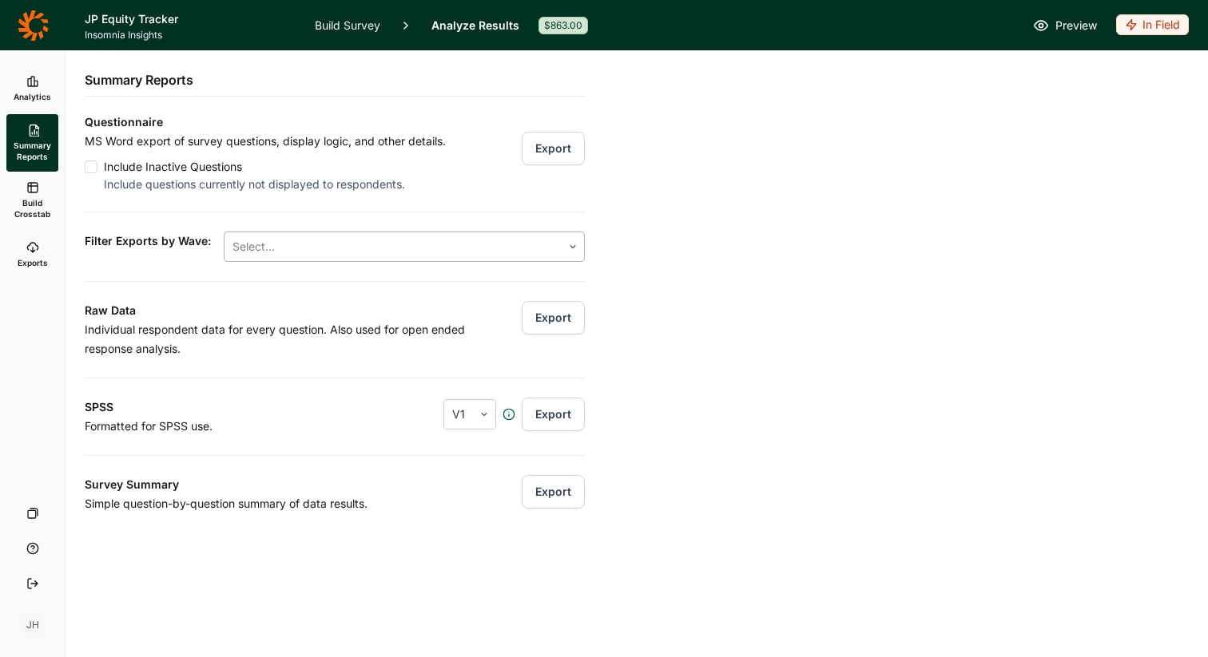
click at [248, 246] on div at bounding box center [392, 247] width 321 height 22
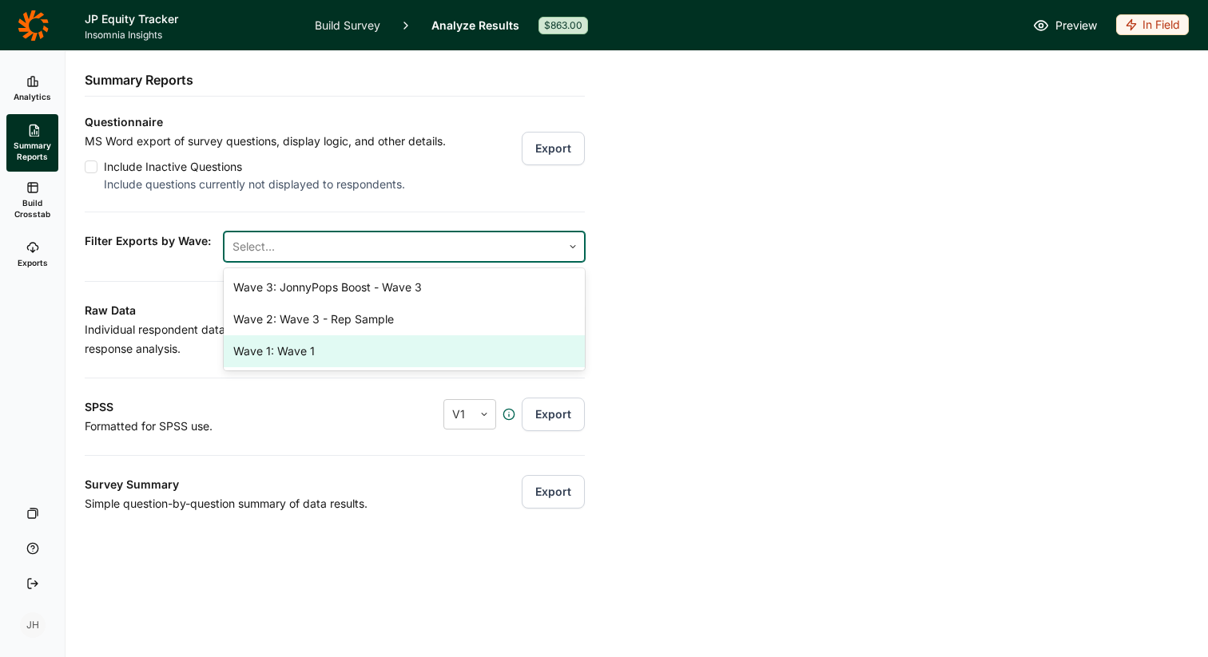
click at [263, 352] on div "Wave 1: Wave 1" at bounding box center [404, 352] width 361 height 32
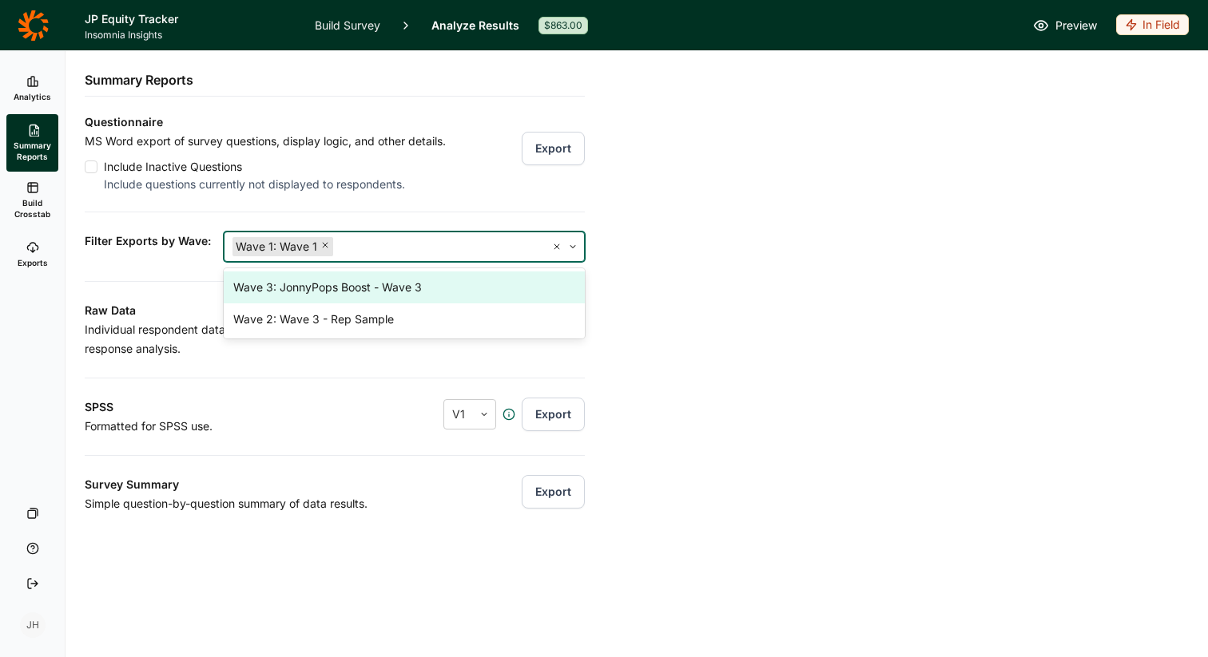
click at [653, 310] on div "Analytics Summary Reports Build Crosstab Exports Your Surveys Help Log Out JH S…" at bounding box center [604, 354] width 1208 height 606
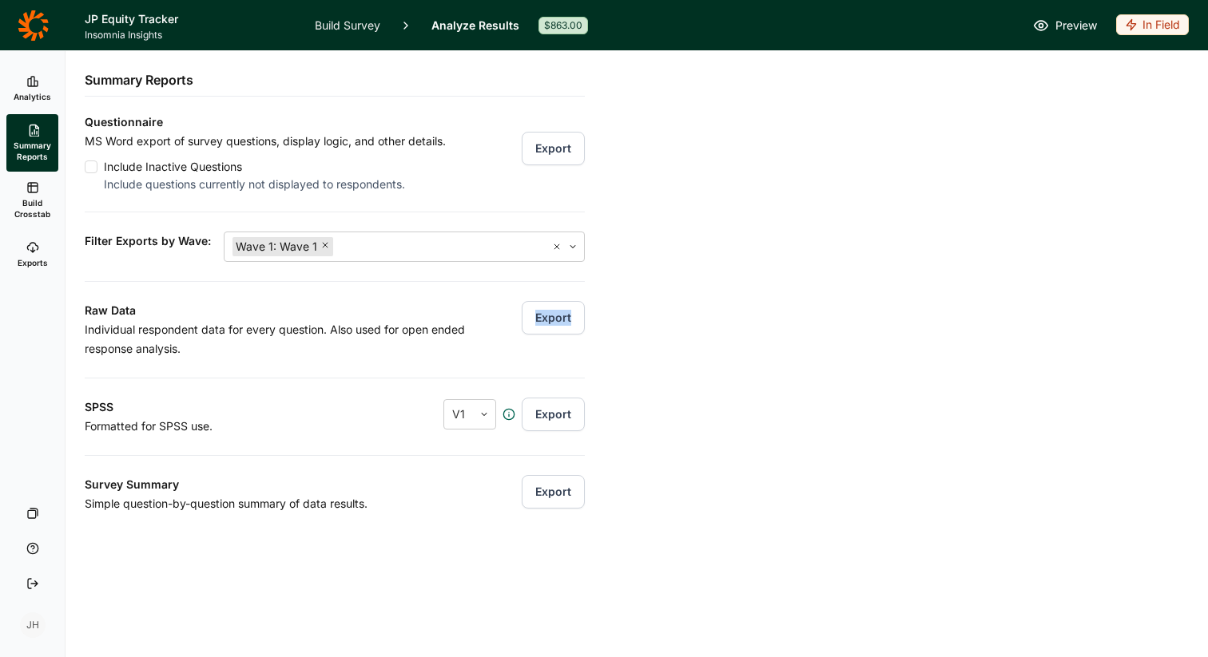
click at [553, 494] on button "Export" at bounding box center [553, 492] width 63 height 34
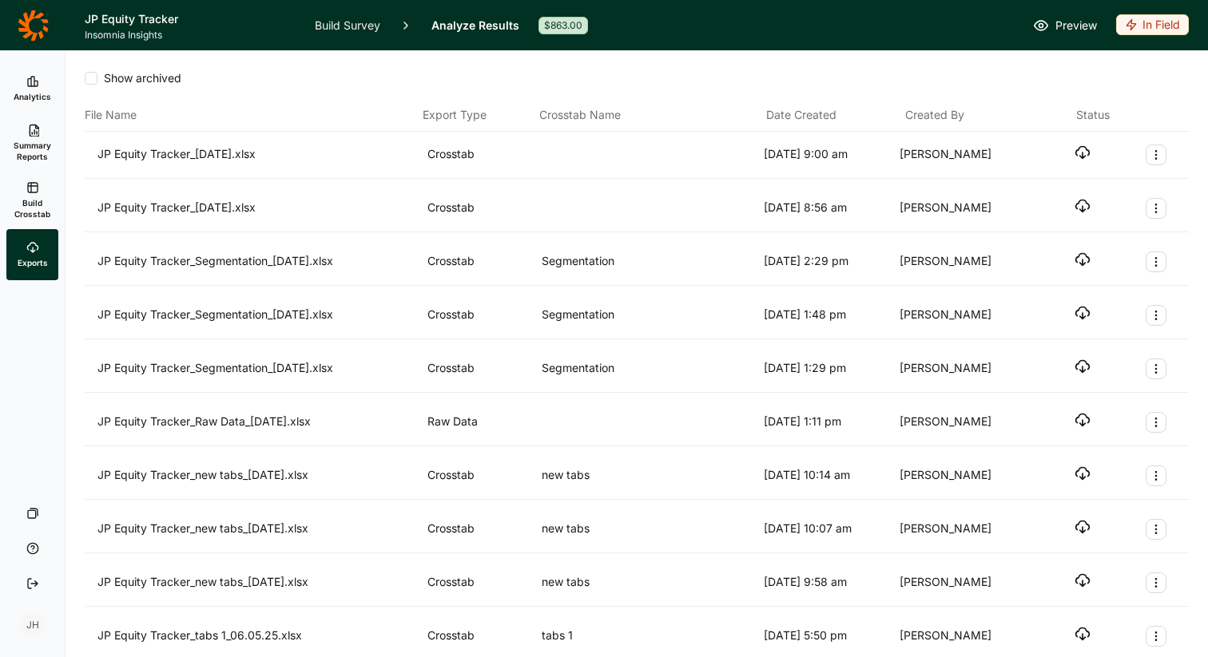
click at [1077, 155] on use "button" at bounding box center [1083, 153] width 14 height 12
click at [42, 24] on icon at bounding box center [33, 26] width 31 height 32
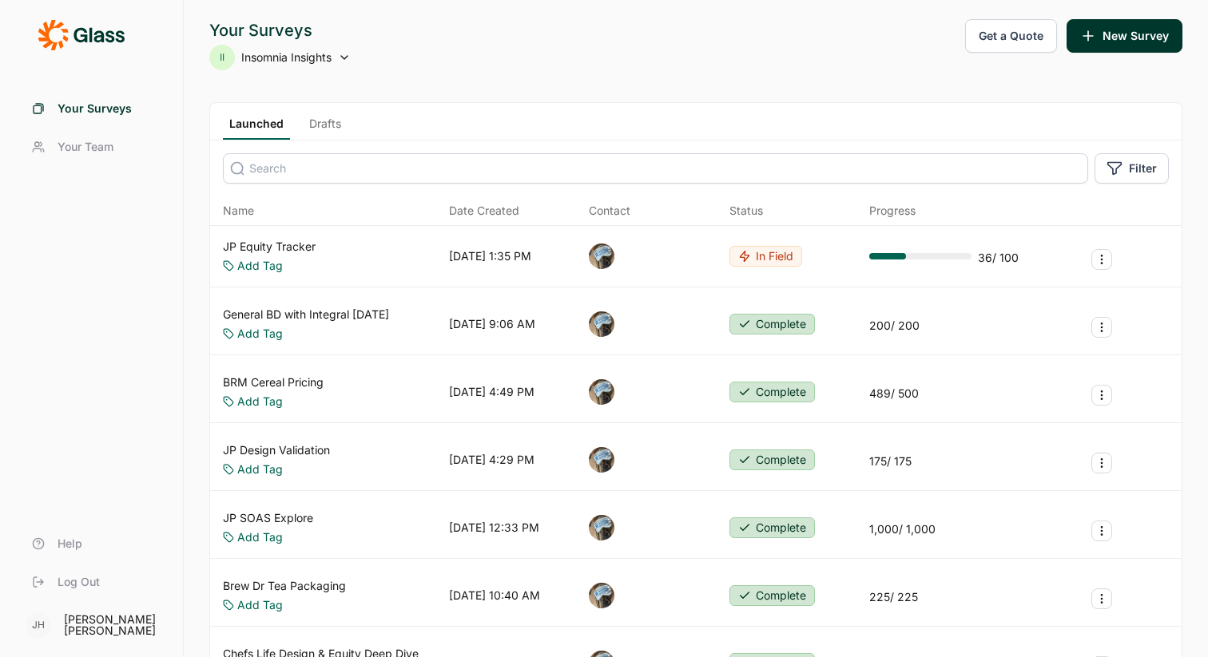
click at [343, 56] on use at bounding box center [344, 57] width 6 height 3
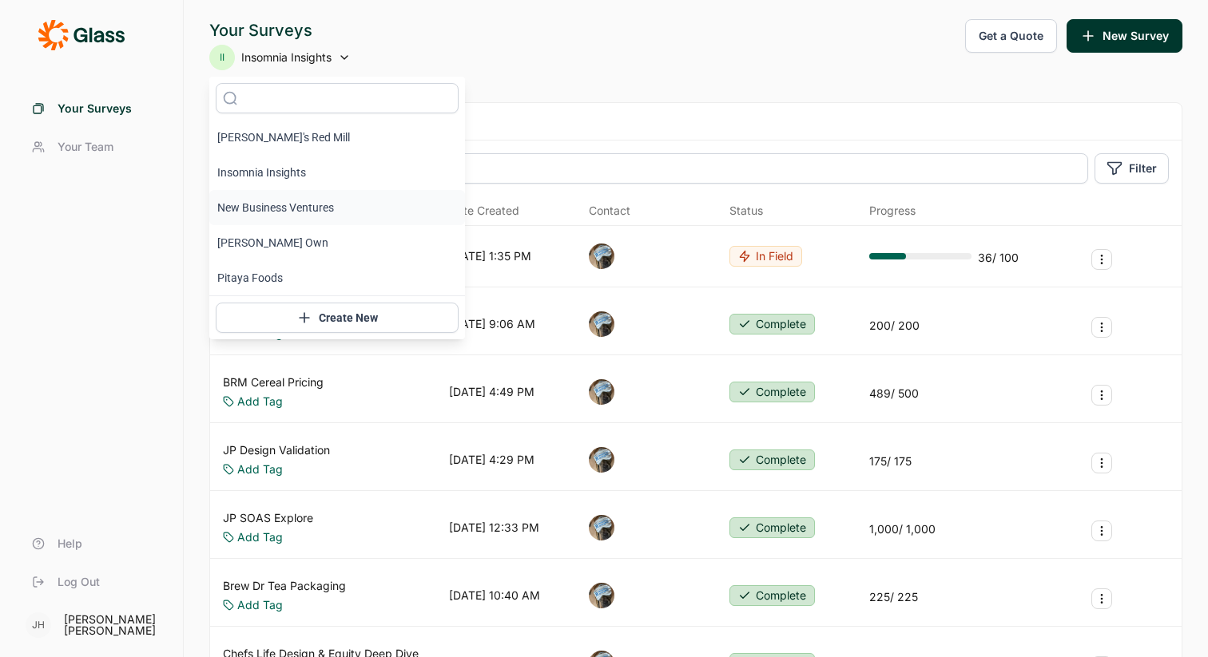
click at [278, 206] on li "New Business Ventures" at bounding box center [337, 207] width 256 height 35
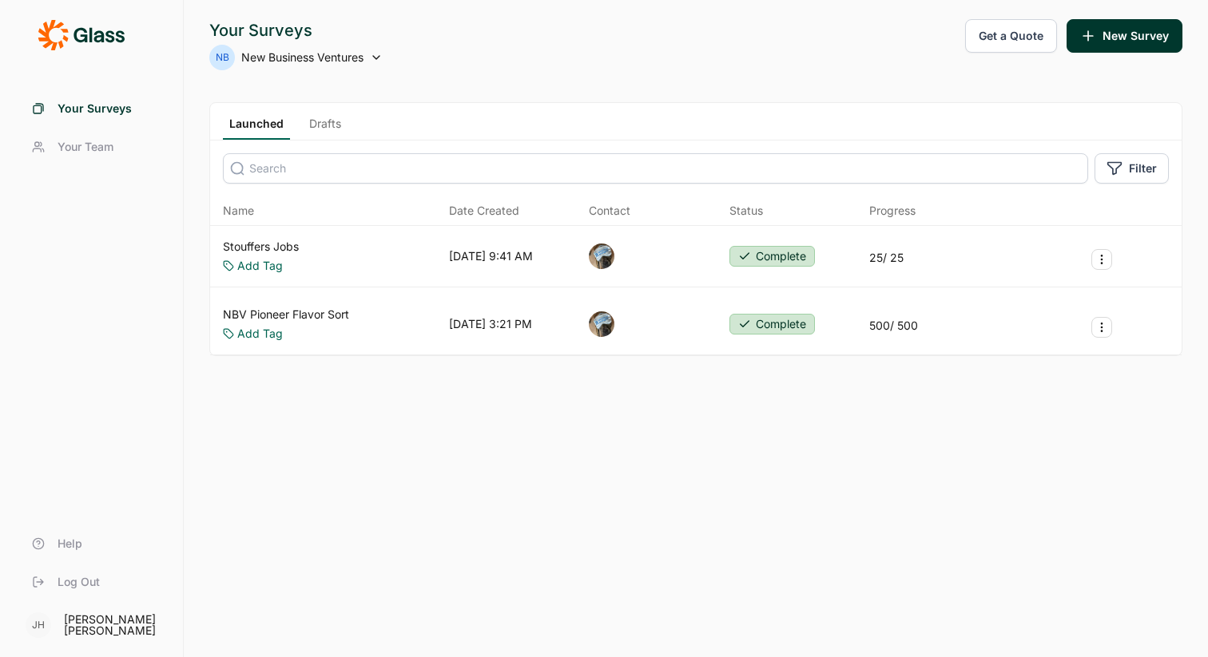
click at [311, 59] on span "New Business Ventures" at bounding box center [302, 58] width 122 height 16
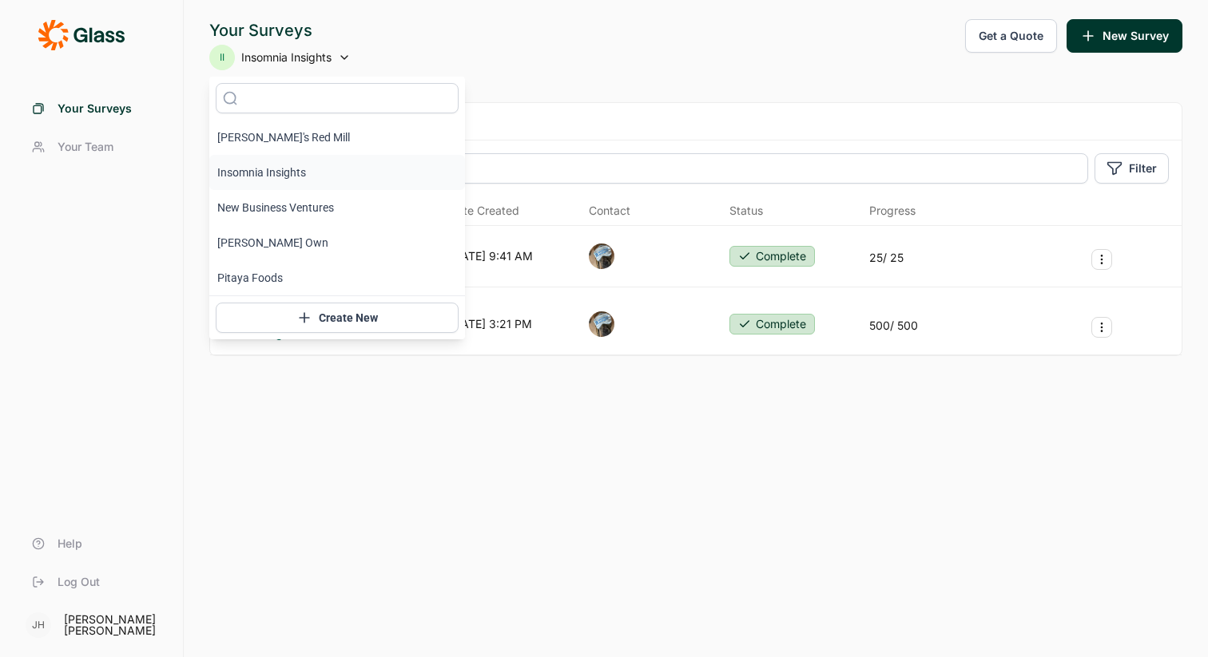
click at [270, 176] on li "Insomnia Insights" at bounding box center [337, 172] width 256 height 35
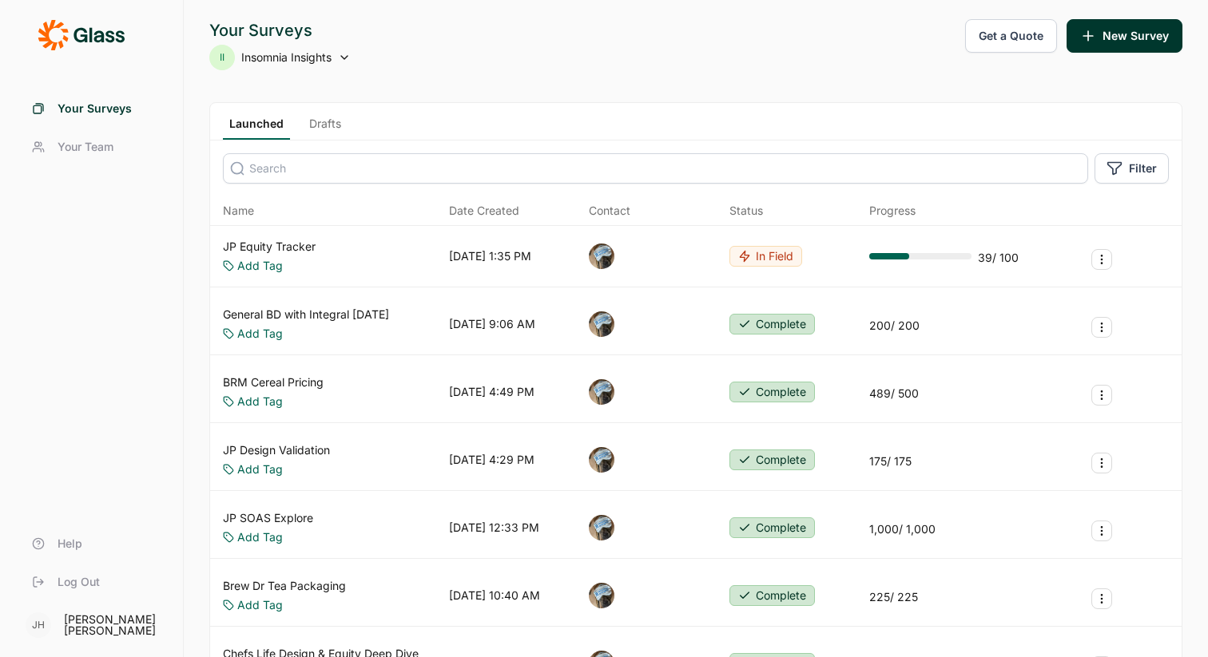
click at [291, 244] on link "JP Equity Tracker" at bounding box center [269, 247] width 93 height 16
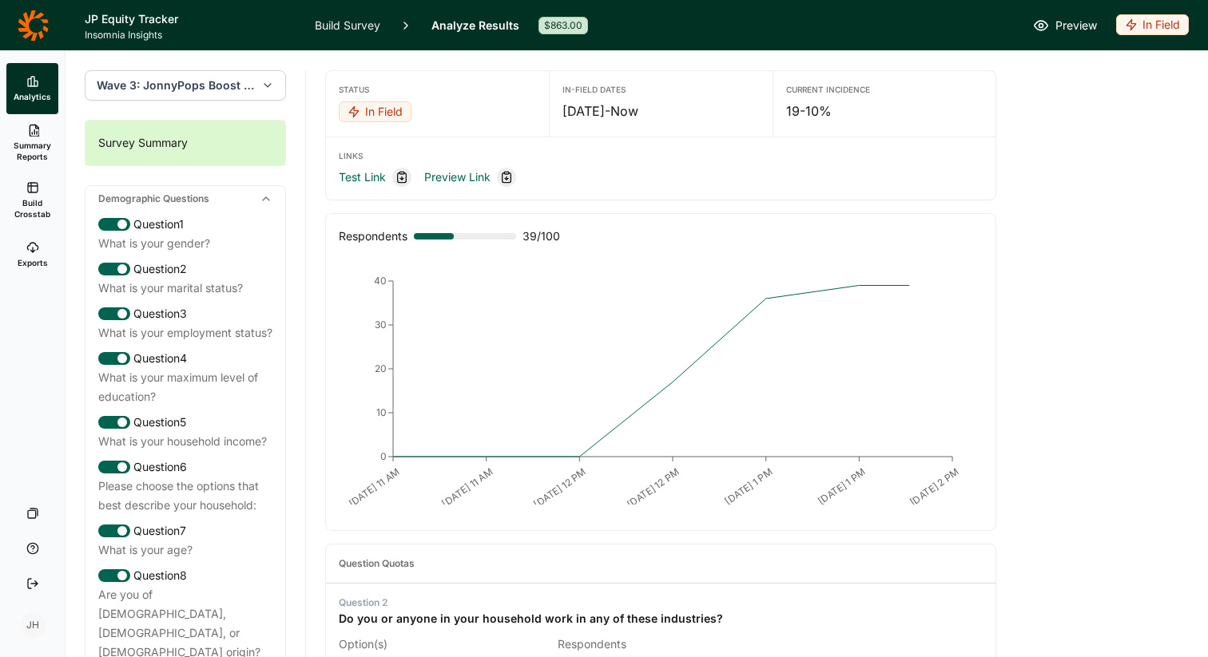
click at [248, 92] on span "Wave 3: JonnyPops Boost - Wave 3" at bounding box center [176, 85] width 158 height 16
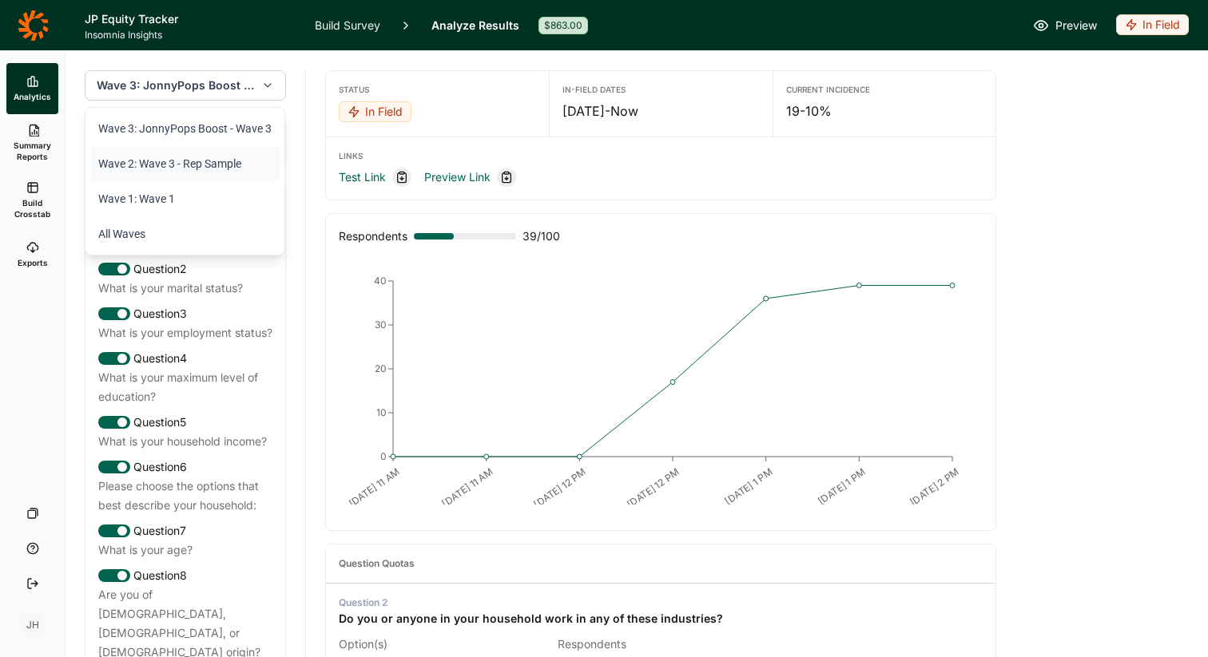
click at [210, 165] on li "Wave 2: Wave 3 - Rep Sample" at bounding box center [184, 163] width 189 height 35
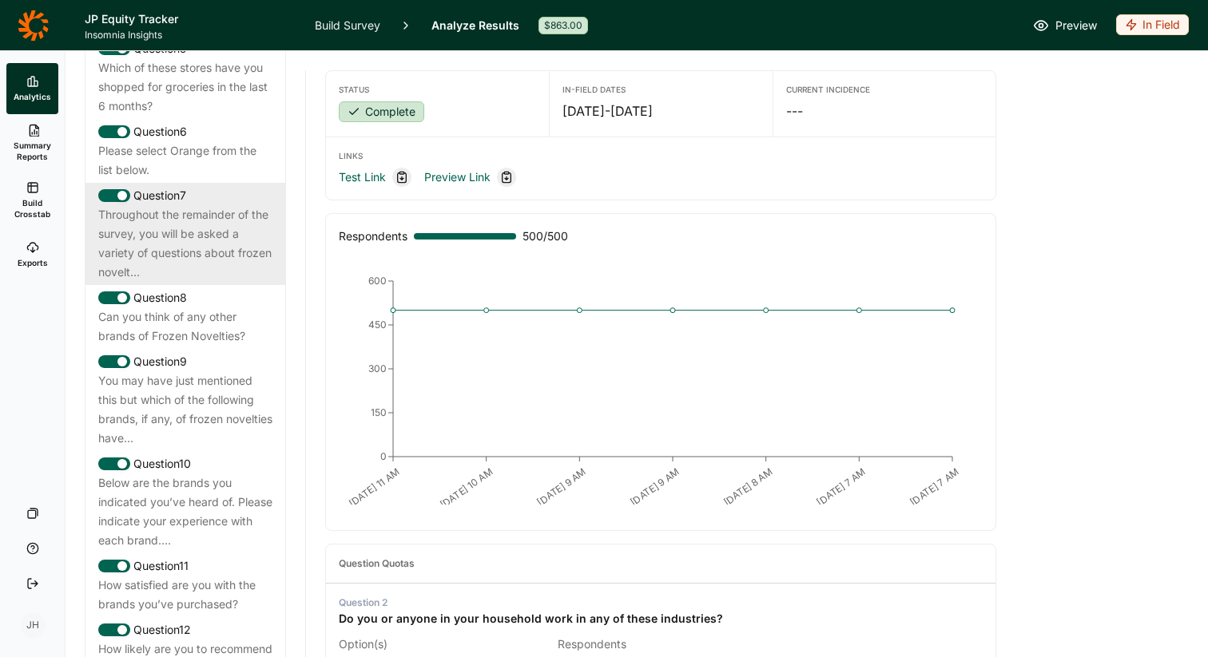
scroll to position [1113, 0]
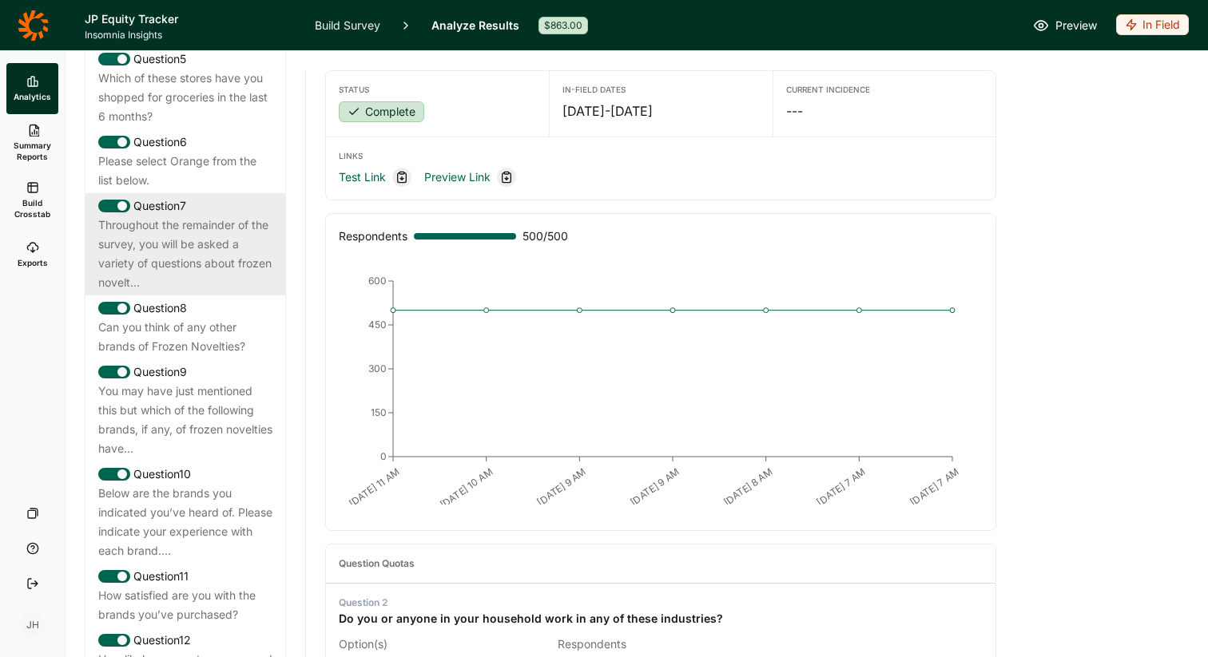
click at [182, 236] on div "Throughout the remainder of the survey, you will be asked a variety of question…" at bounding box center [185, 254] width 174 height 77
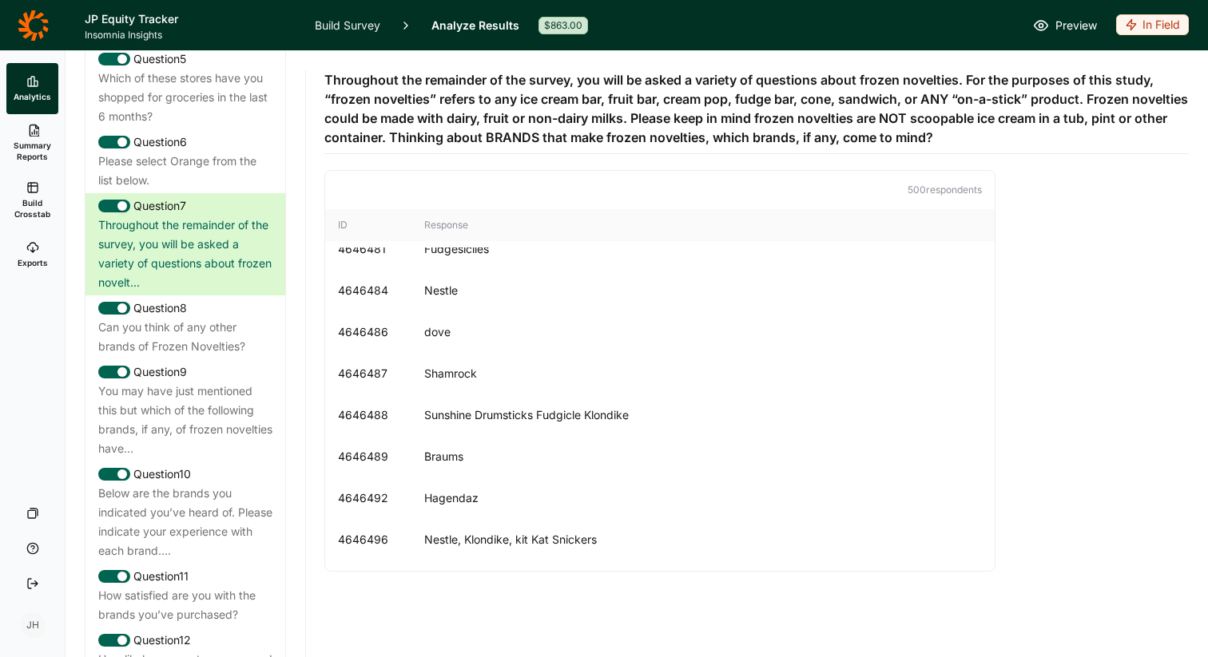
scroll to position [7924, 0]
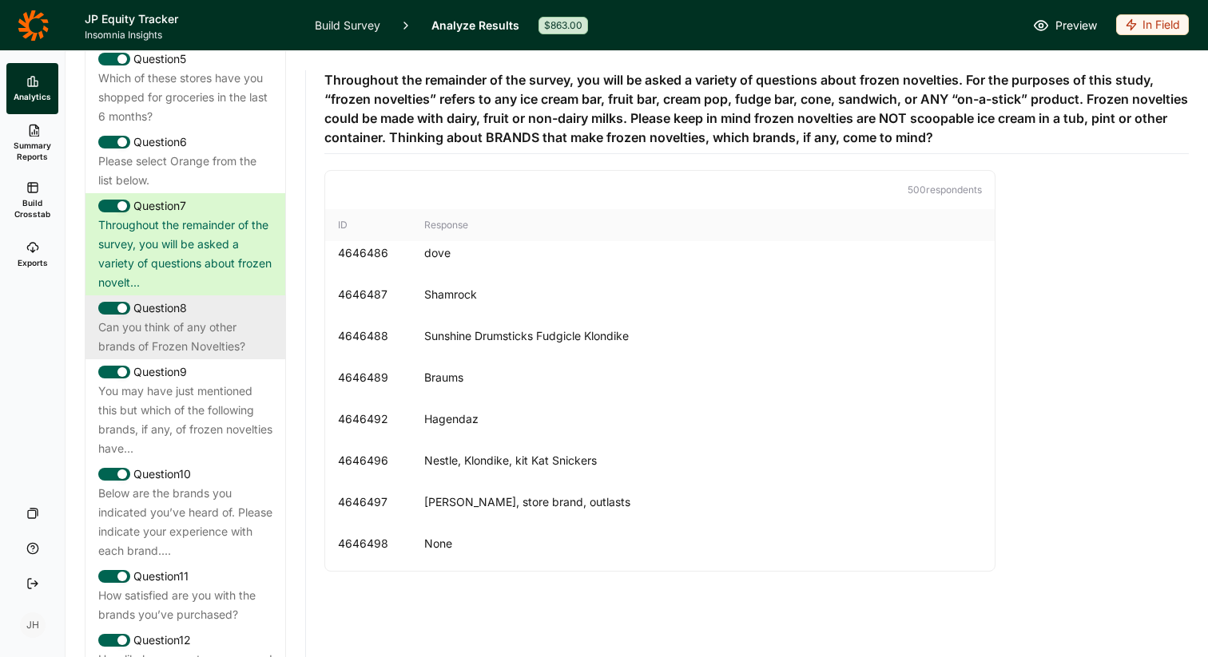
click at [179, 318] on div "Can you think of any other brands of Frozen Novelties?" at bounding box center [185, 337] width 174 height 38
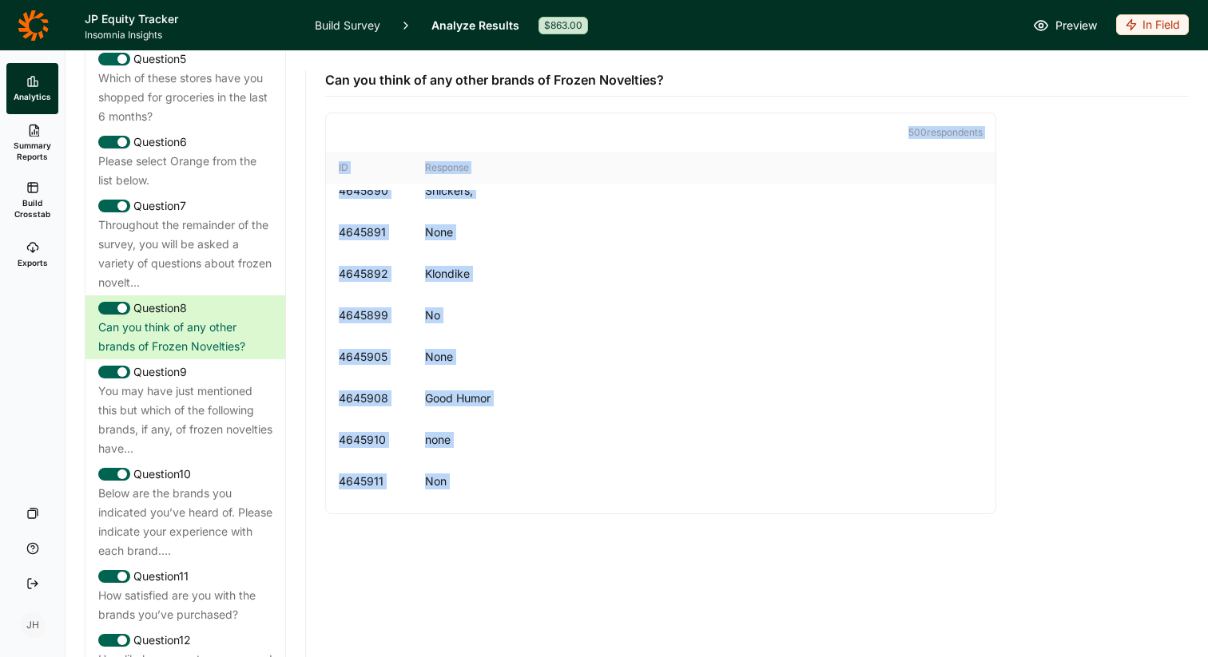
scroll to position [0, 0]
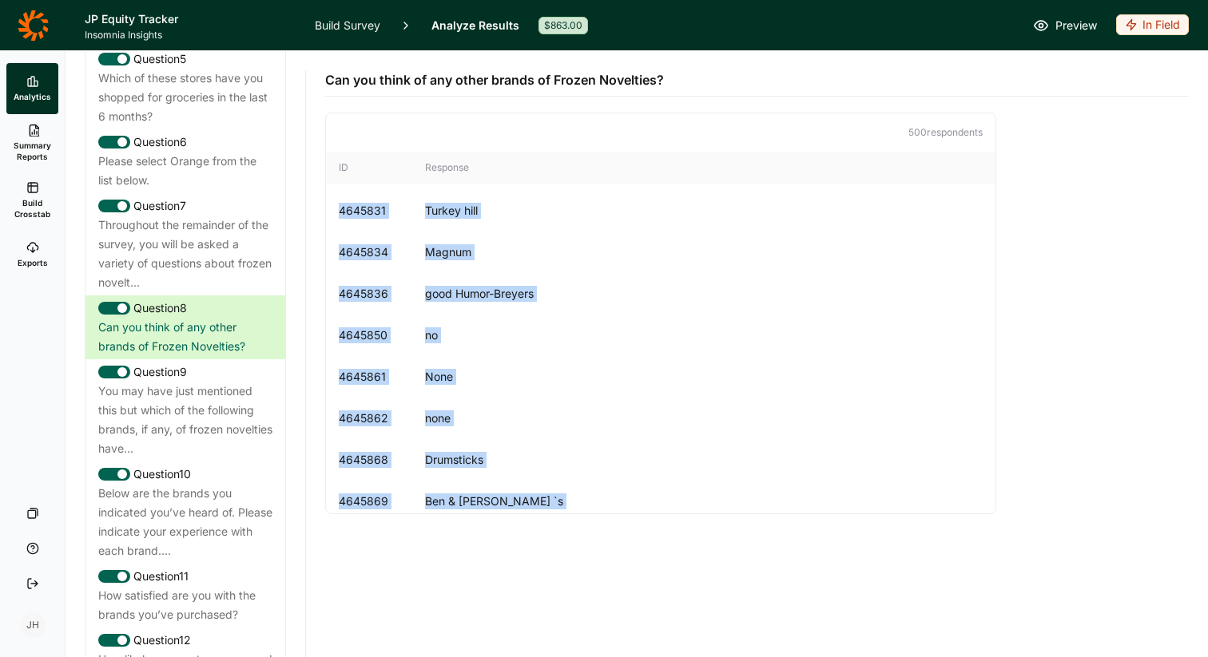
drag, startPoint x: 463, startPoint y: 502, endPoint x: 336, endPoint y: 205, distance: 322.9
click at [336, 205] on div "4645831 Turkey hill 4645834 Magnum 4645836 good Humor-Breyers 4645850 no 464586…" at bounding box center [660, 352] width 669 height 324
copy div "4645831 Turkey hill 4645834 Magnum 4645836 good Humor-Breyers 4645850 no 464586…"
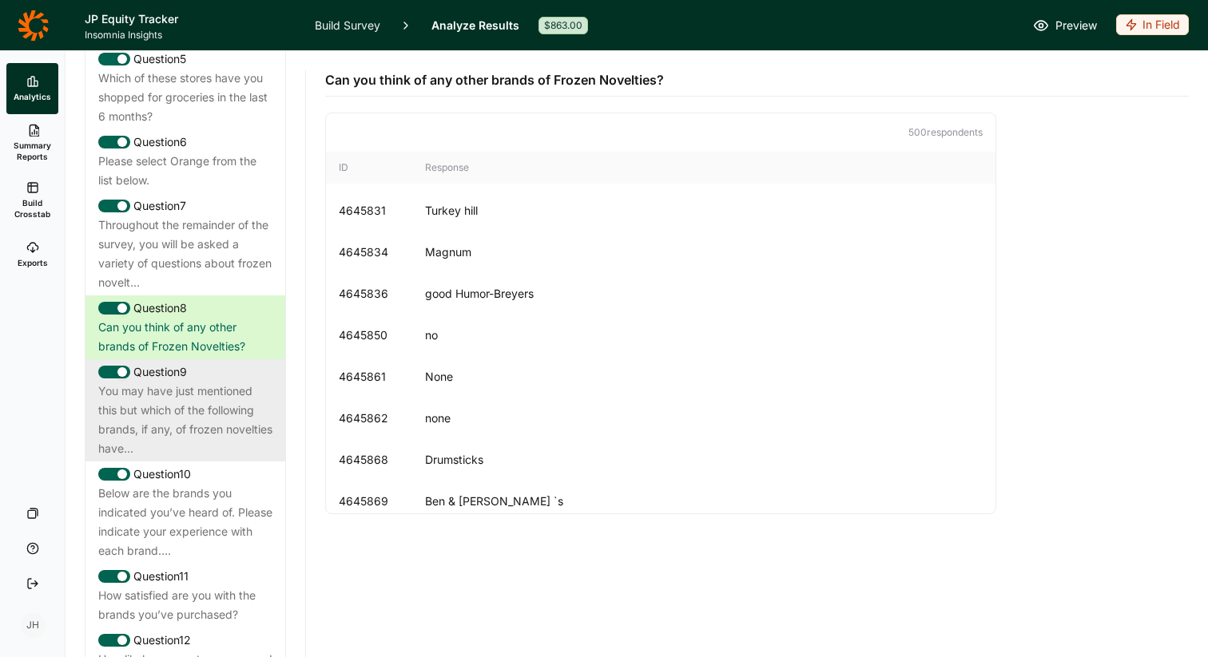
click at [233, 388] on div "You may have just mentioned this but which of the following brands, if any, of …" at bounding box center [185, 420] width 174 height 77
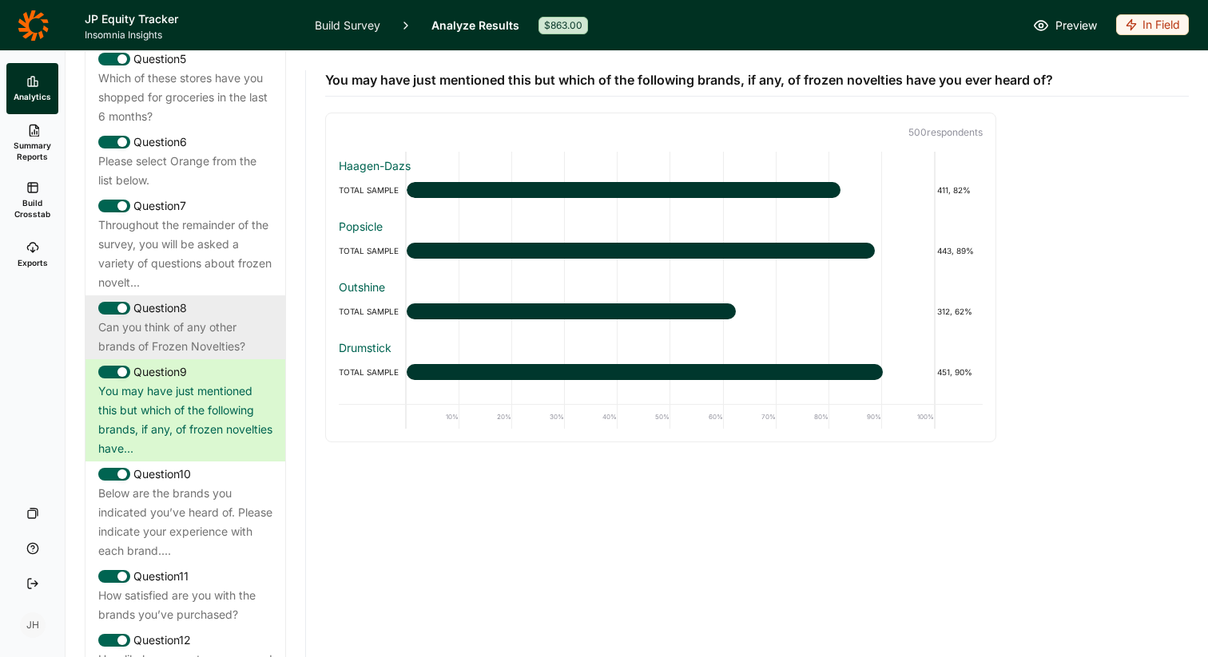
click at [224, 318] on div "Can you think of any other brands of Frozen Novelties?" at bounding box center [185, 337] width 174 height 38
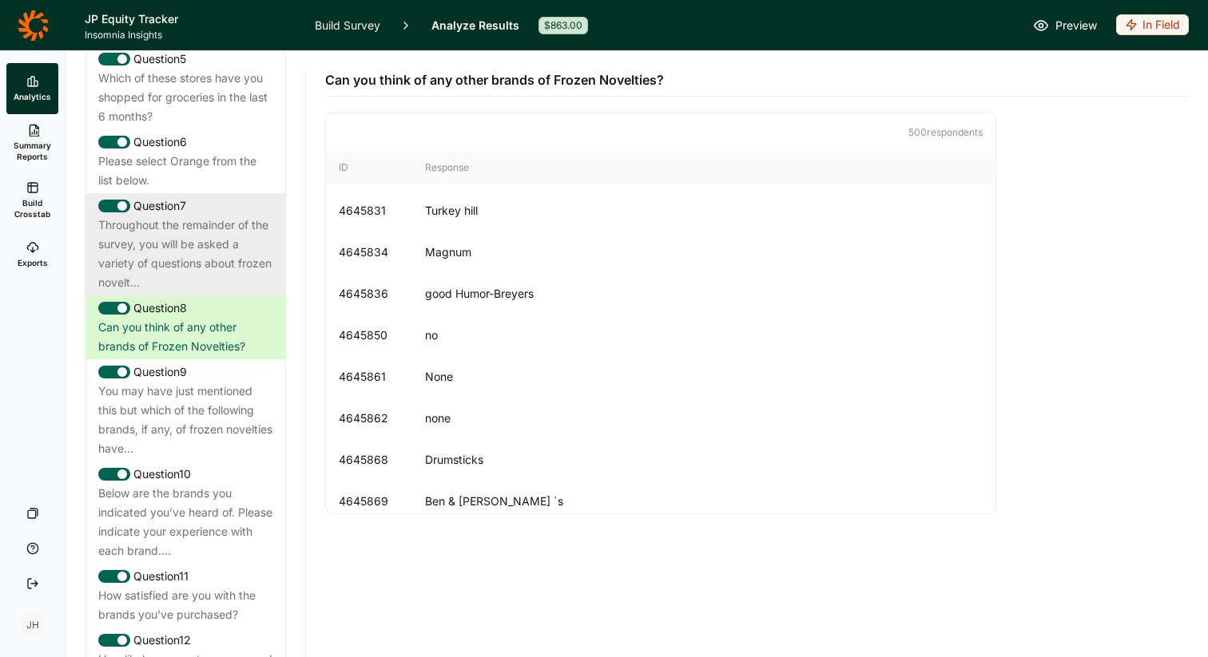
click at [216, 247] on div "Throughout the remainder of the survey, you will be asked a variety of question…" at bounding box center [185, 254] width 174 height 77
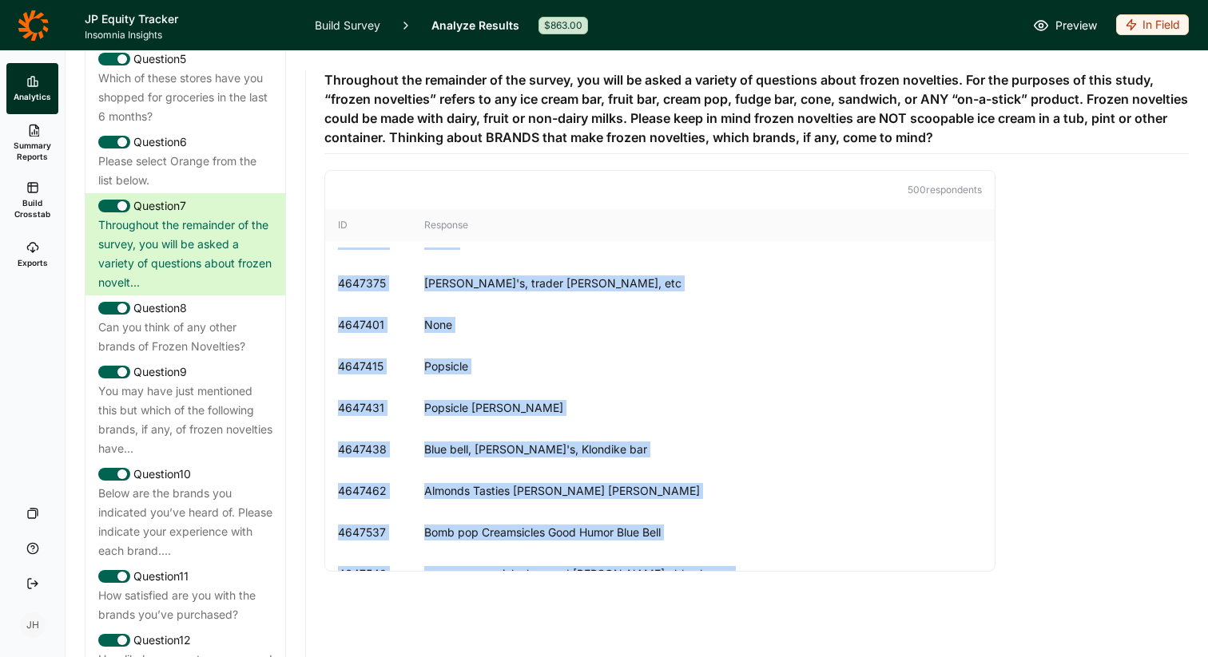
scroll to position [20495, 0]
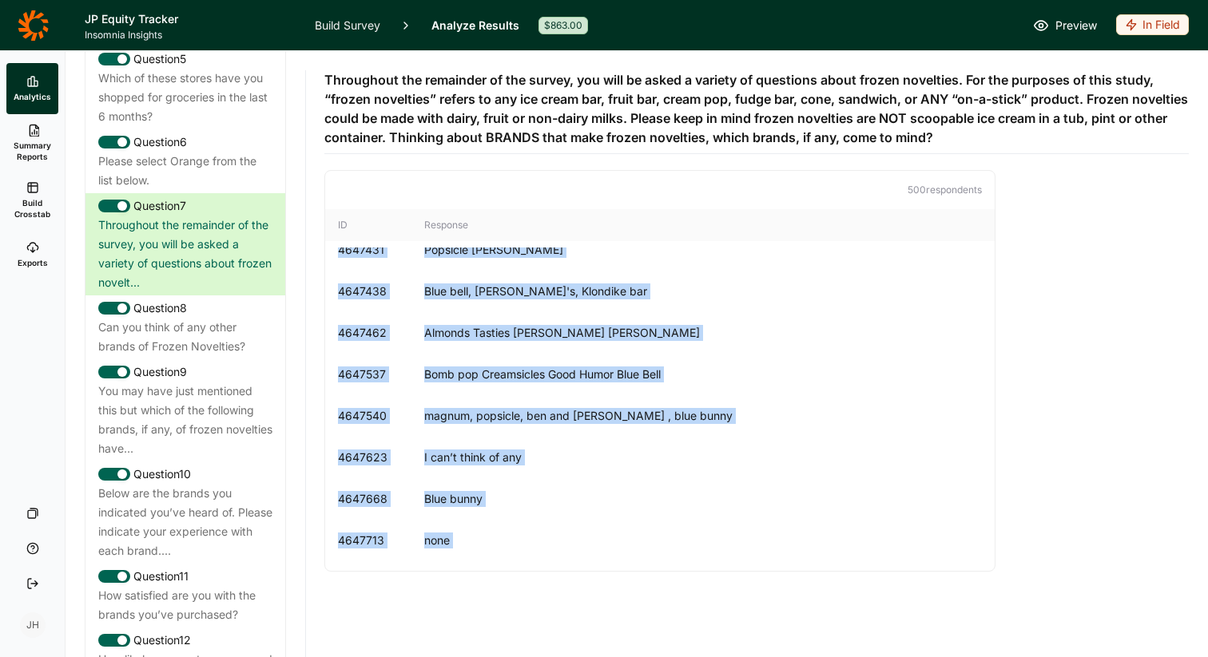
drag, startPoint x: 339, startPoint y: 265, endPoint x: 491, endPoint y: 607, distance: 374.1
click at [491, 607] on div "Throughout the remainder of the survey, you will be asked a variety of question…" at bounding box center [756, 350] width 864 height 598
copy div "4645831 None 4645834 Skinny Cow Weight Watchers So delicious yasso Klondike Nut…"
click at [527, 562] on div "4647750 none" at bounding box center [659, 583] width 669 height 42
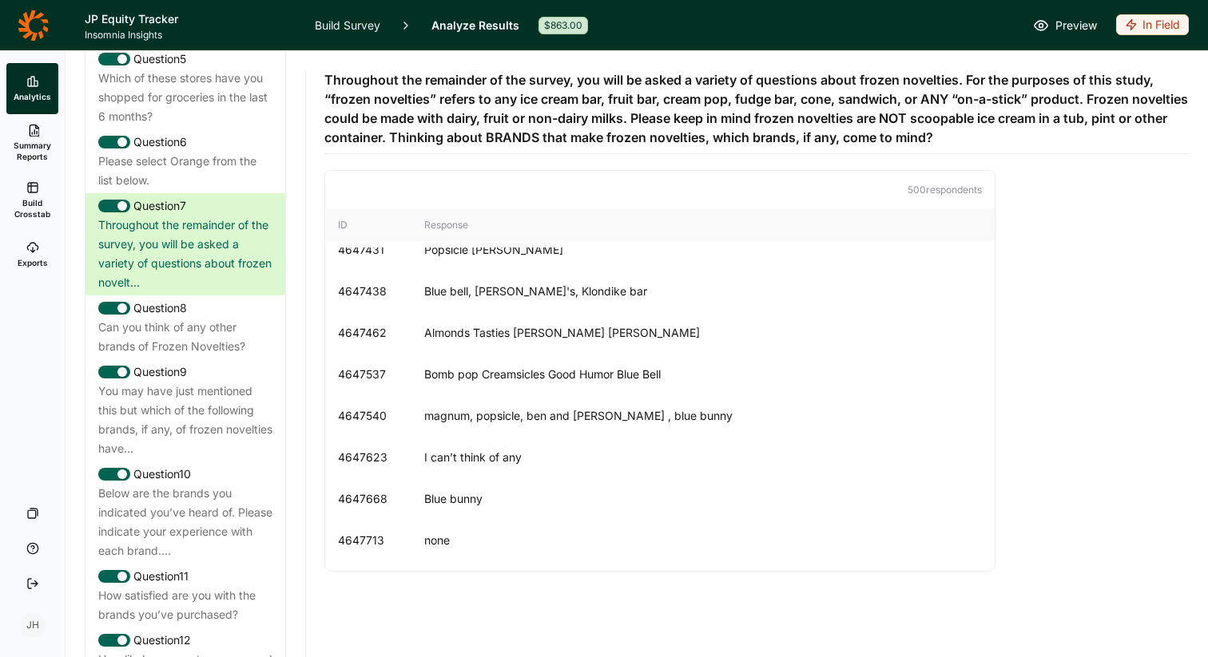
click at [124, 23] on h1 "JP Equity Tracker" at bounding box center [190, 19] width 211 height 19
click at [40, 86] on link "Analytics" at bounding box center [32, 88] width 52 height 51
click at [30, 166] on link "Summary Reports" at bounding box center [32, 143] width 52 height 58
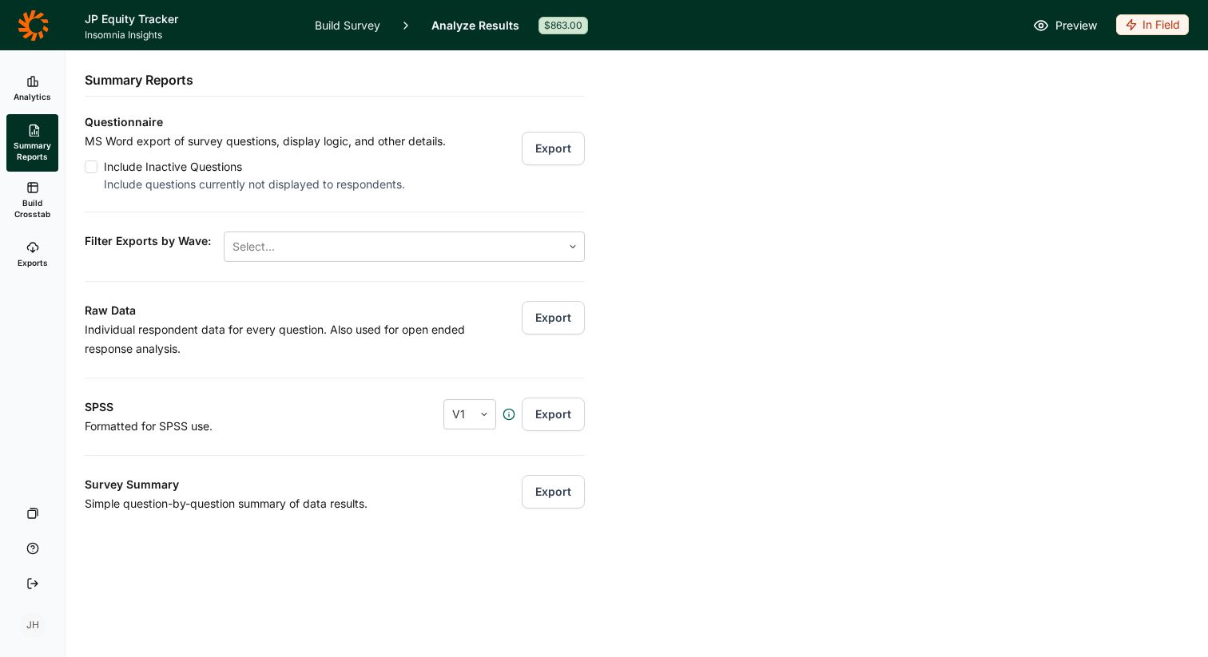
click at [45, 84] on link "Analytics" at bounding box center [32, 88] width 52 height 51
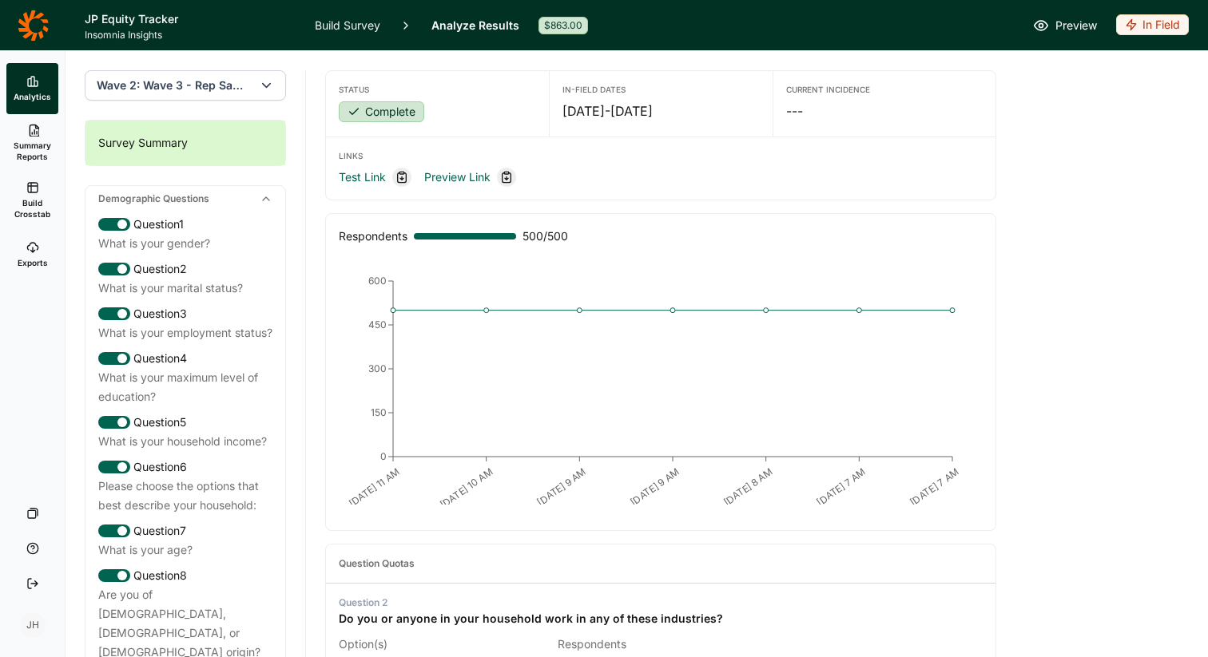
click at [35, 258] on span "Exports" at bounding box center [33, 262] width 30 height 11
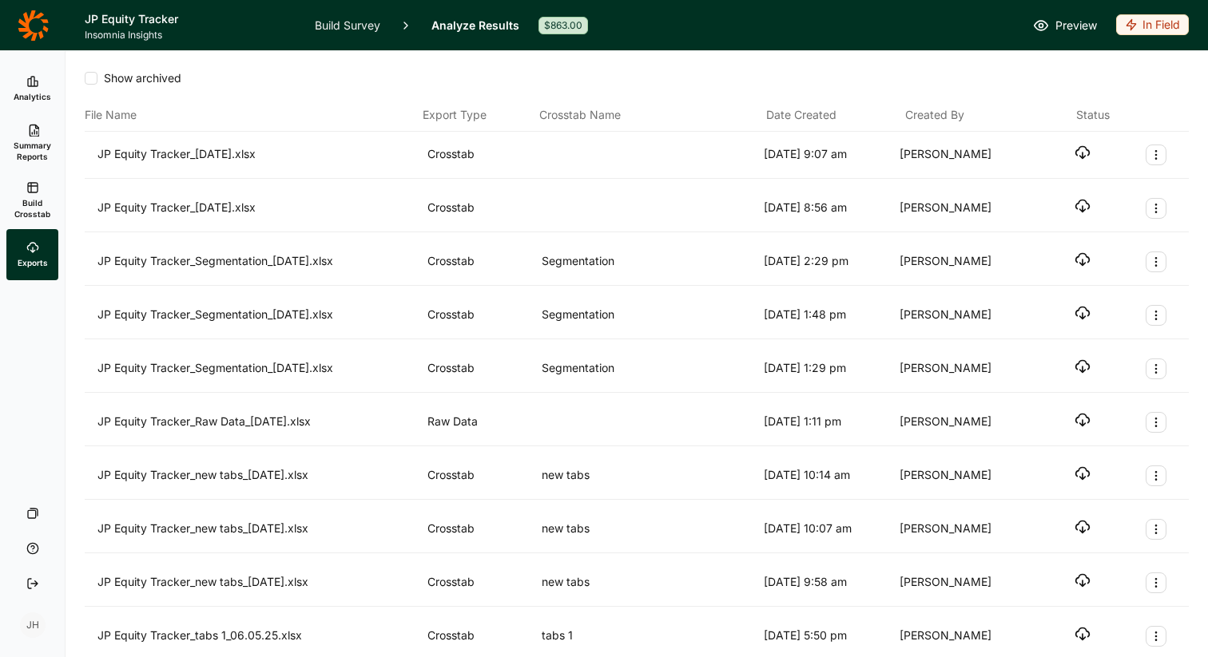
scroll to position [348, 0]
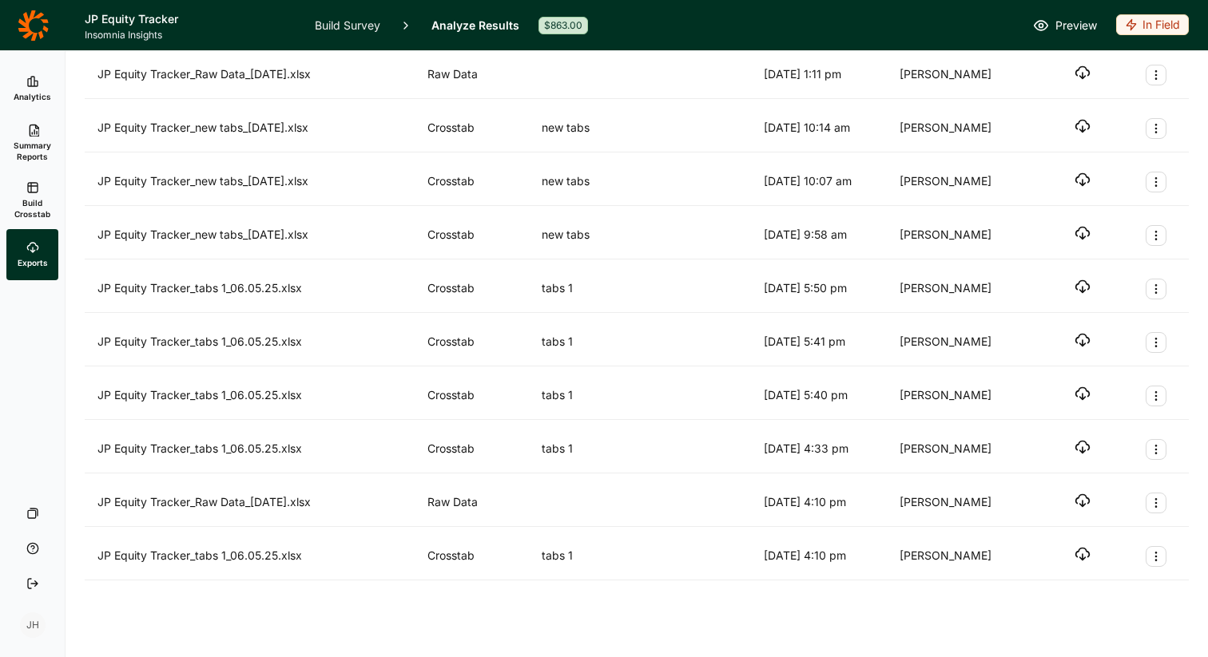
click at [1078, 552] on icon "button" at bounding box center [1082, 554] width 16 height 16
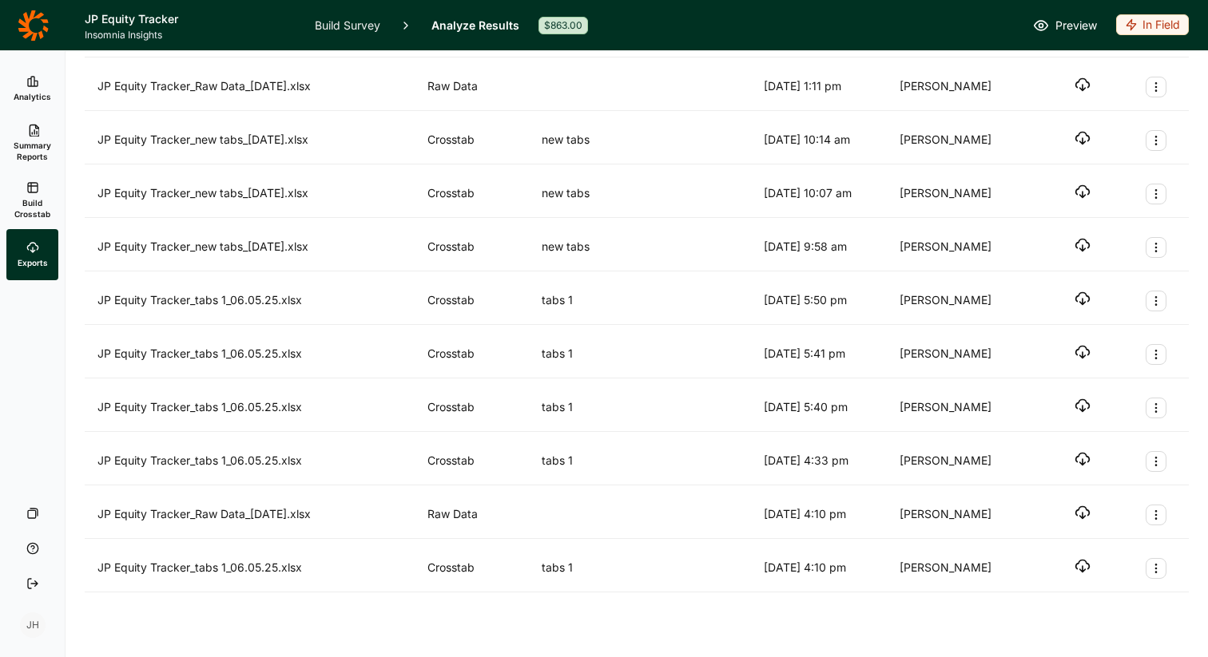
scroll to position [339, 0]
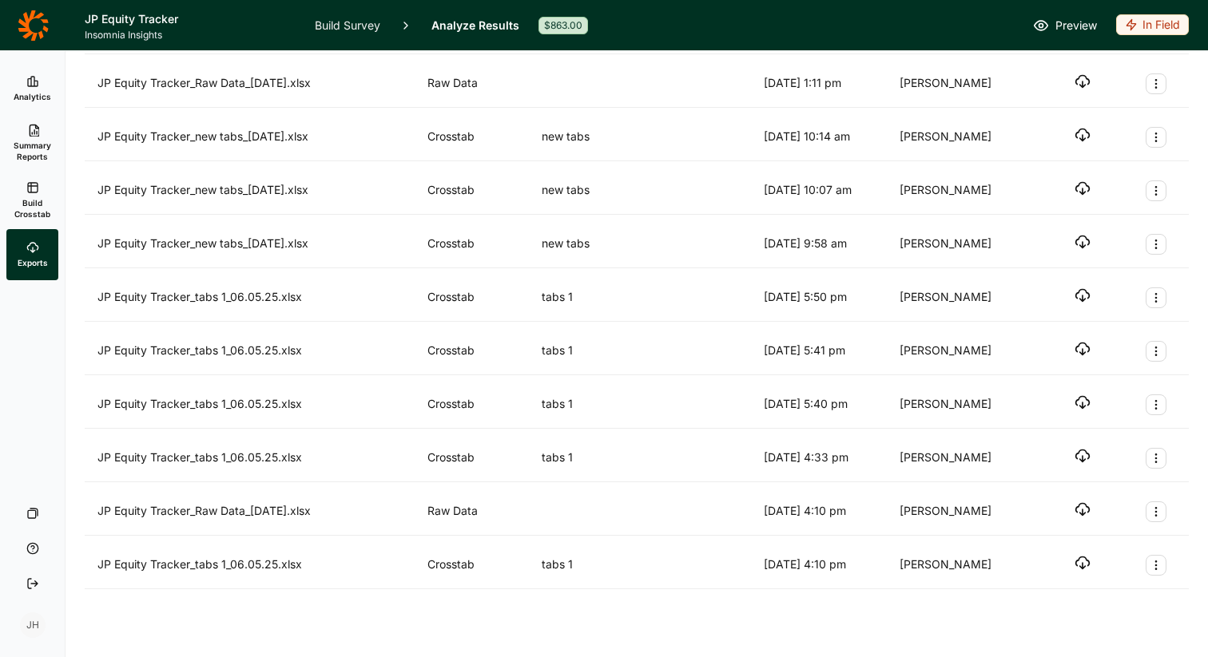
click at [1078, 564] on icon "button" at bounding box center [1082, 563] width 16 height 16
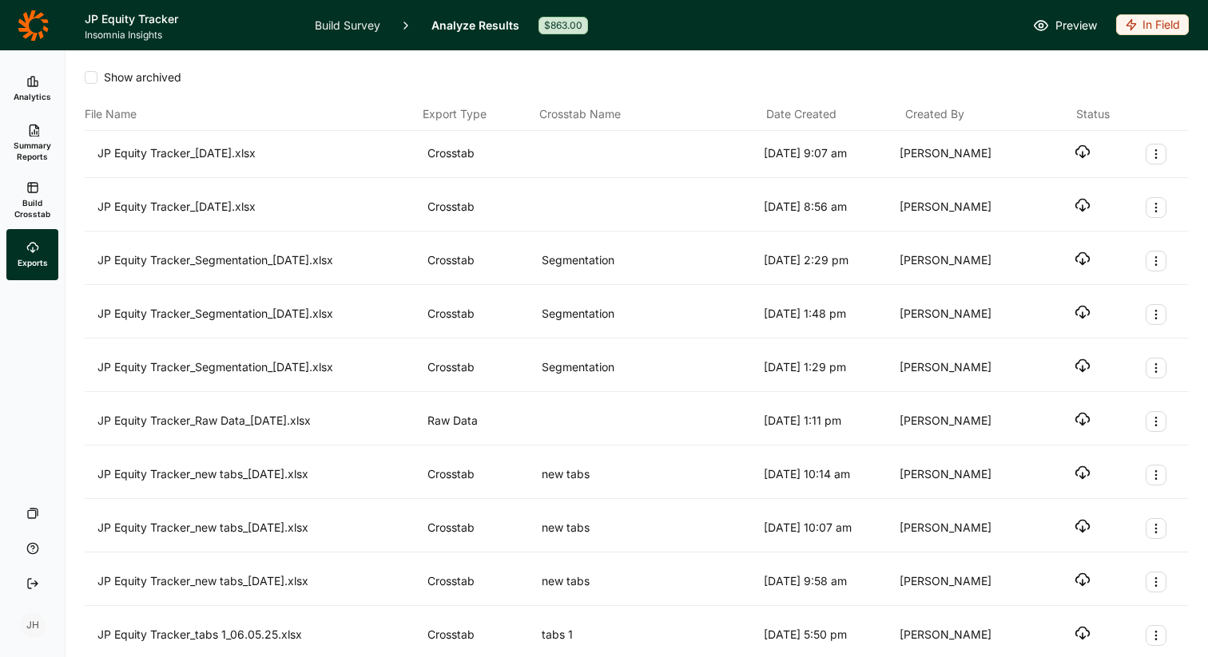
scroll to position [0, 0]
click at [35, 92] on span "Analytics" at bounding box center [33, 96] width 38 height 11
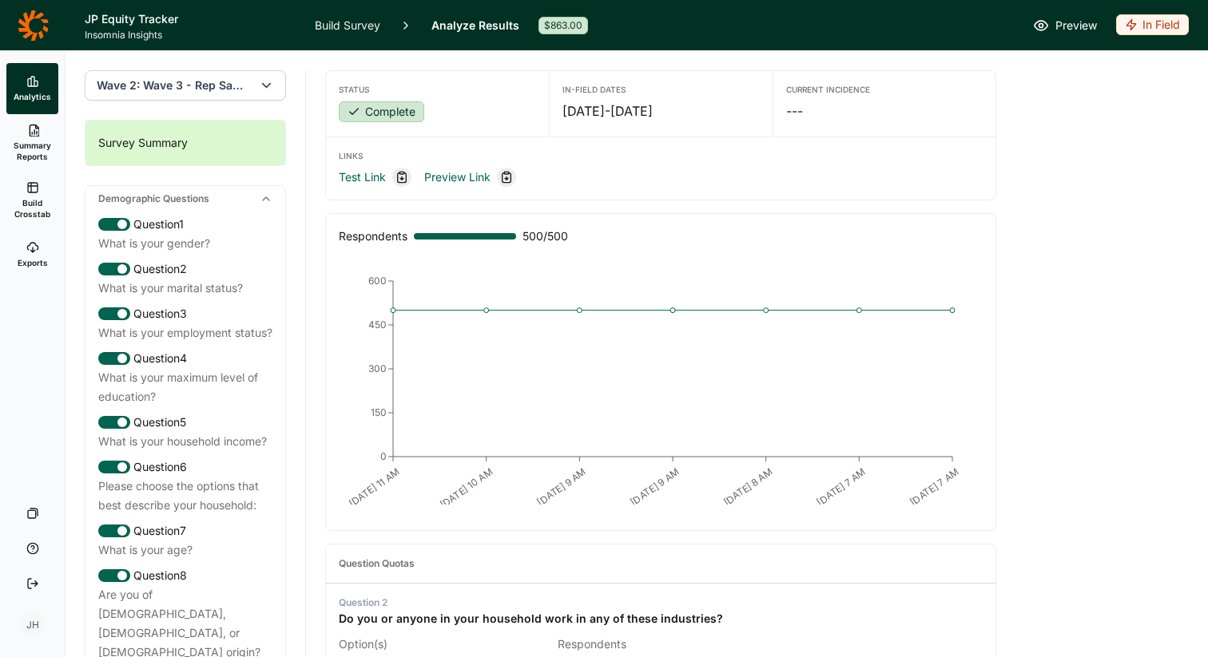
click at [37, 143] on span "Summary Reports" at bounding box center [32, 151] width 39 height 22
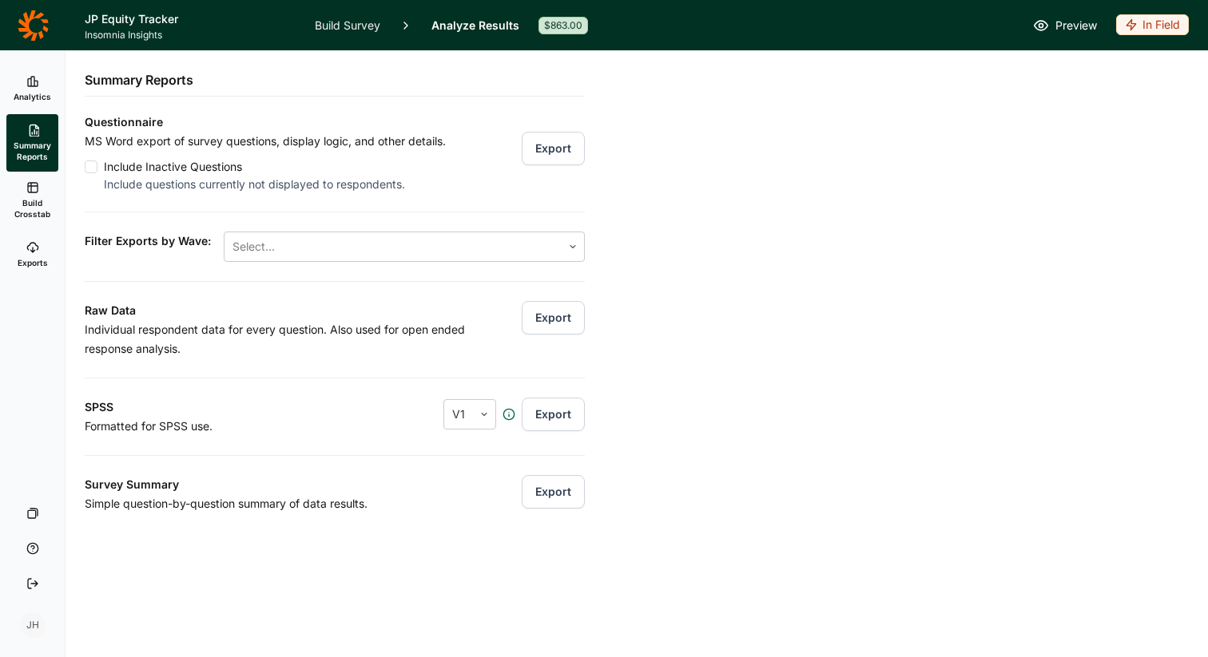
click at [38, 204] on span "Build Crosstab" at bounding box center [32, 208] width 39 height 22
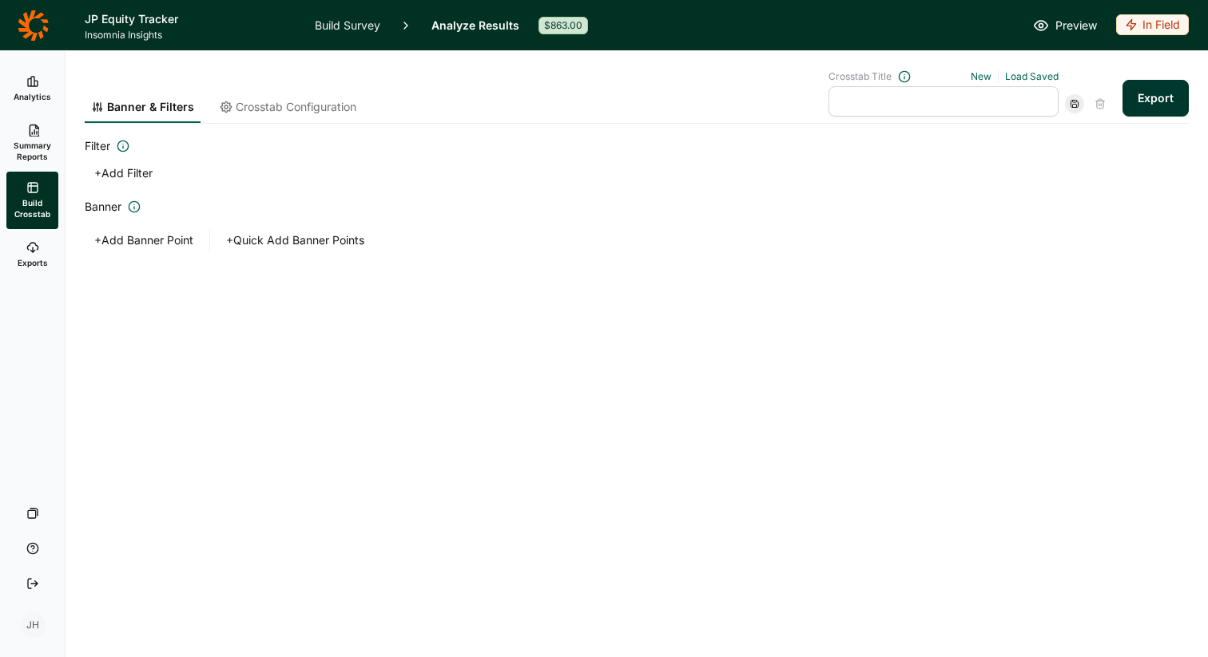
click at [141, 172] on button "+ Add Filter" at bounding box center [123, 173] width 77 height 22
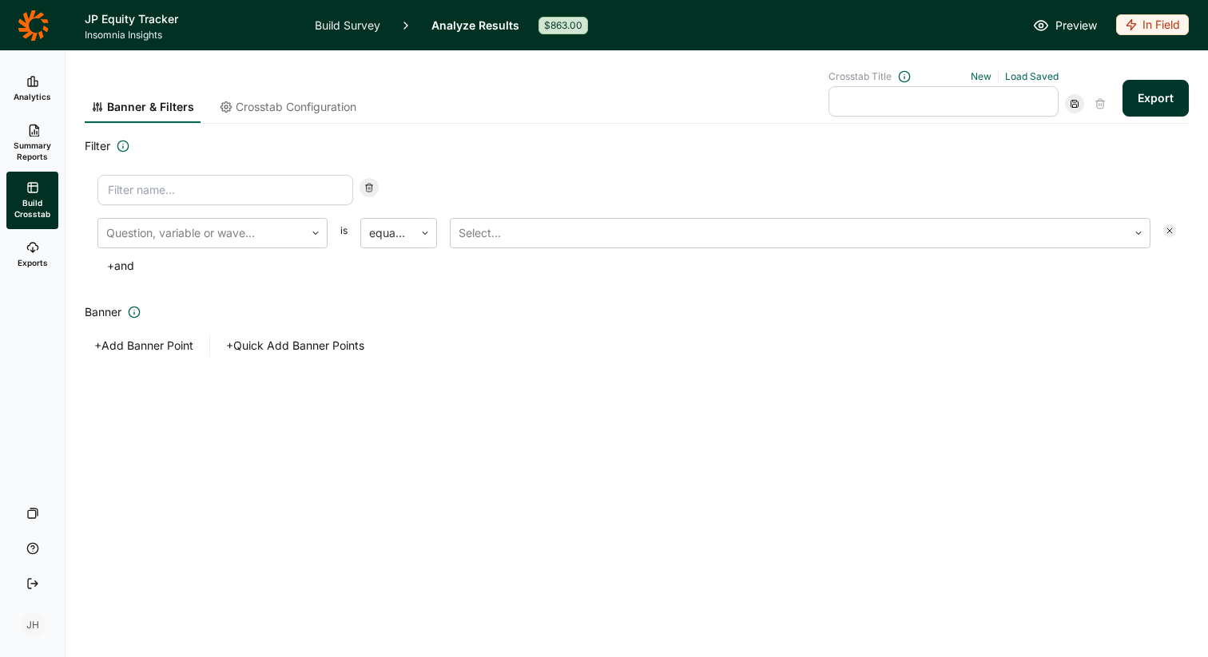
click at [161, 184] on input at bounding box center [225, 190] width 256 height 30
type input "Wave 2 Rep sample"
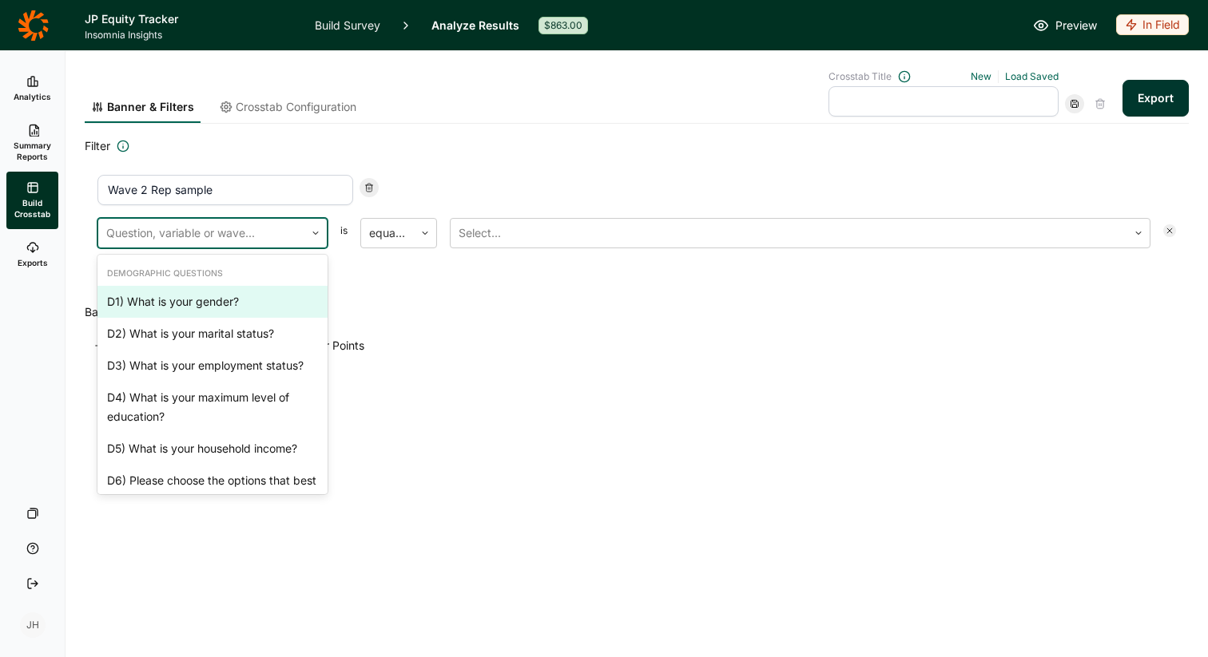
click at [219, 236] on div at bounding box center [201, 233] width 190 height 22
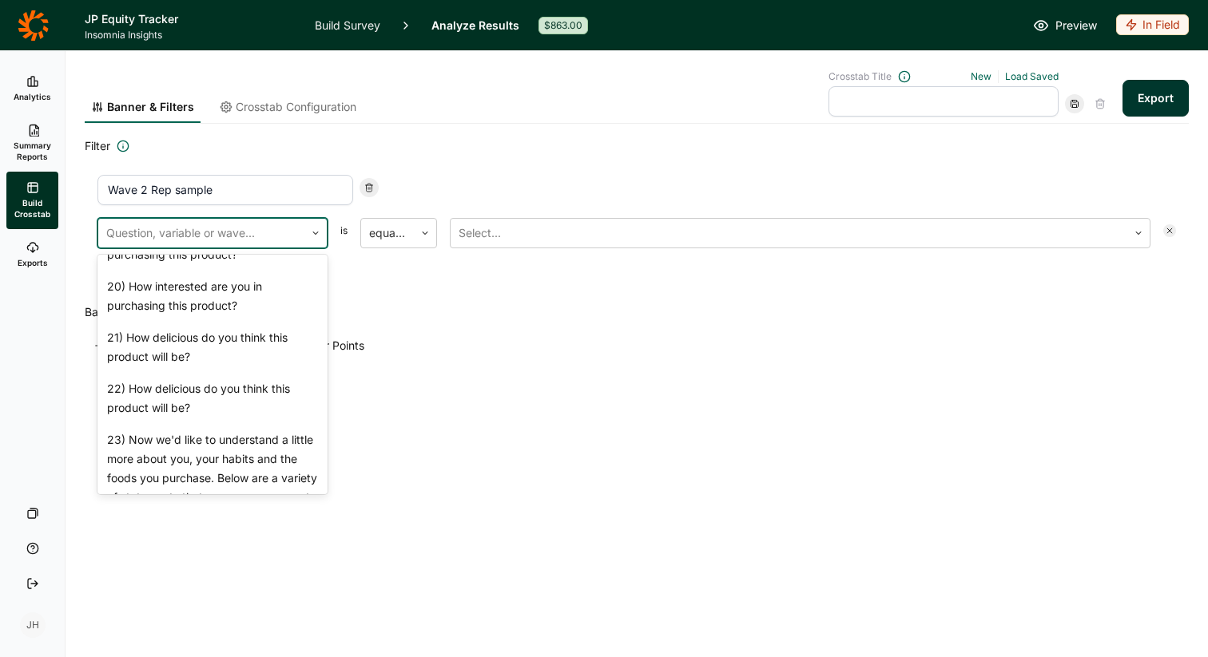
scroll to position [2012, 0]
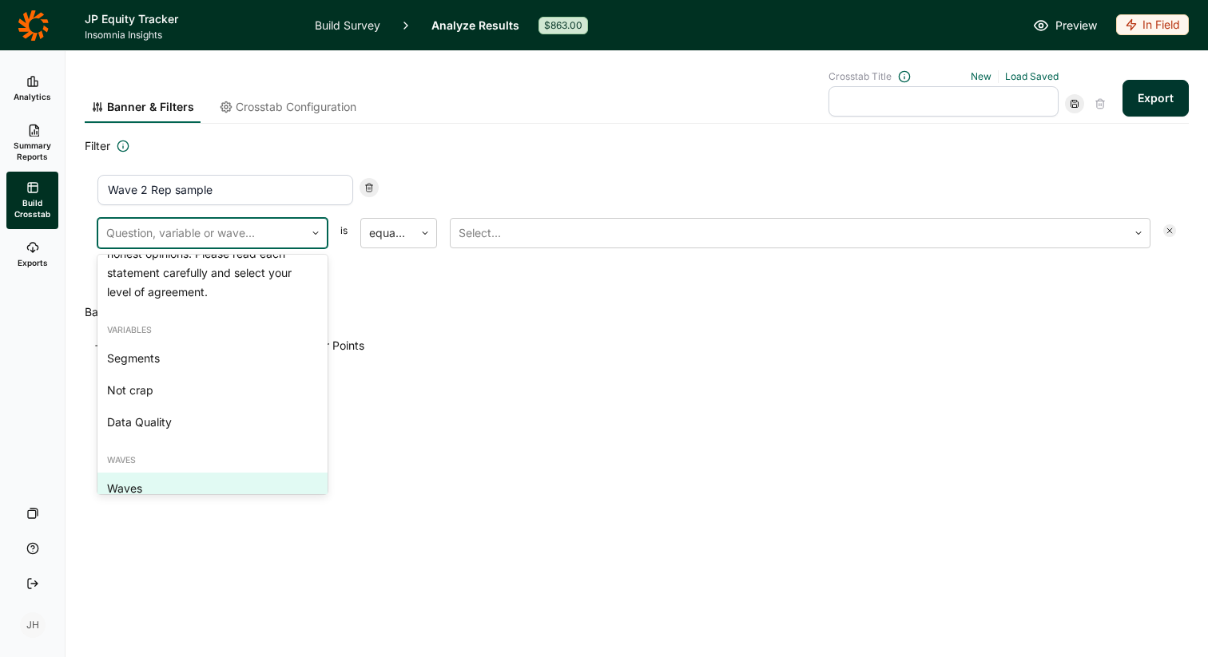
click at [145, 477] on div "Waves" at bounding box center [212, 489] width 230 height 32
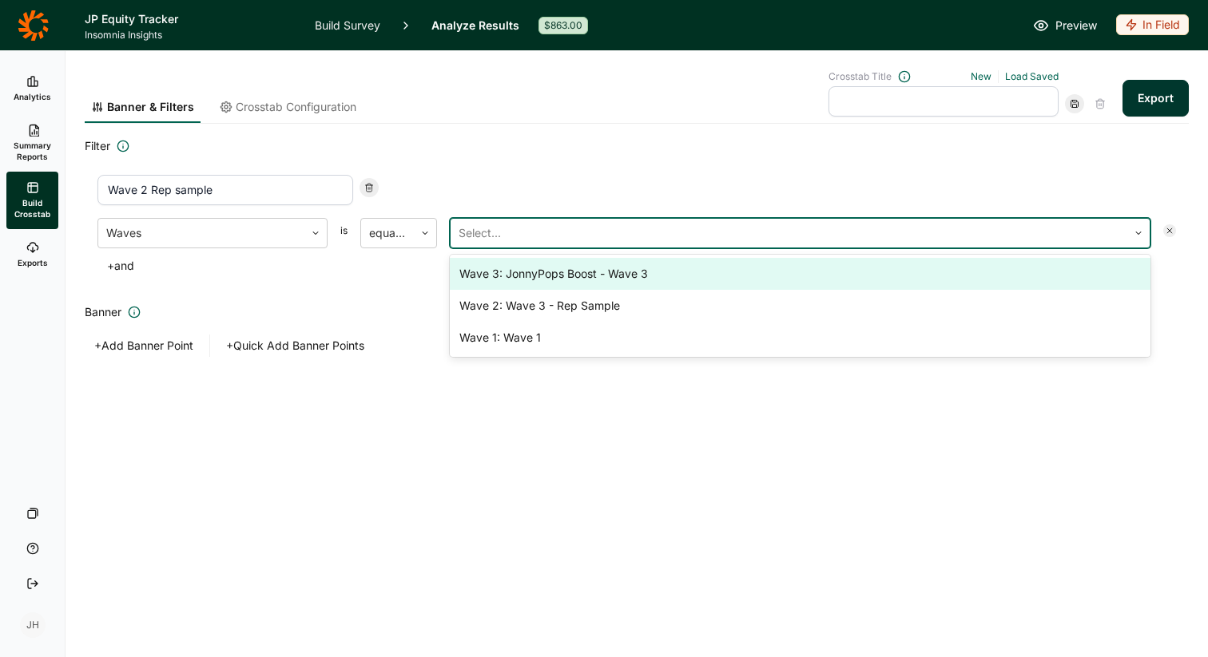
click at [496, 227] on div at bounding box center [789, 233] width 661 height 22
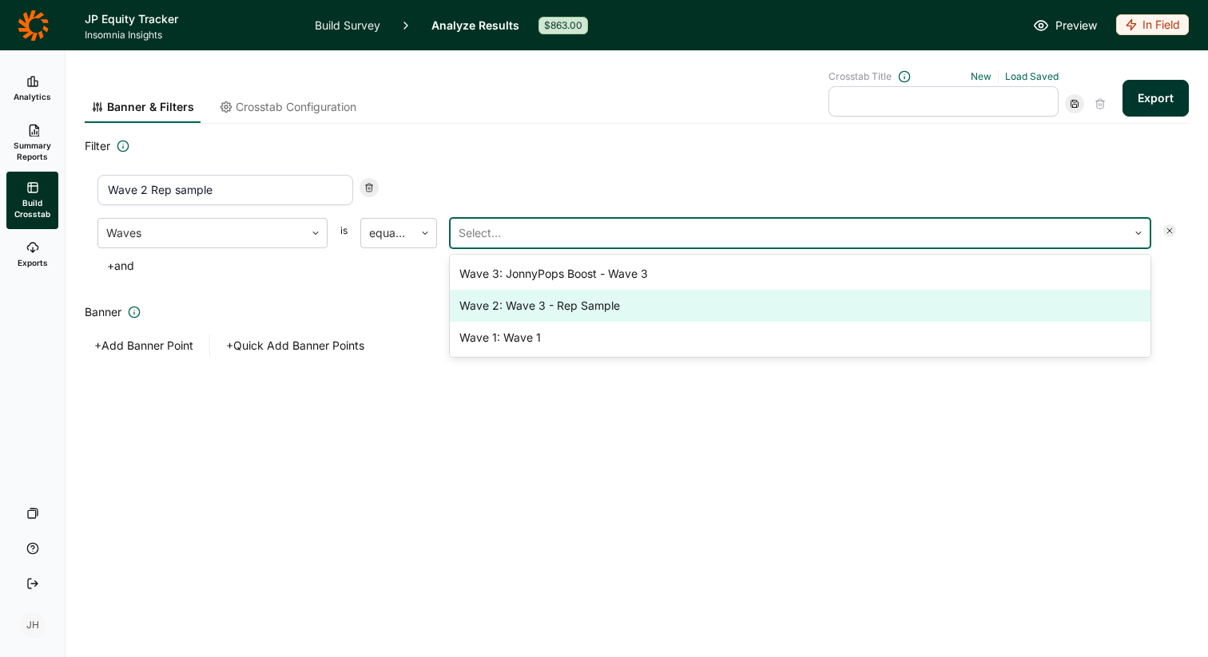
click at [501, 311] on div "Wave 2: Wave 3 - Rep Sample" at bounding box center [800, 306] width 701 height 32
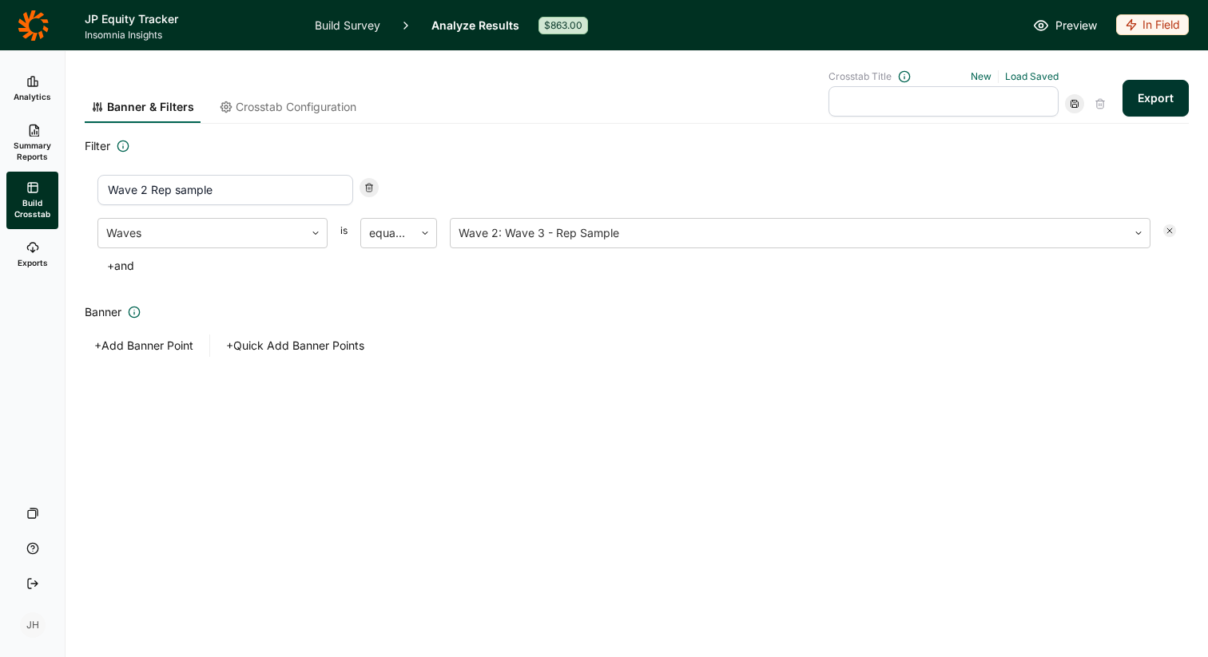
click at [501, 311] on h2 "Banner" at bounding box center [637, 312] width 1104 height 19
click at [336, 108] on span "Crosstab Configuration" at bounding box center [296, 107] width 121 height 16
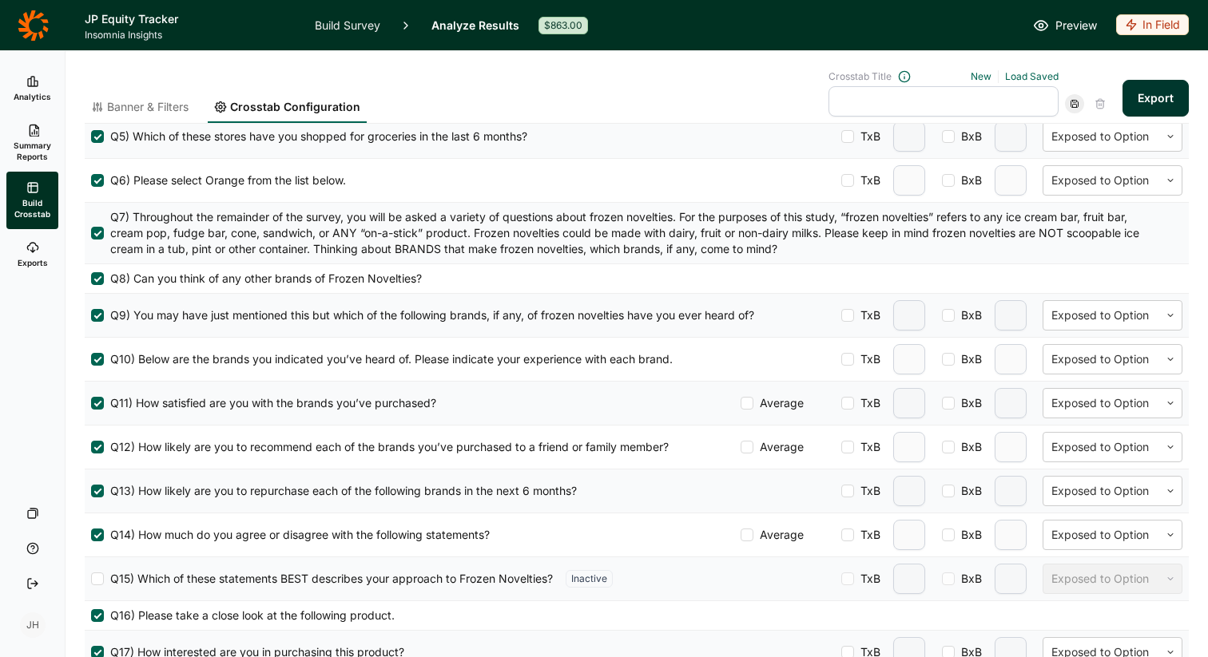
scroll to position [750, 0]
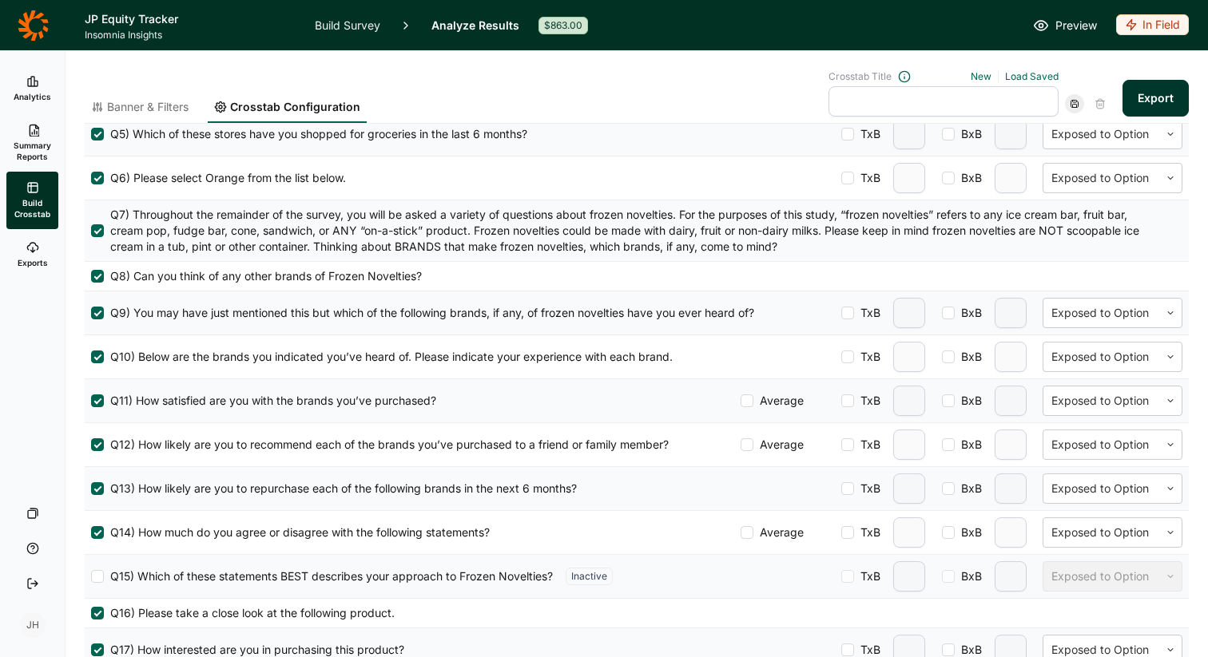
click at [849, 400] on div at bounding box center [847, 401] width 13 height 13
click at [841, 401] on input "TxB" at bounding box center [841, 401] width 0 height 0
type input "2"
click at [849, 400] on div at bounding box center [848, 401] width 8 height 8
click at [841, 401] on input "TxB" at bounding box center [841, 401] width 0 height 0
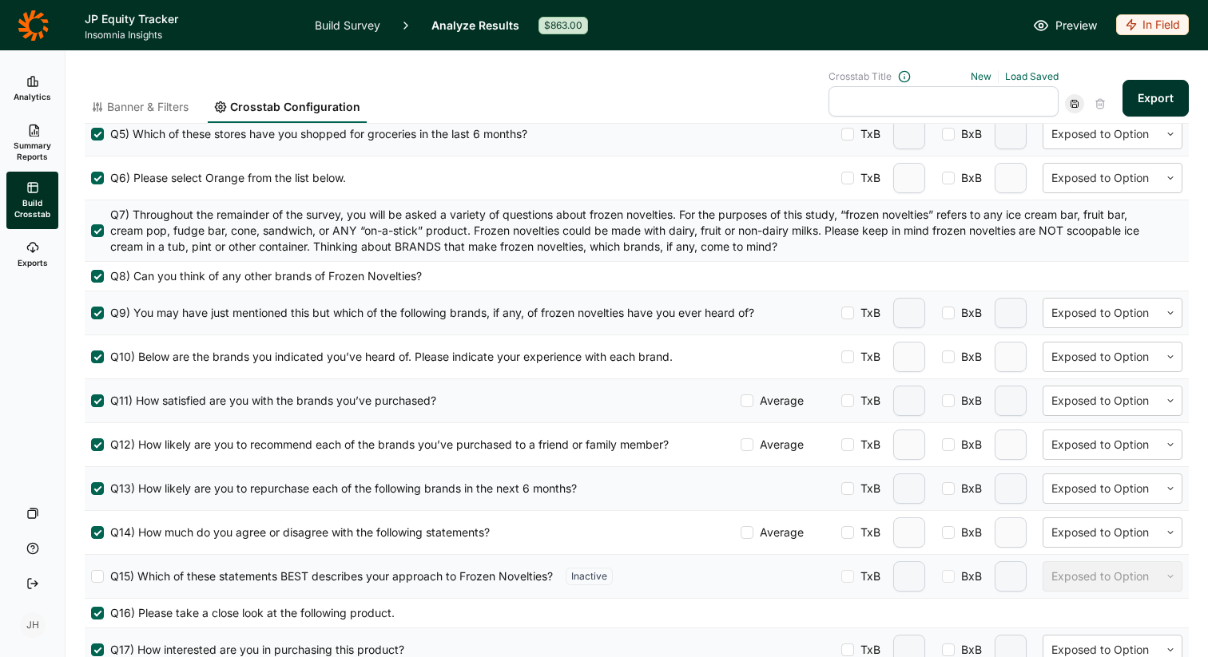
click at [849, 400] on div at bounding box center [847, 401] width 13 height 13
click at [841, 401] on input "TxB" at bounding box center [841, 401] width 0 height 0
type input "2"
click at [912, 400] on input "2" at bounding box center [909, 401] width 32 height 30
type input "3"
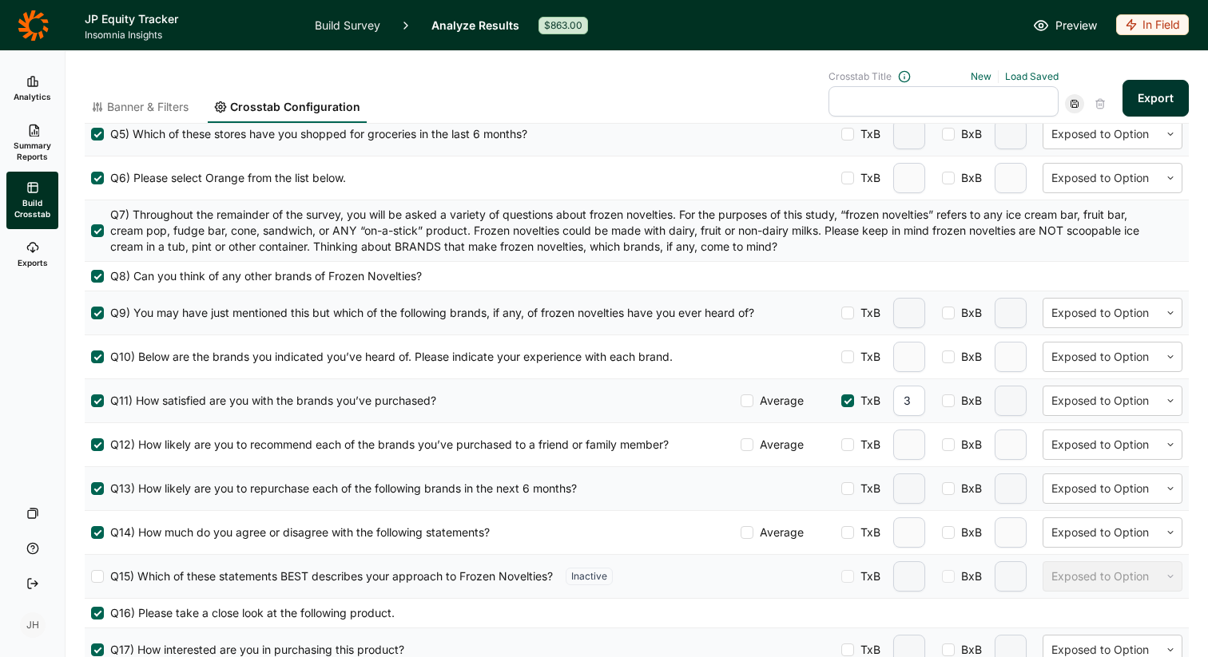
click at [849, 446] on div at bounding box center [847, 445] width 13 height 13
click at [841, 445] on input "TxB" at bounding box center [841, 445] width 0 height 0
type input "2"
click at [919, 446] on input "2" at bounding box center [909, 445] width 32 height 30
type input "3"
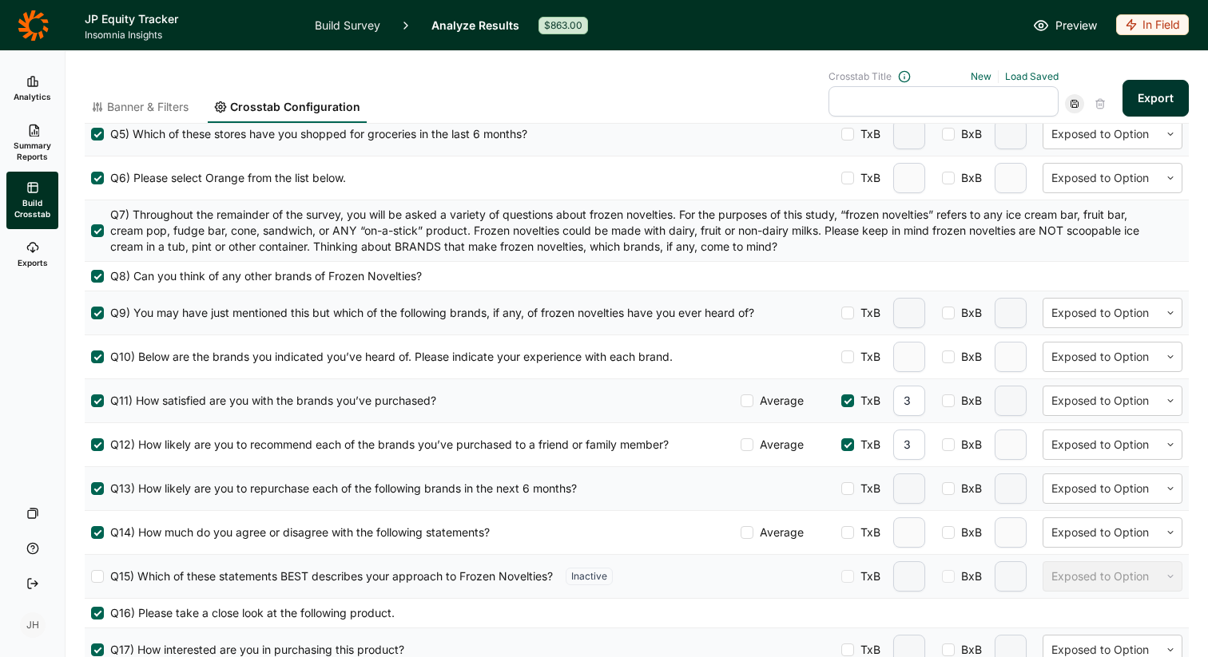
click at [803, 363] on div "Q10) Below are the brands you indicated you’ve heard of. Please indicate your e…" at bounding box center [637, 357] width 1104 height 43
click at [848, 491] on div at bounding box center [847, 489] width 13 height 13
click at [841, 489] on input "TxB" at bounding box center [841, 489] width 0 height 0
type input "2"
click at [857, 99] on input "text" at bounding box center [943, 101] width 230 height 30
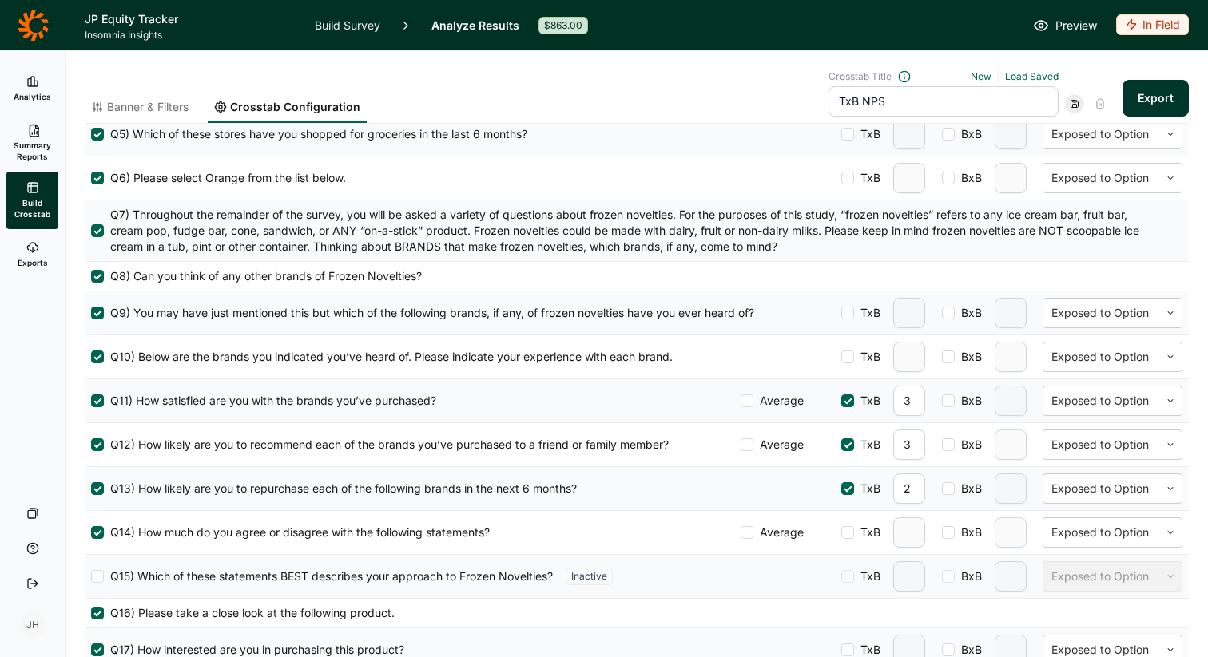
type input "TxB NPS"
click at [1151, 102] on button "Export" at bounding box center [1155, 98] width 66 height 37
click at [1025, 614] on link "download your file here" at bounding box center [1061, 612] width 125 height 13
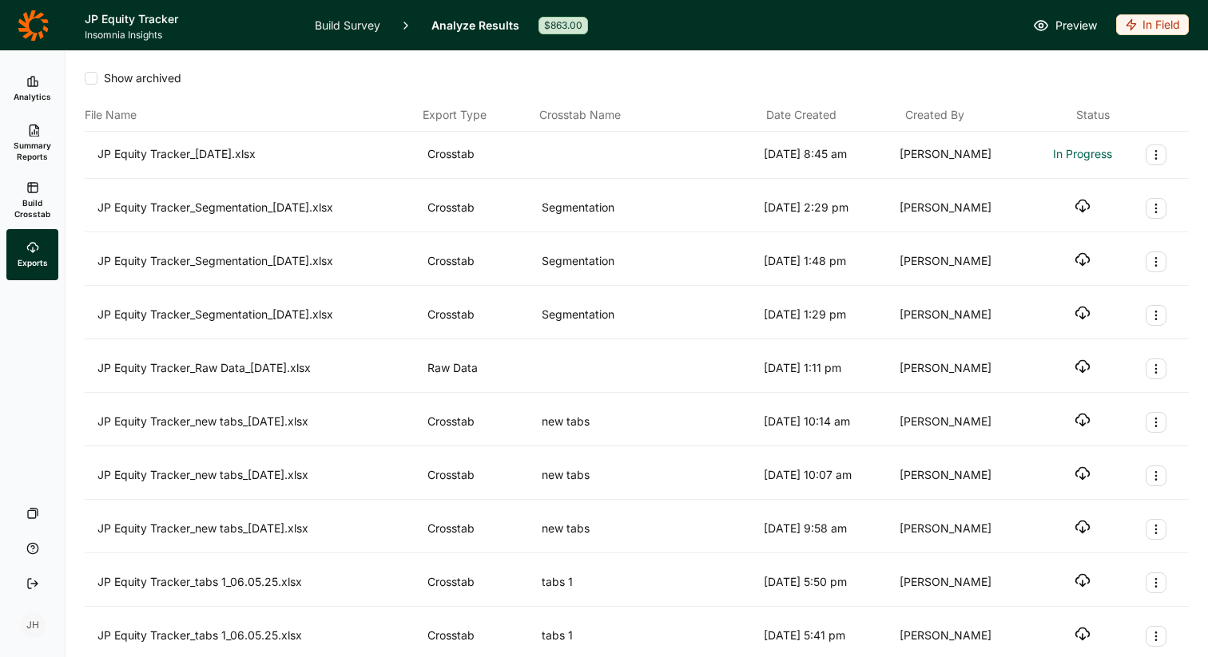
click at [306, 209] on div "JP Equity Tracker_Segmentation_[DATE].xlsx" at bounding box center [259, 208] width 324 height 21
click at [1081, 207] on icon "button" at bounding box center [1082, 206] width 16 height 16
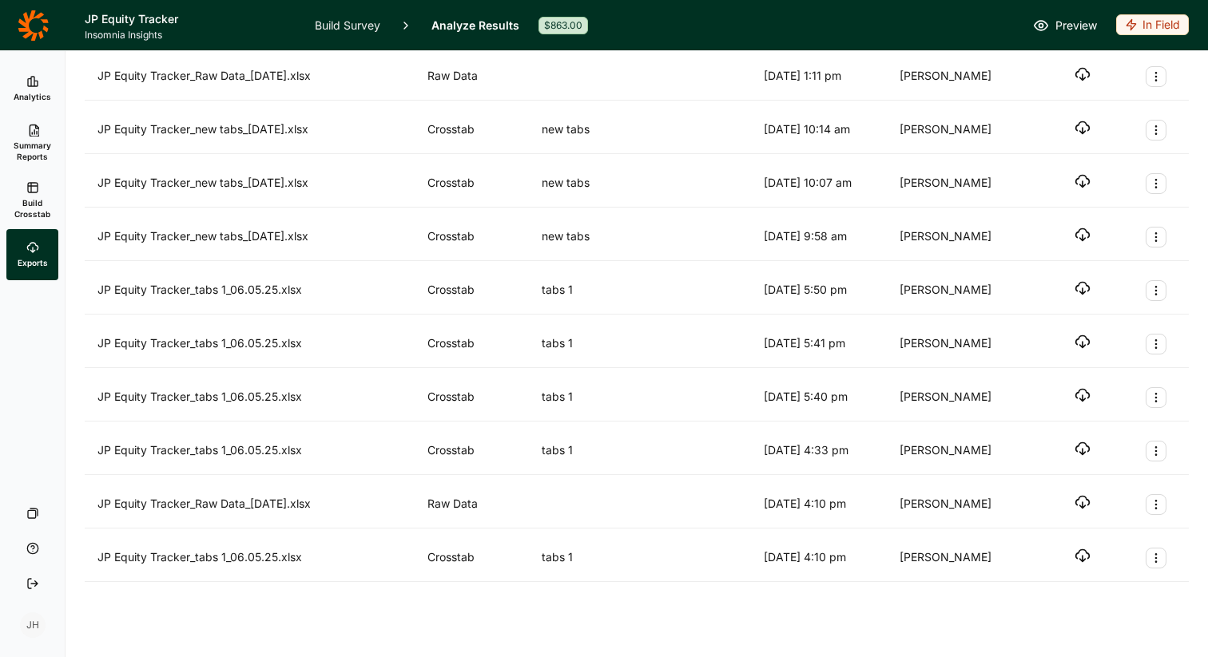
scroll to position [294, 0]
click at [1084, 555] on icon "button" at bounding box center [1082, 554] width 16 height 16
click at [1082, 502] on icon "button" at bounding box center [1082, 501] width 16 height 16
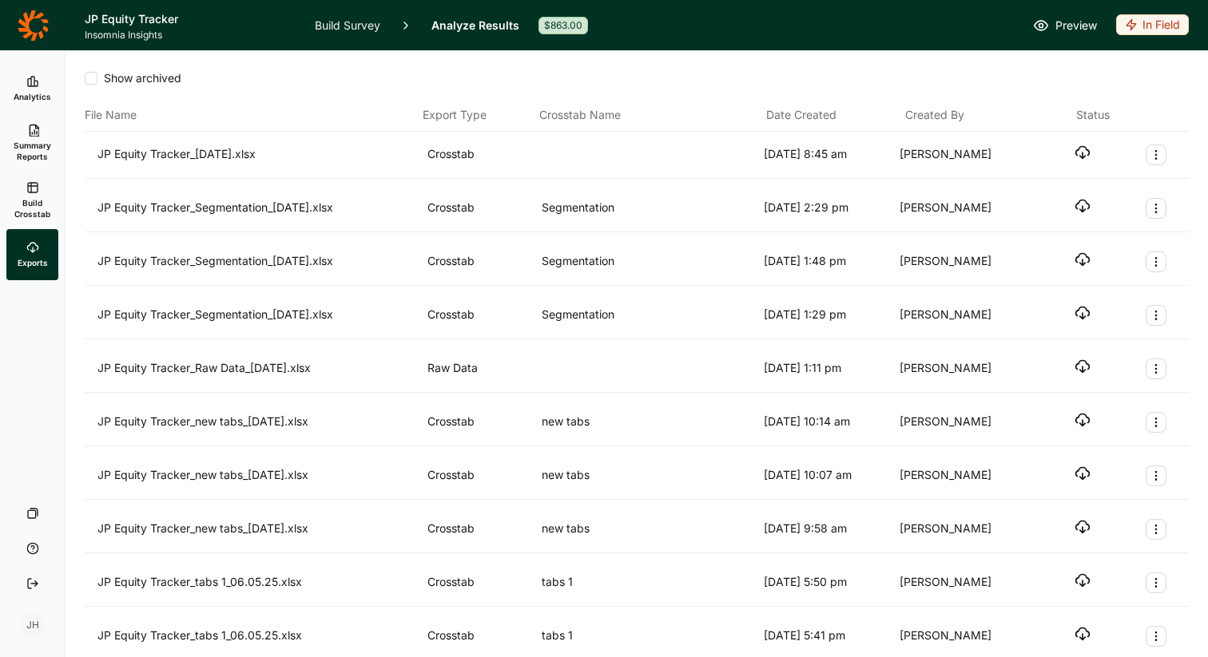
click at [452, 153] on div "Crosstab" at bounding box center [481, 155] width 108 height 21
click at [1076, 152] on use "button" at bounding box center [1083, 153] width 14 height 12
click at [1158, 153] on icon "Export Actions" at bounding box center [1156, 155] width 13 height 13
click at [1051, 193] on button "Archive" at bounding box center [1070, 193] width 181 height 35
click at [1085, 152] on icon "button" at bounding box center [1082, 153] width 16 height 16
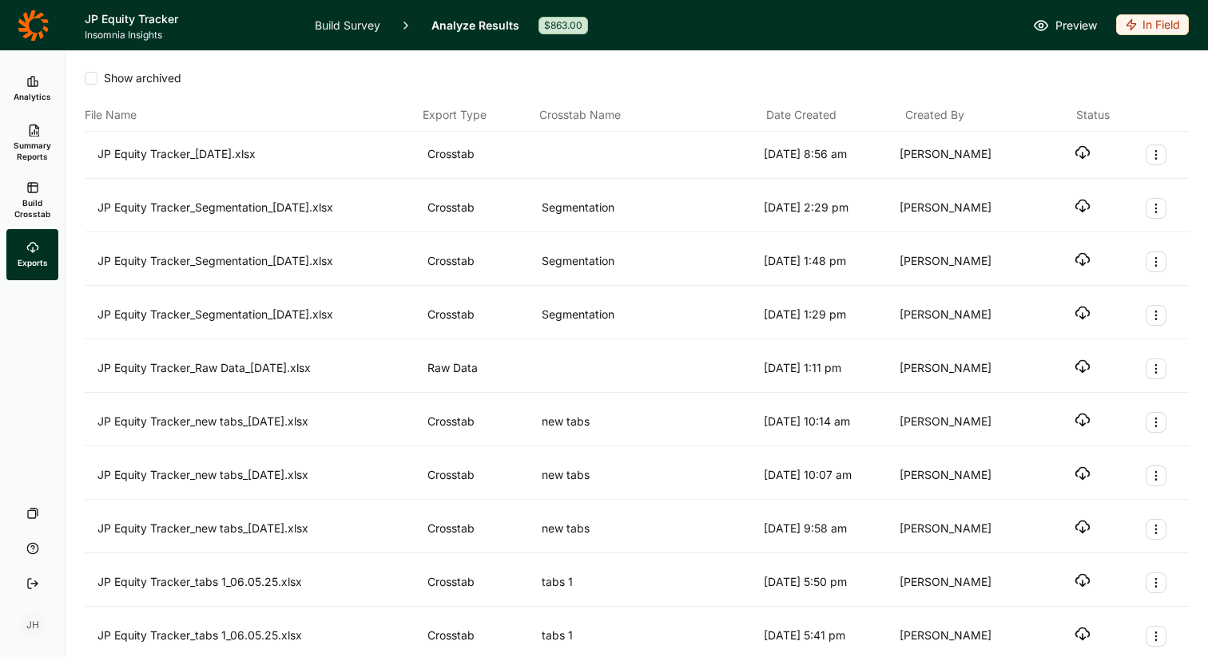
click at [176, 153] on div "JP Equity Tracker_[DATE].xlsx" at bounding box center [259, 155] width 324 height 21
click at [467, 26] on link "Analyze Results" at bounding box center [475, 25] width 88 height 50
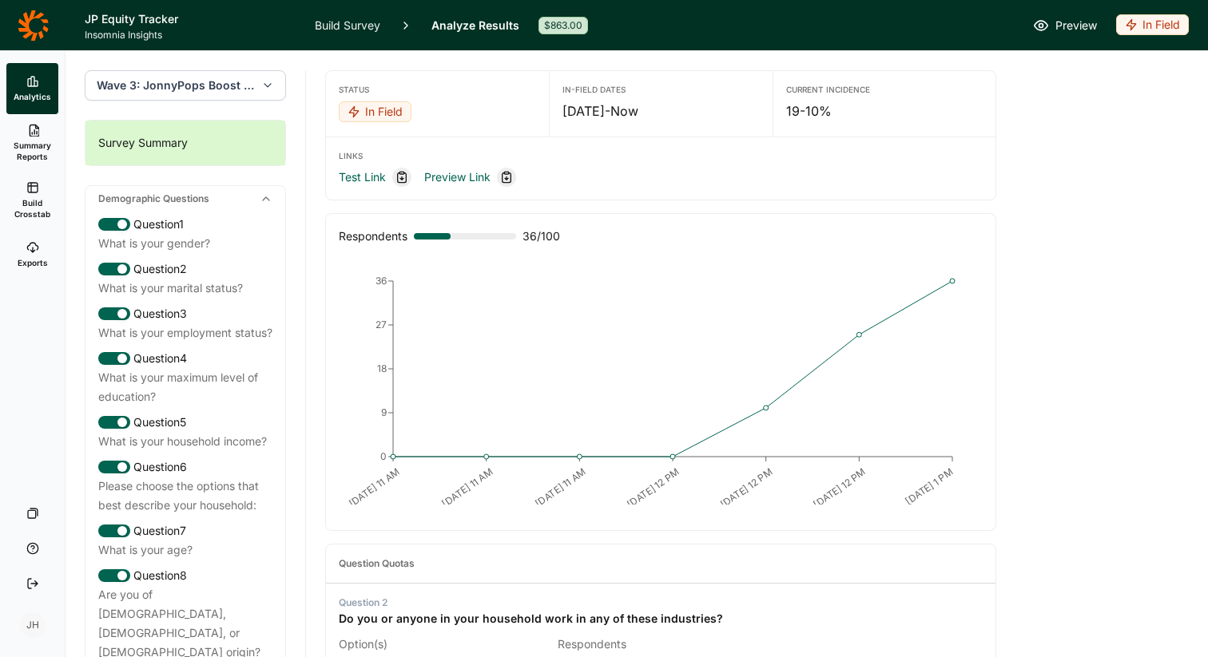
click at [270, 85] on use "button" at bounding box center [267, 85] width 6 height 3
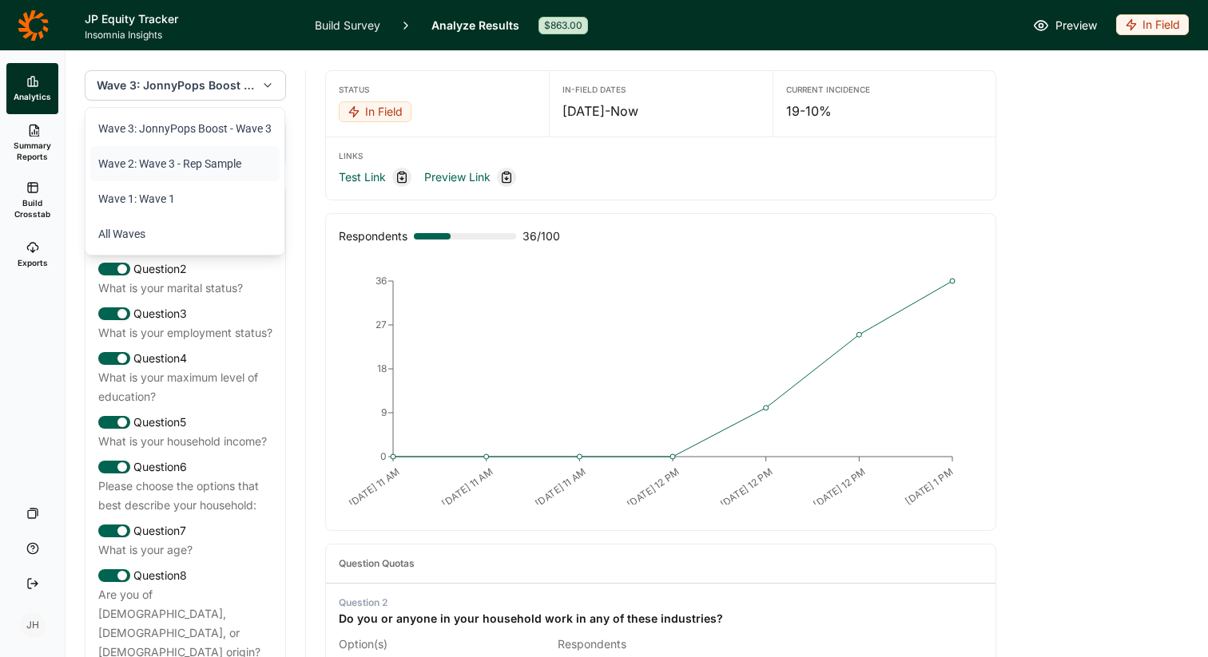
click at [224, 162] on li "Wave 2: Wave 3 - Rep Sample" at bounding box center [184, 163] width 189 height 35
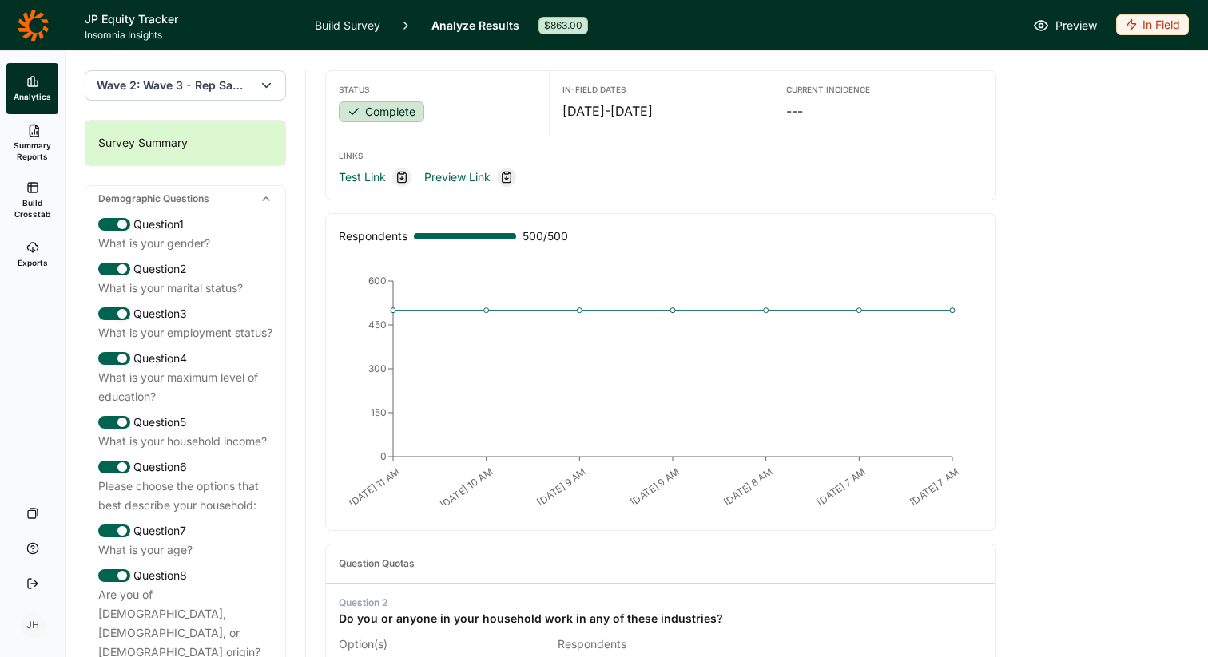
click at [38, 148] on span "Summary Reports" at bounding box center [32, 151] width 39 height 22
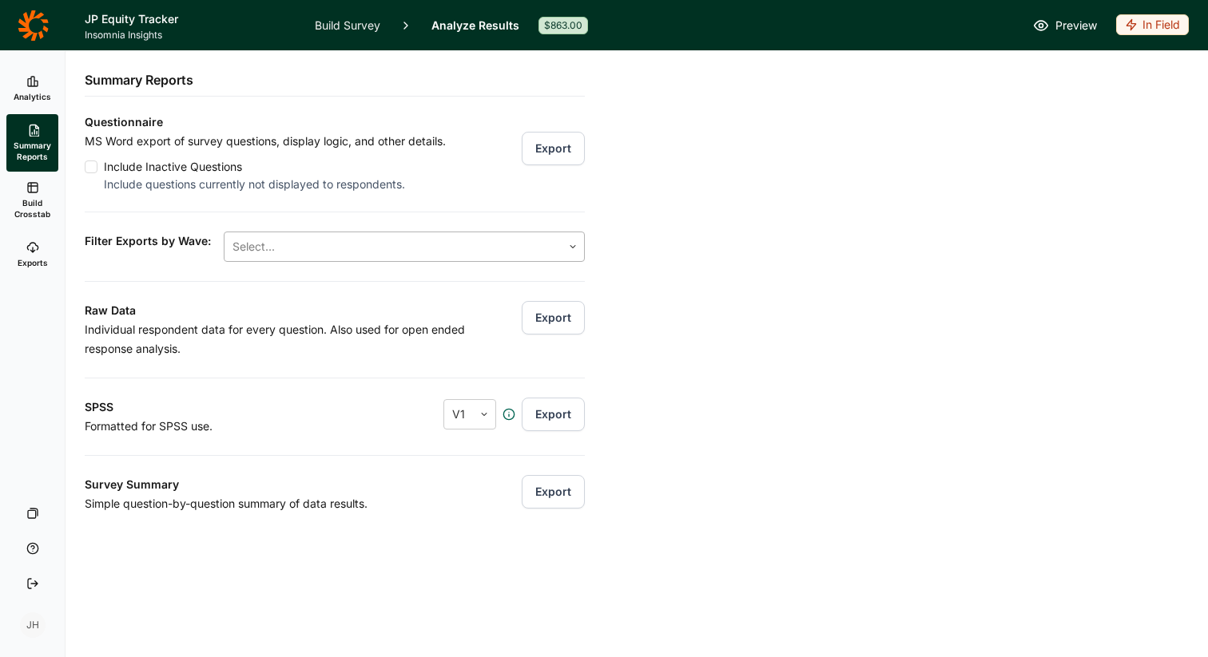
click at [270, 252] on div at bounding box center [392, 247] width 321 height 22
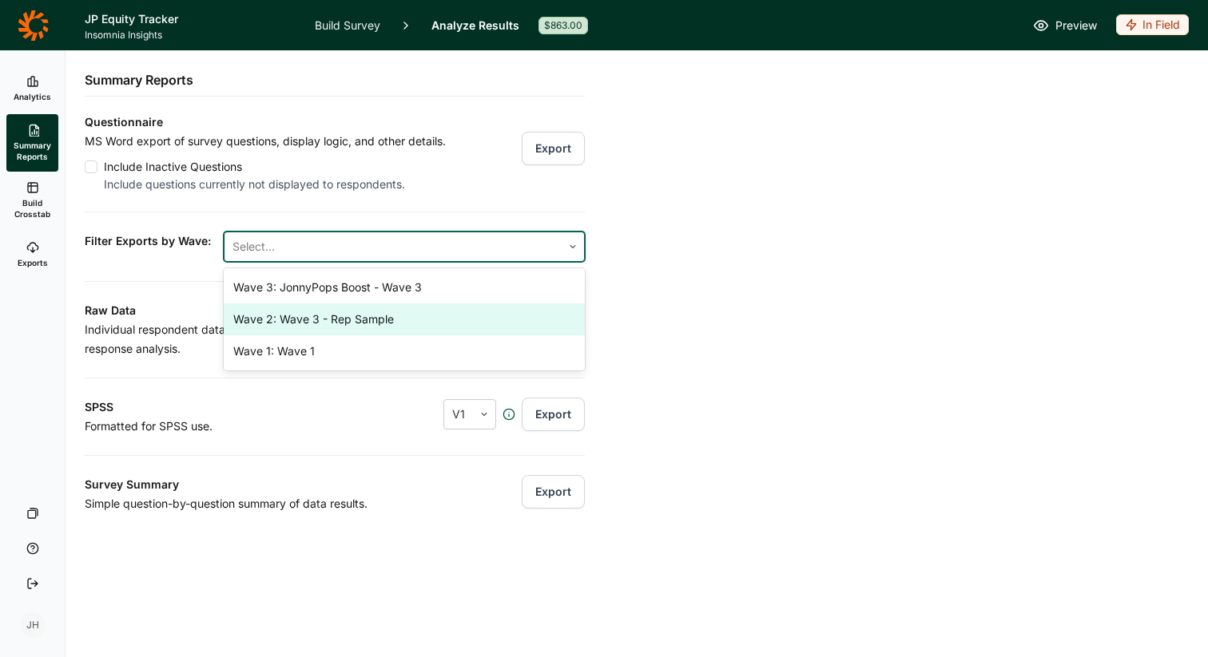
click at [281, 319] on div "Wave 2: Wave 3 - Rep Sample" at bounding box center [404, 320] width 361 height 32
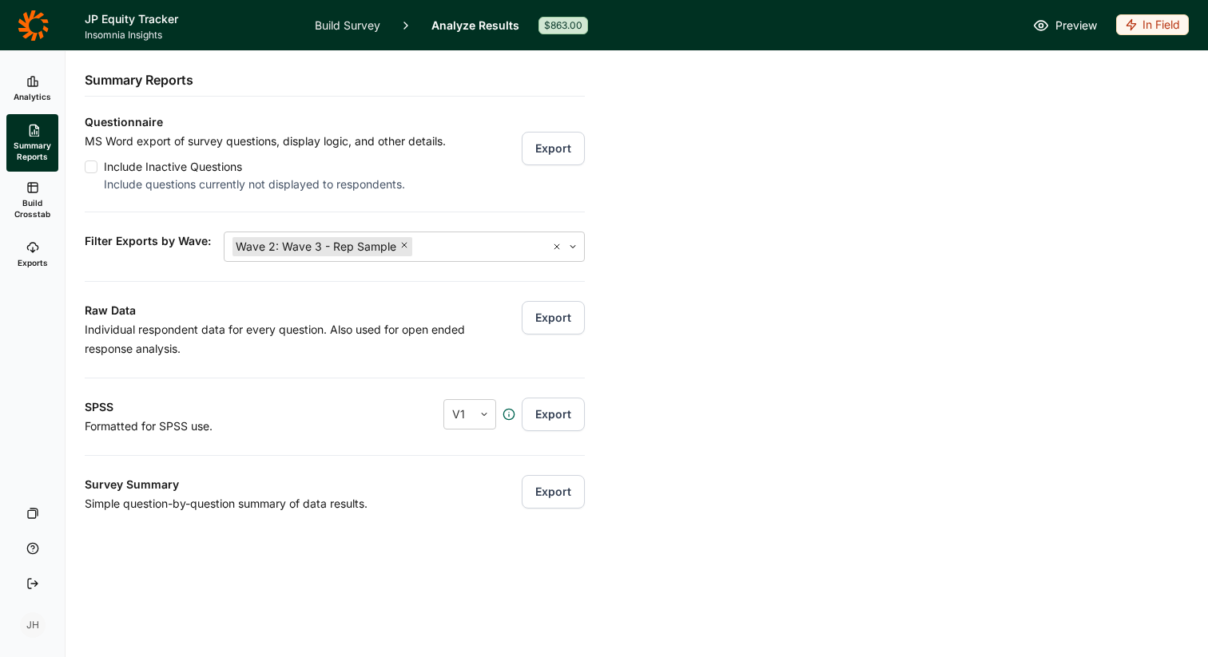
click at [451, 212] on div "Filter Exports by Wave: Wave 2: Wave 3 - Rep Sample" at bounding box center [335, 237] width 500 height 50
click at [33, 193] on icon at bounding box center [32, 187] width 13 height 13
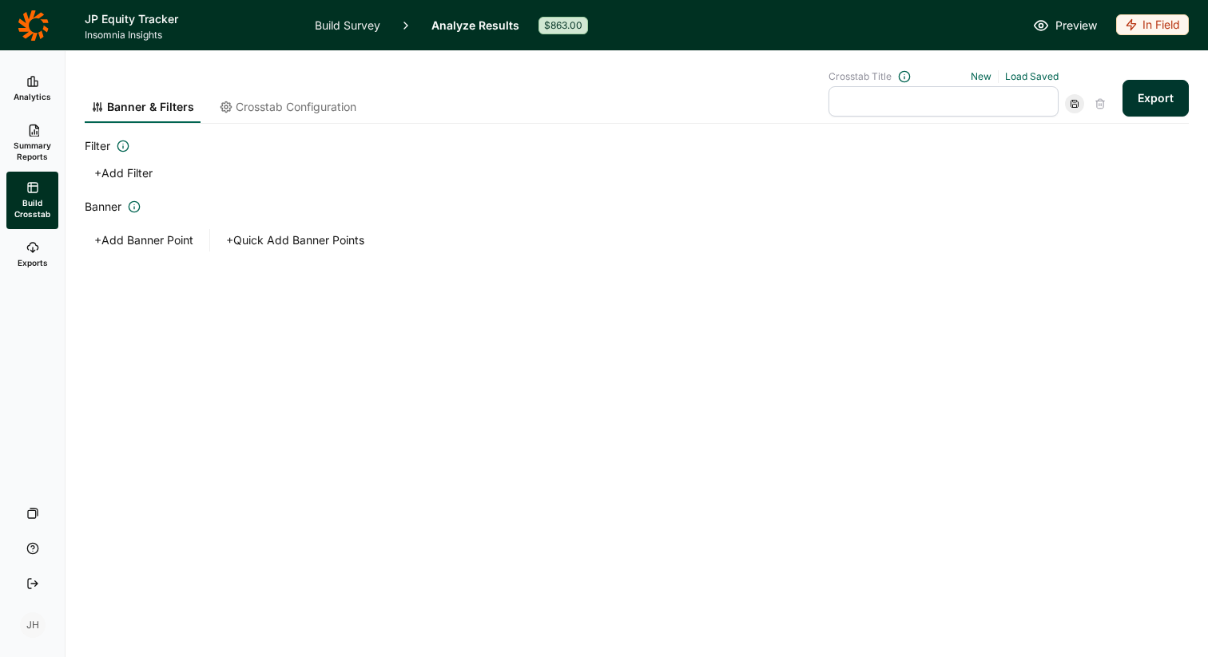
click at [96, 171] on button "+ Add Filter" at bounding box center [123, 173] width 77 height 22
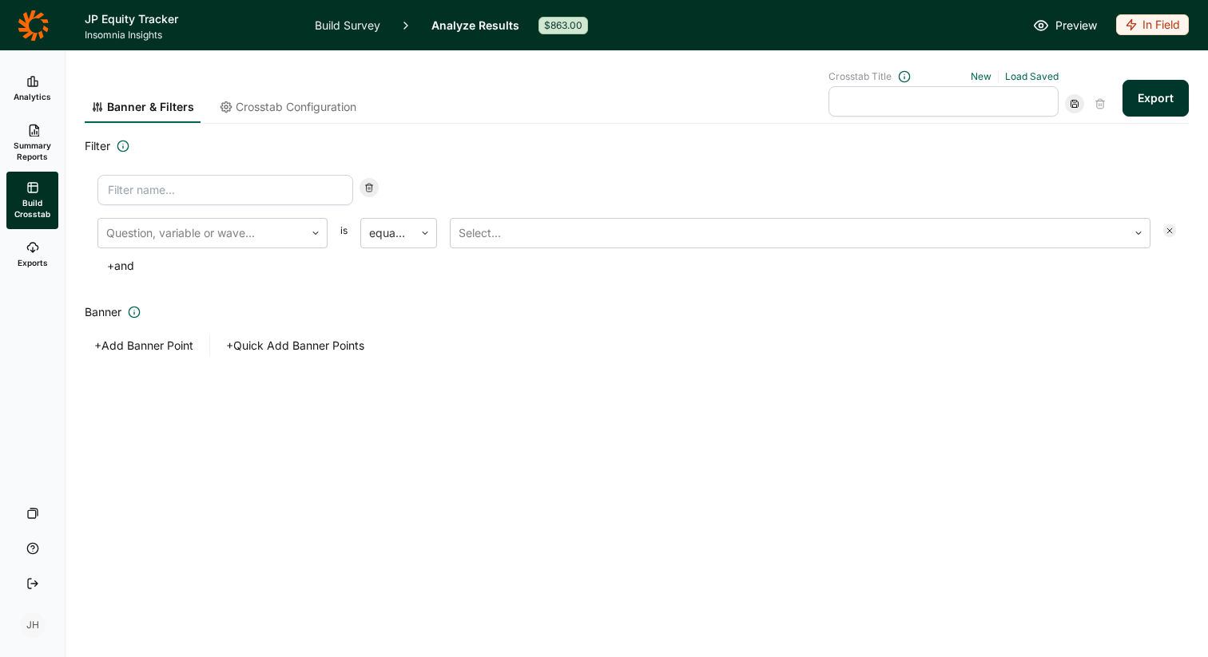
click at [137, 185] on input at bounding box center [225, 190] width 256 height 30
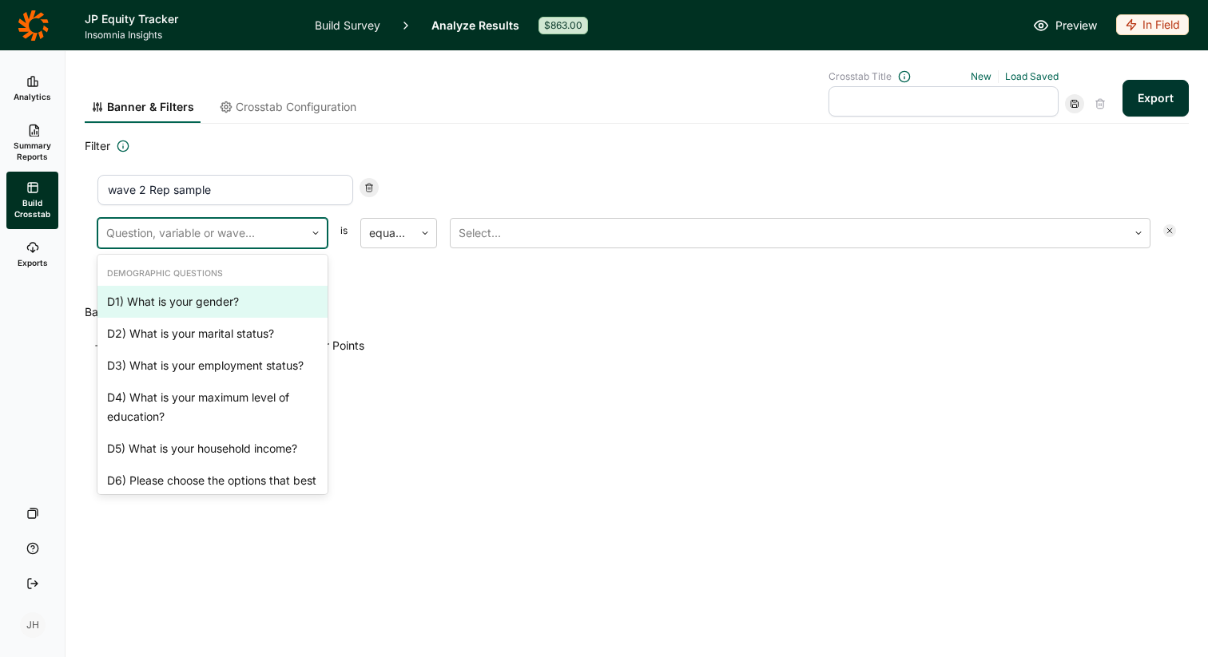
click at [314, 233] on icon at bounding box center [316, 233] width 10 height 10
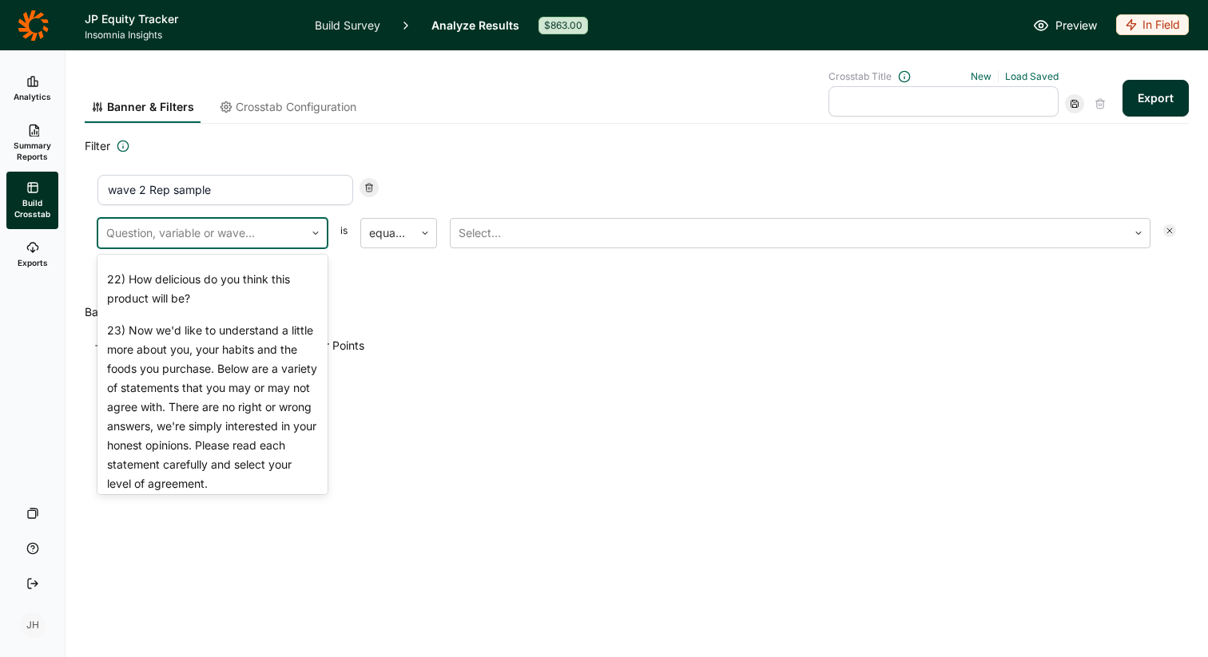
scroll to position [2012, 0]
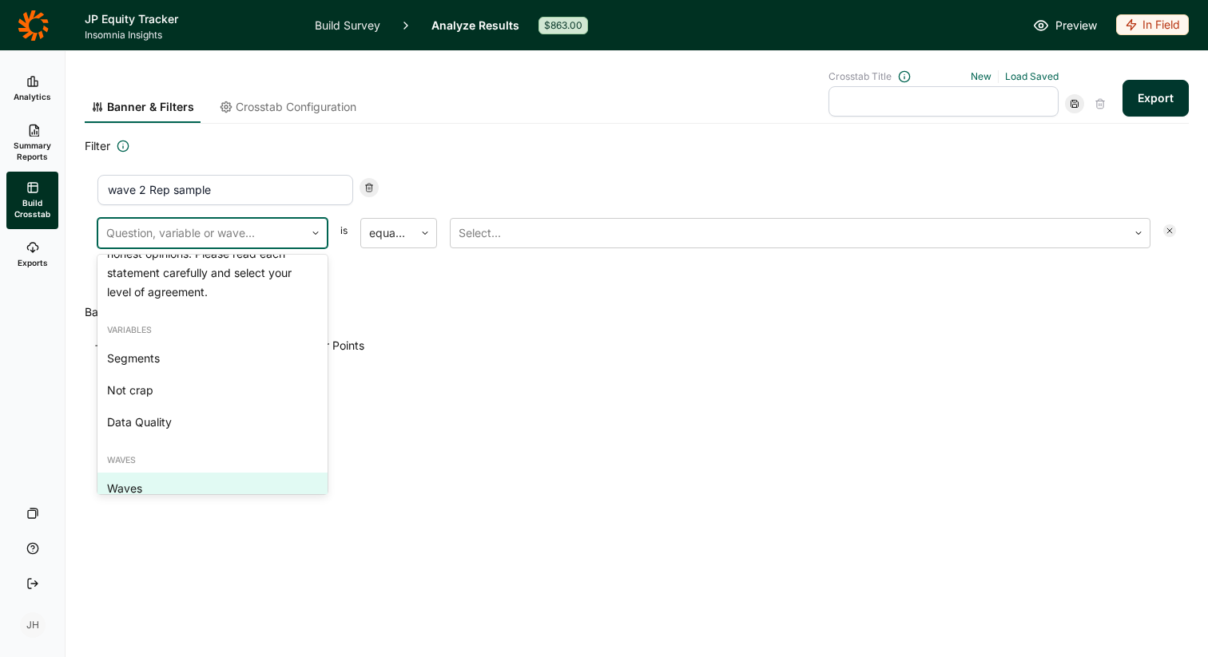
click at [154, 473] on div "Waves" at bounding box center [212, 489] width 230 height 32
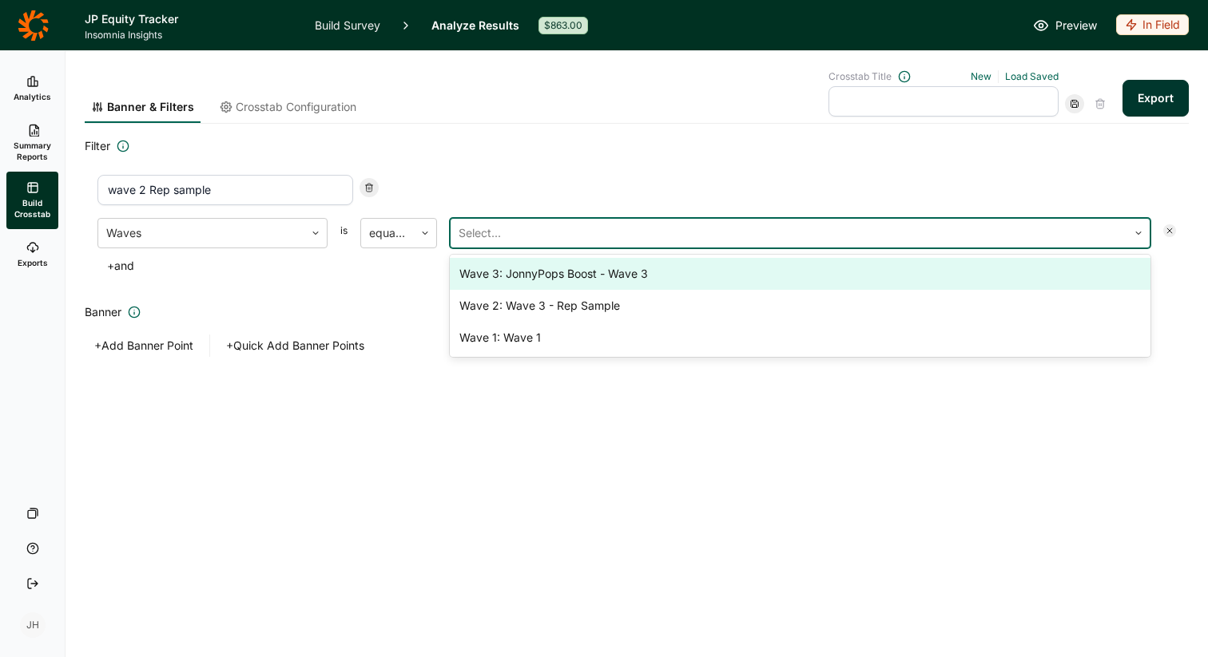
click at [479, 227] on div at bounding box center [789, 233] width 661 height 22
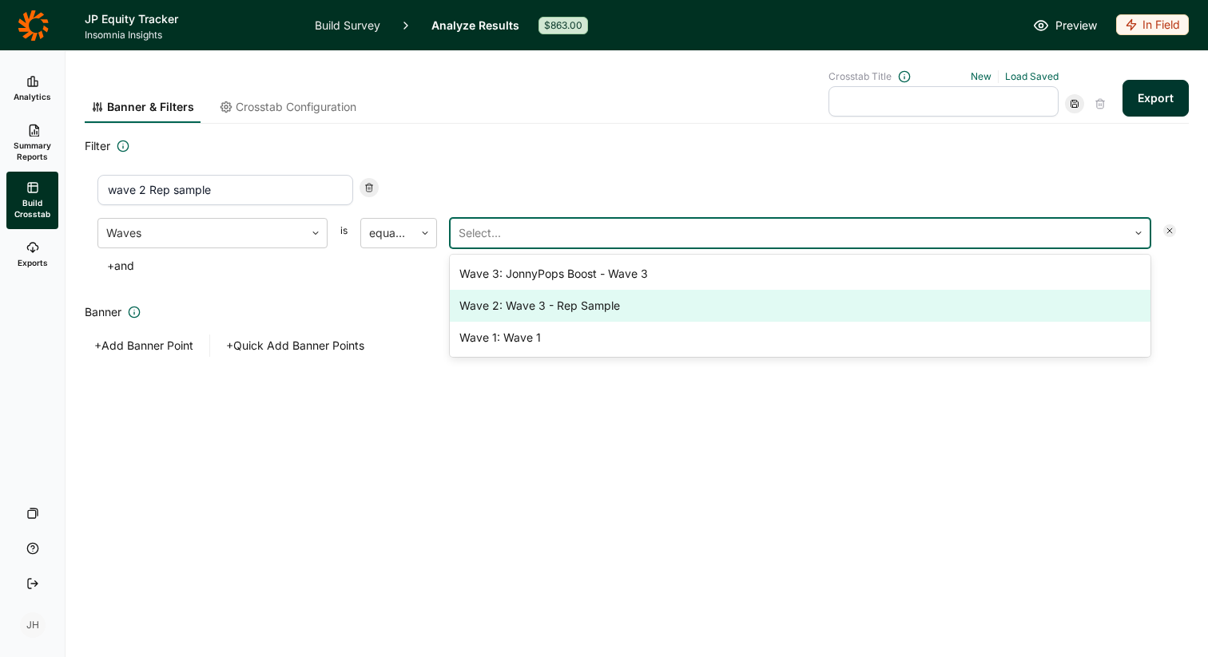
click at [502, 303] on div "Wave 2: Wave 3 - Rep Sample" at bounding box center [800, 306] width 701 height 32
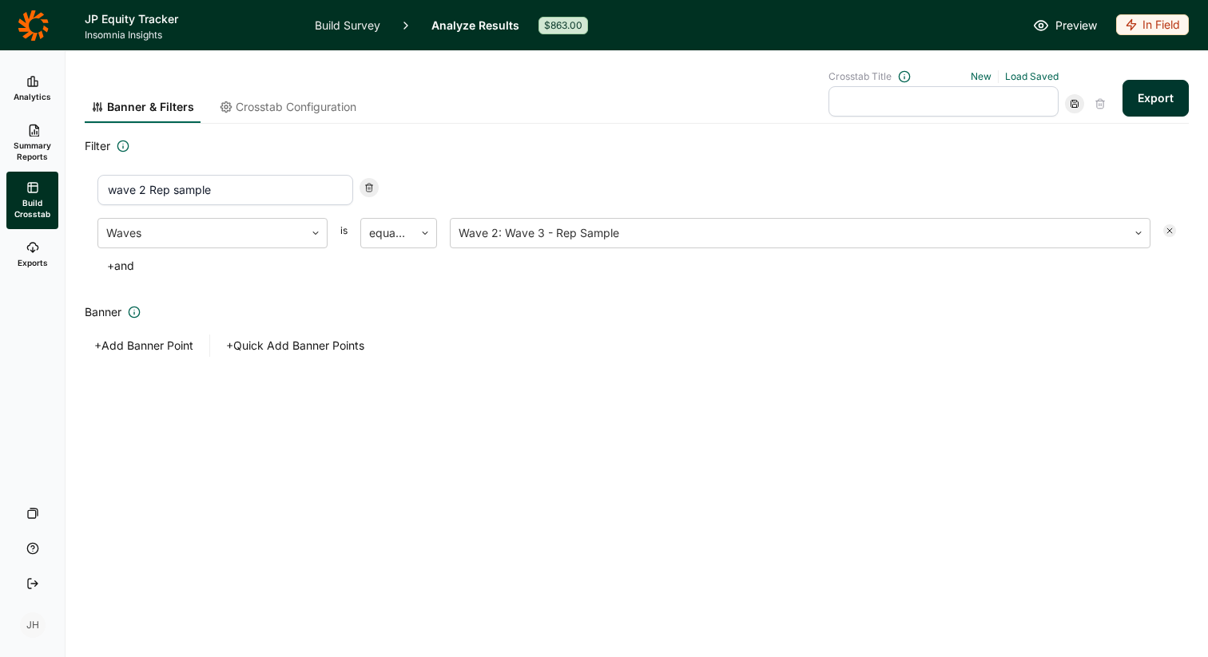
click at [719, 331] on div "Banner + Add Banner Point + Quick Add Banner Points" at bounding box center [637, 330] width 1104 height 54
click at [119, 189] on input "wave 2 Rep sample" at bounding box center [225, 190] width 256 height 30
type input "Wave 2 Rep sample"
click at [524, 396] on div "Banner & Filters Crosstab Configuration Crosstab Title New Load Saved Export Fi…" at bounding box center [637, 242] width 1104 height 383
click at [1150, 101] on button "Export" at bounding box center [1155, 98] width 66 height 37
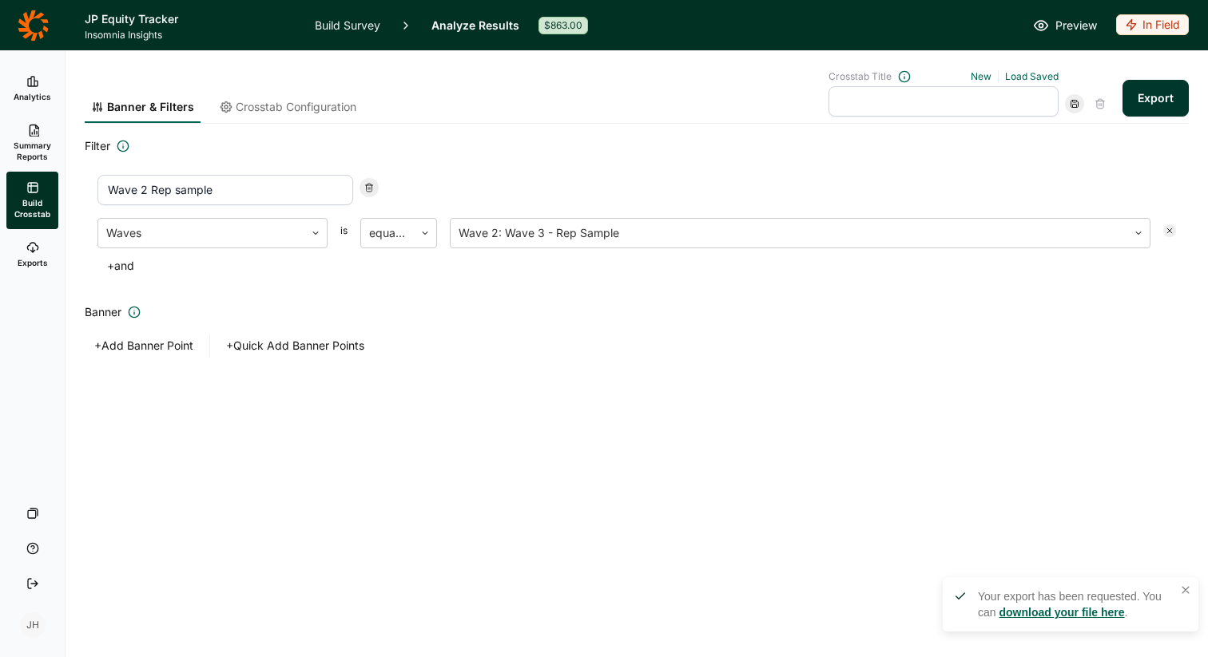
click at [1035, 612] on link "download your file here" at bounding box center [1061, 612] width 125 height 13
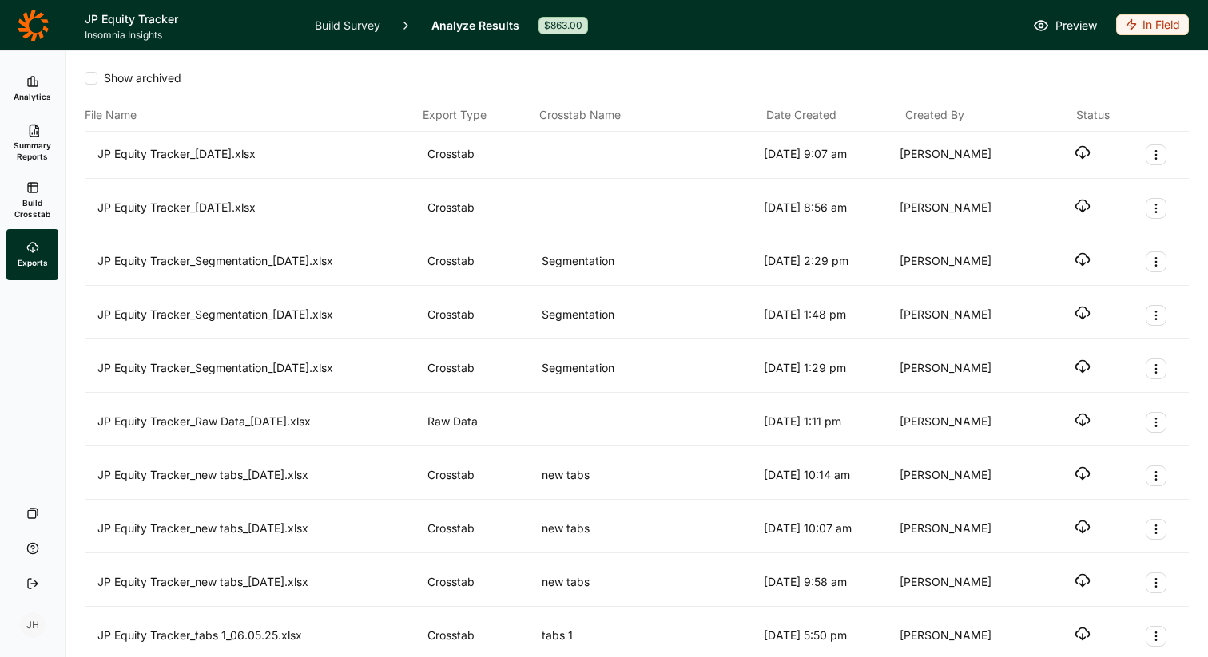
click at [1080, 153] on icon "button" at bounding box center [1082, 153] width 16 height 16
click at [35, 86] on icon at bounding box center [32, 81] width 13 height 13
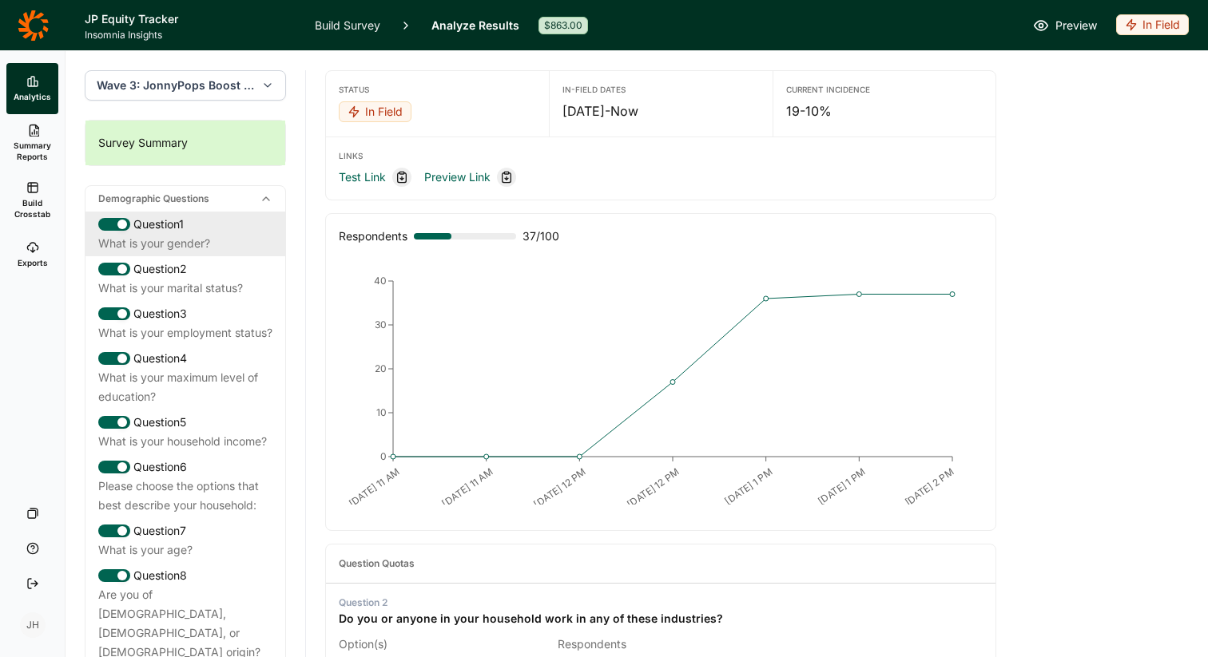
click at [166, 239] on div "What is your gender?" at bounding box center [185, 243] width 174 height 19
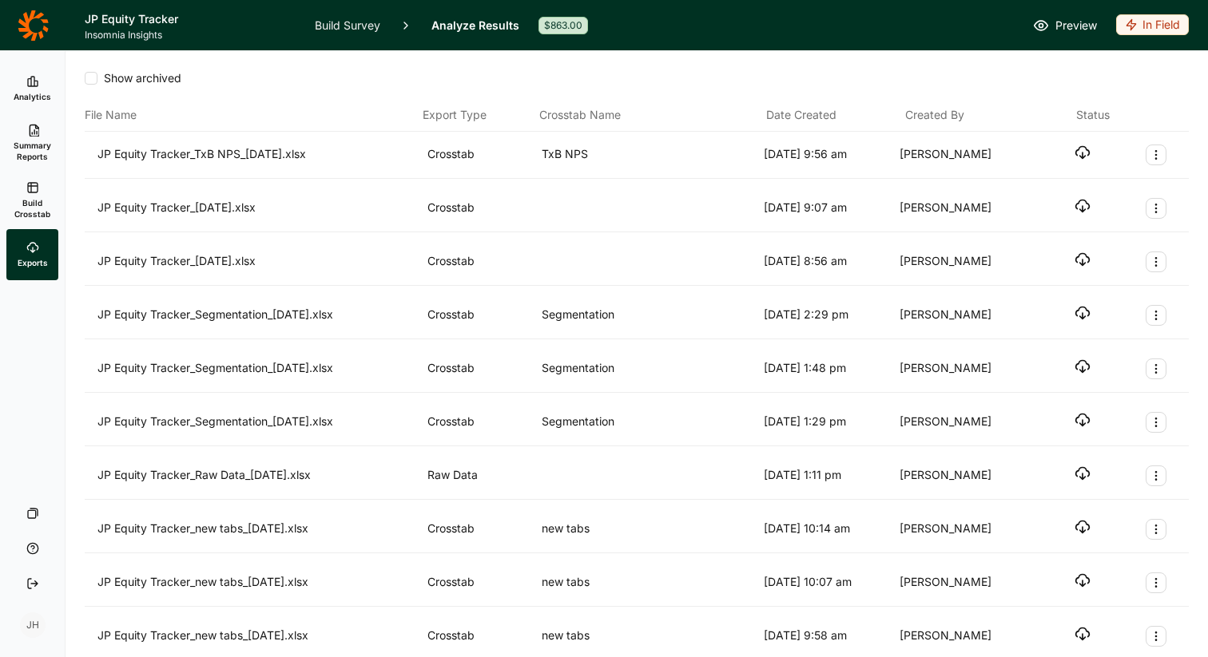
click at [1077, 152] on icon "button" at bounding box center [1082, 153] width 16 height 16
